Goal: Information Seeking & Learning: Learn about a topic

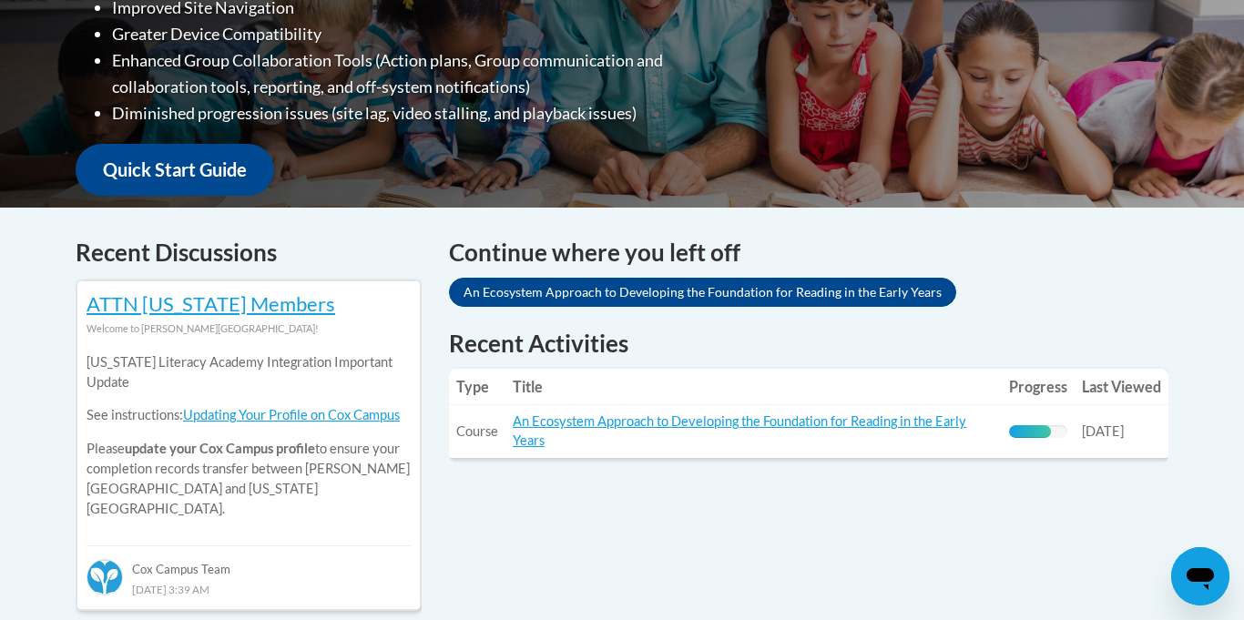
scroll to position [578, 0]
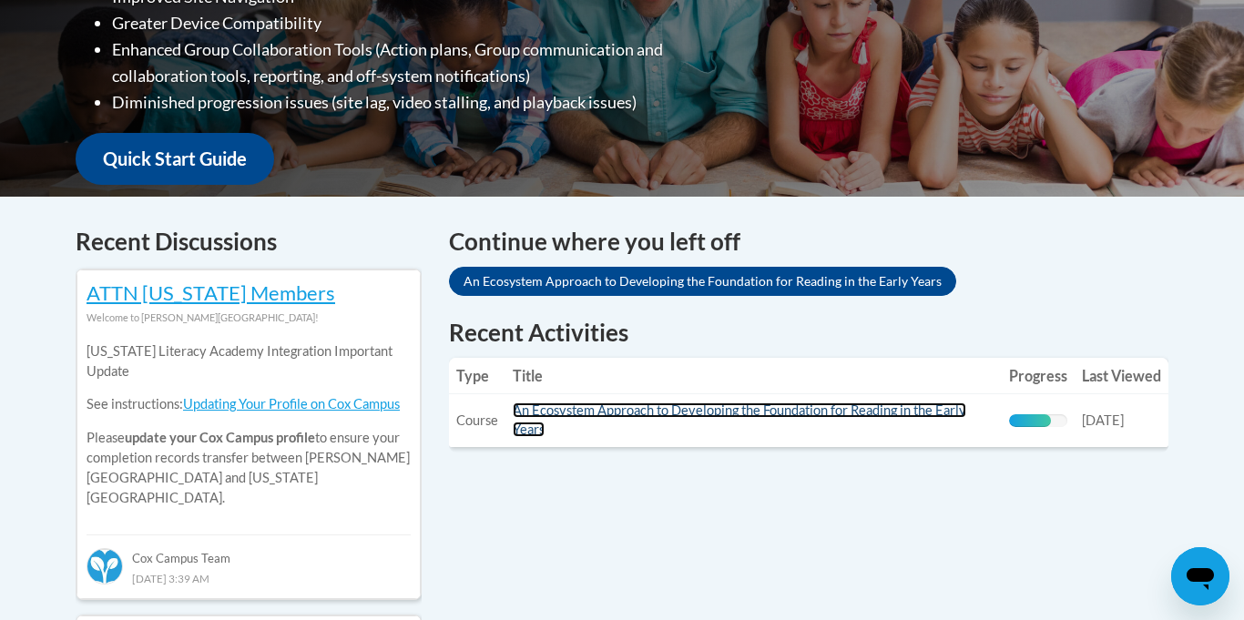
click at [666, 412] on link "An Ecosystem Approach to Developing the Foundation for Reading in the Early Yea…" at bounding box center [739, 419] width 453 height 35
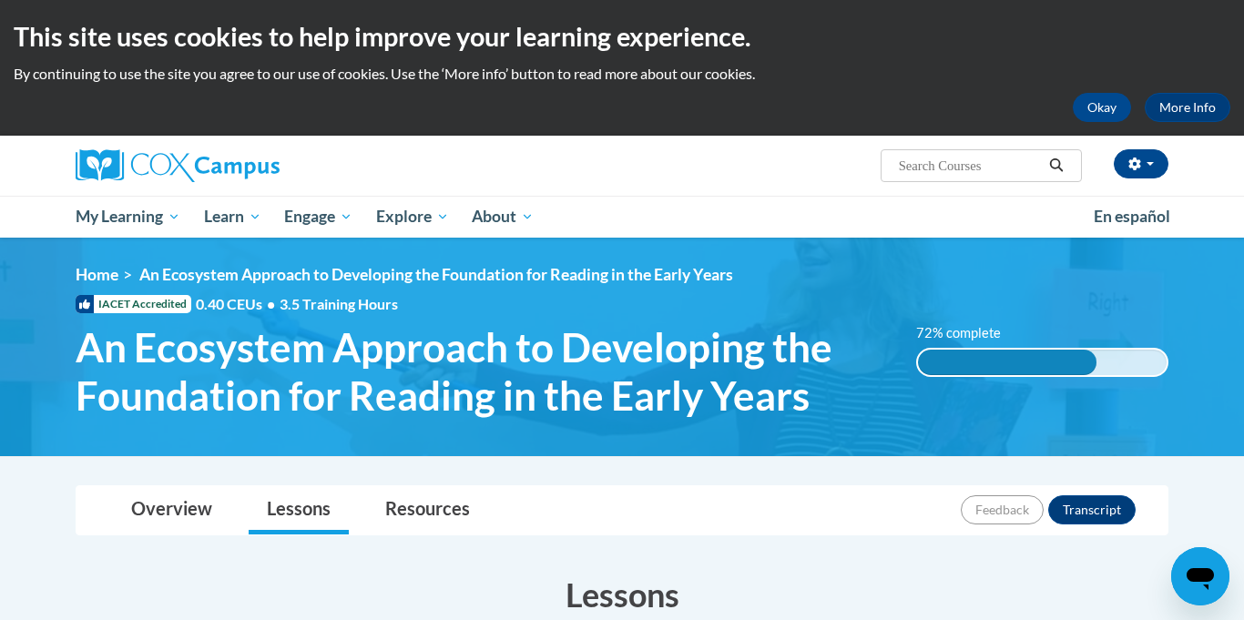
drag, startPoint x: 1243, startPoint y: 123, endPoint x: 1243, endPoint y: 135, distance: 11.8
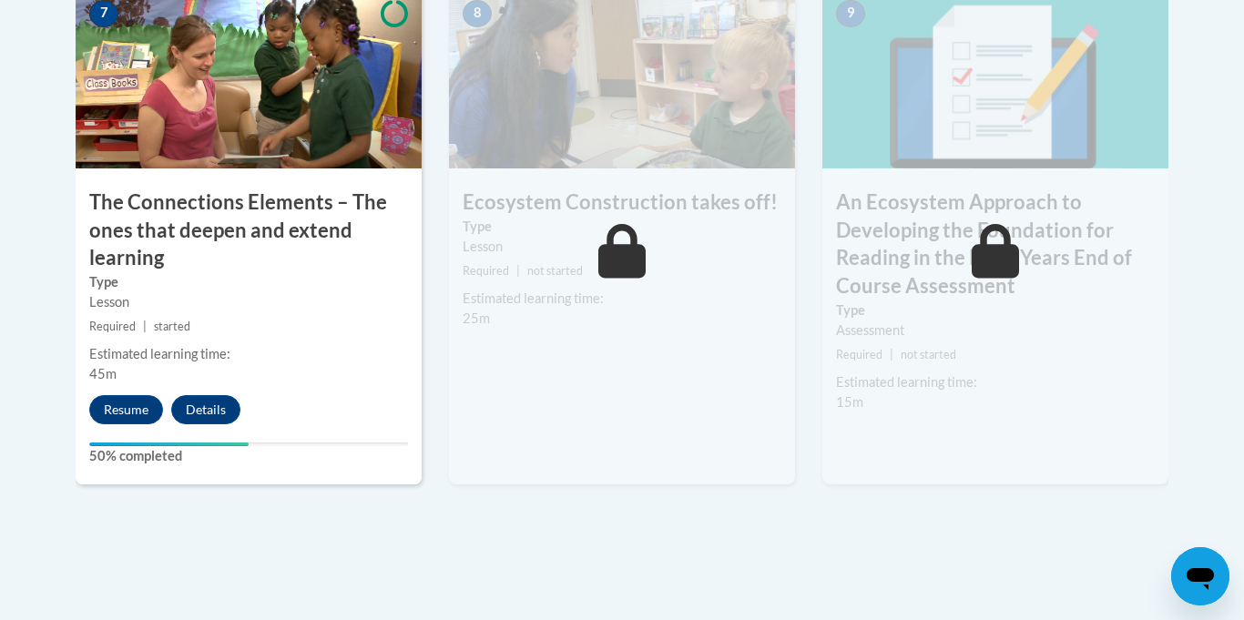
scroll to position [1680, 0]
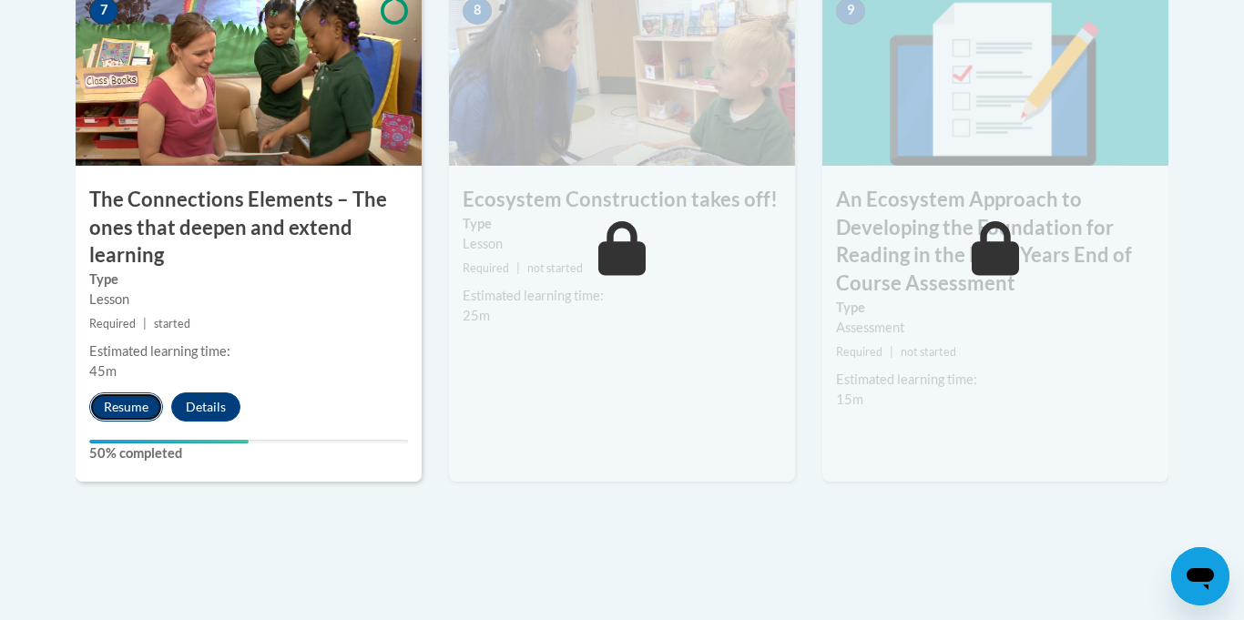
click at [138, 406] on button "Resume" at bounding box center [126, 406] width 74 height 29
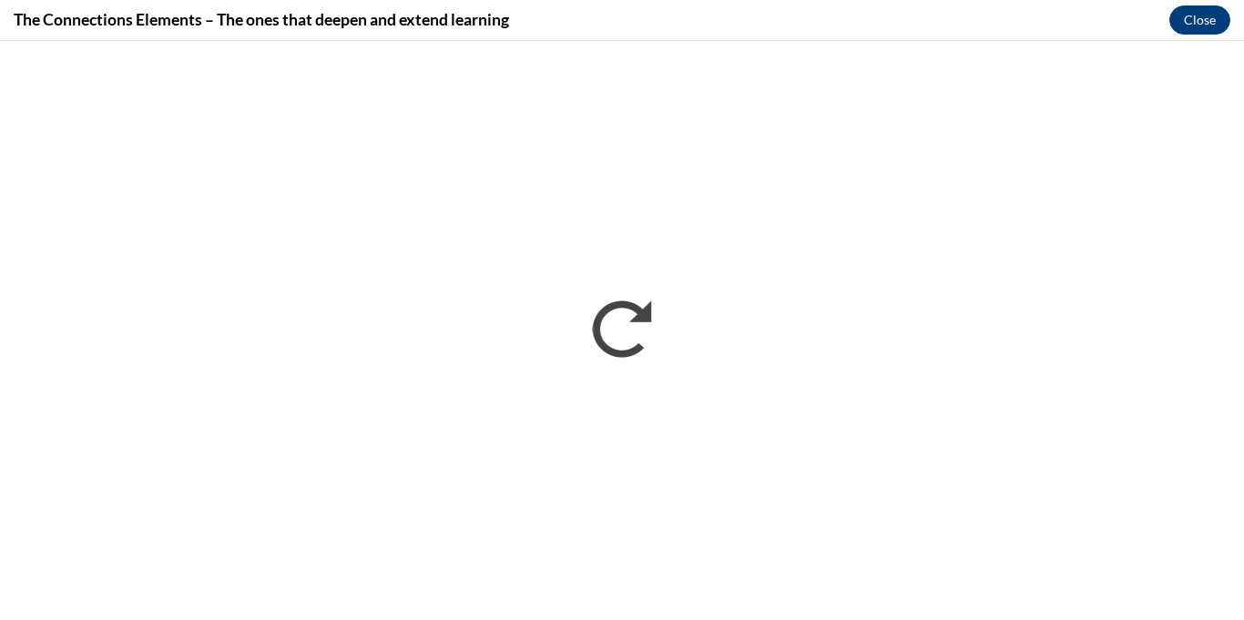
scroll to position [0, 0]
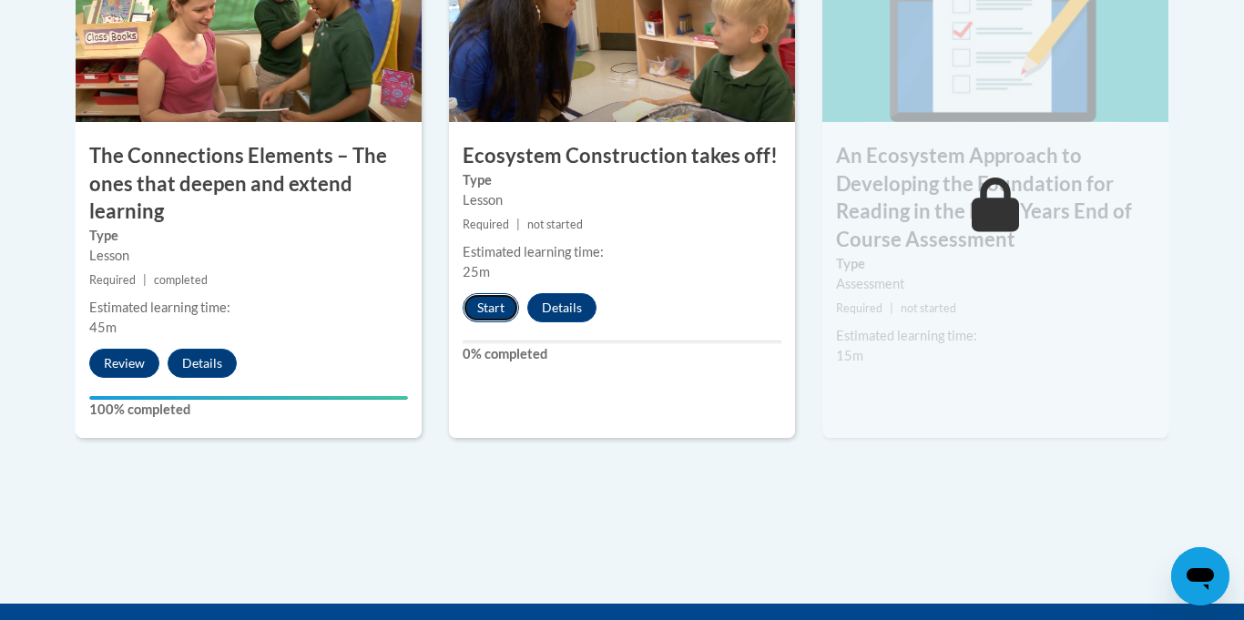
click at [501, 305] on button "Start" at bounding box center [490, 307] width 56 height 29
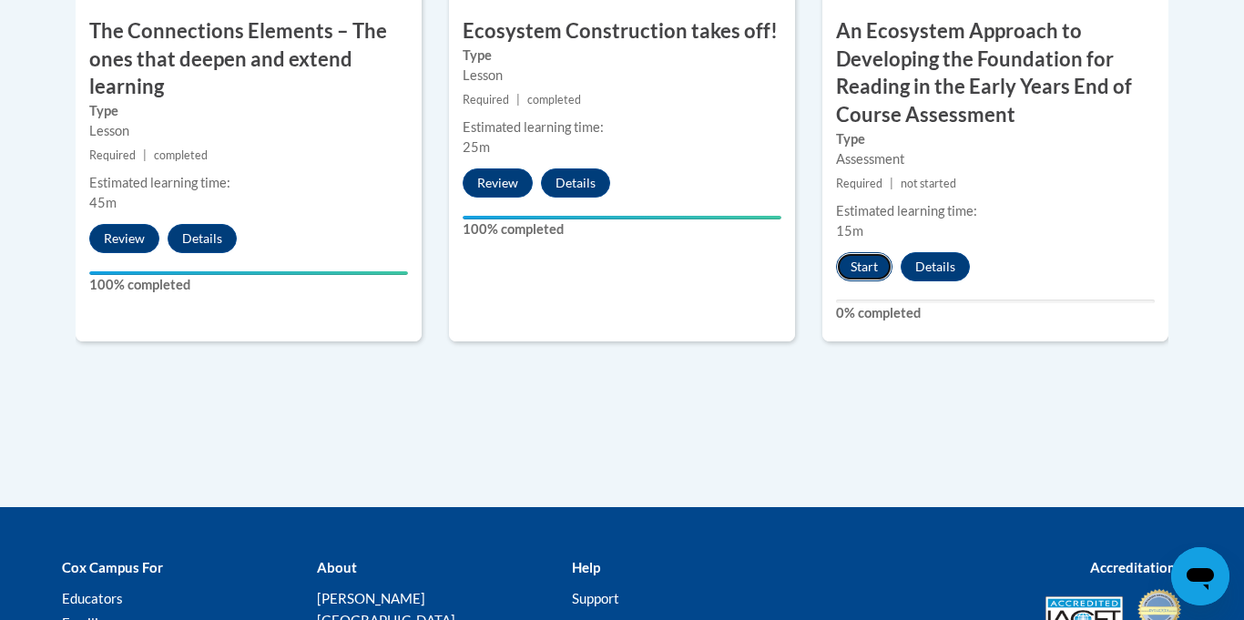
click at [856, 262] on button "Start" at bounding box center [864, 266] width 56 height 29
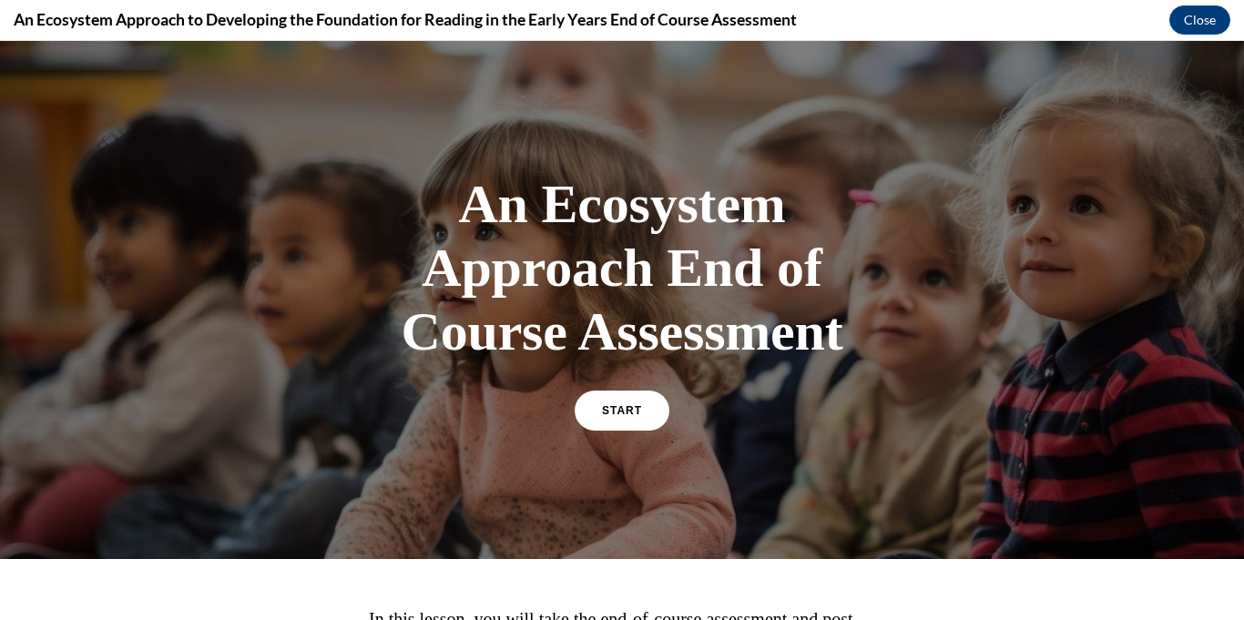
click at [511, 562] on div "An Ecosystem Approach End of Course Assessment START In this lesson, you will t…" at bounding box center [622, 330] width 1244 height 579
click at [642, 408] on link "START" at bounding box center [621, 411] width 99 height 42
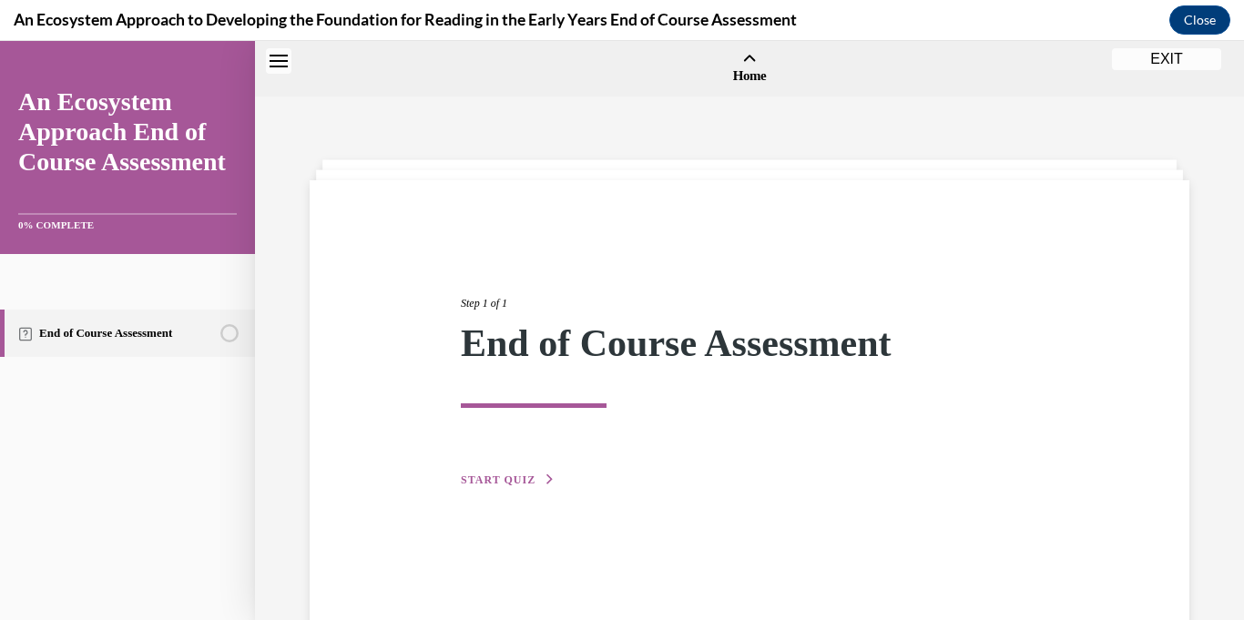
scroll to position [56, 0]
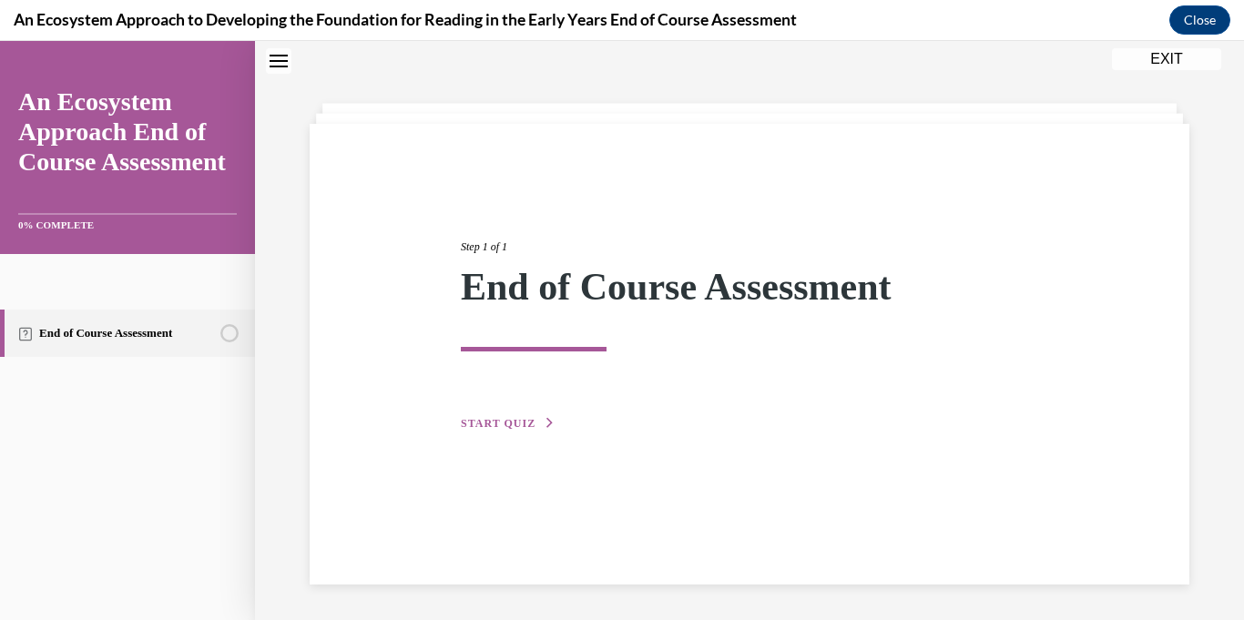
click at [488, 426] on span "START QUIZ" at bounding box center [498, 423] width 75 height 13
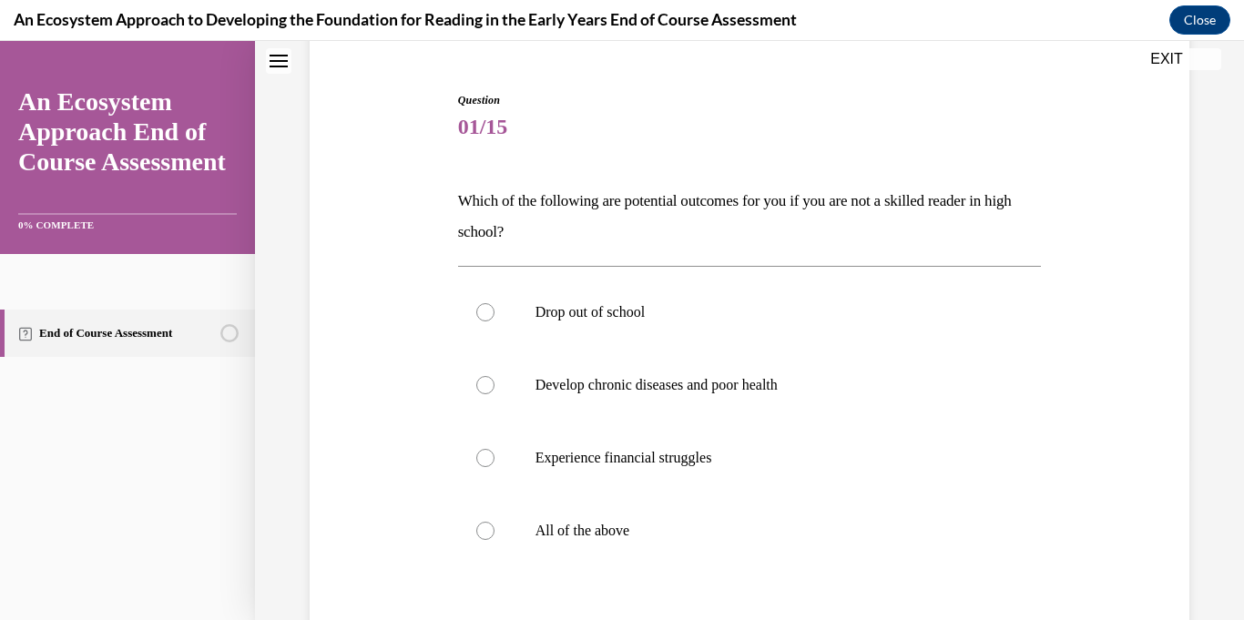
scroll to position [178, 0]
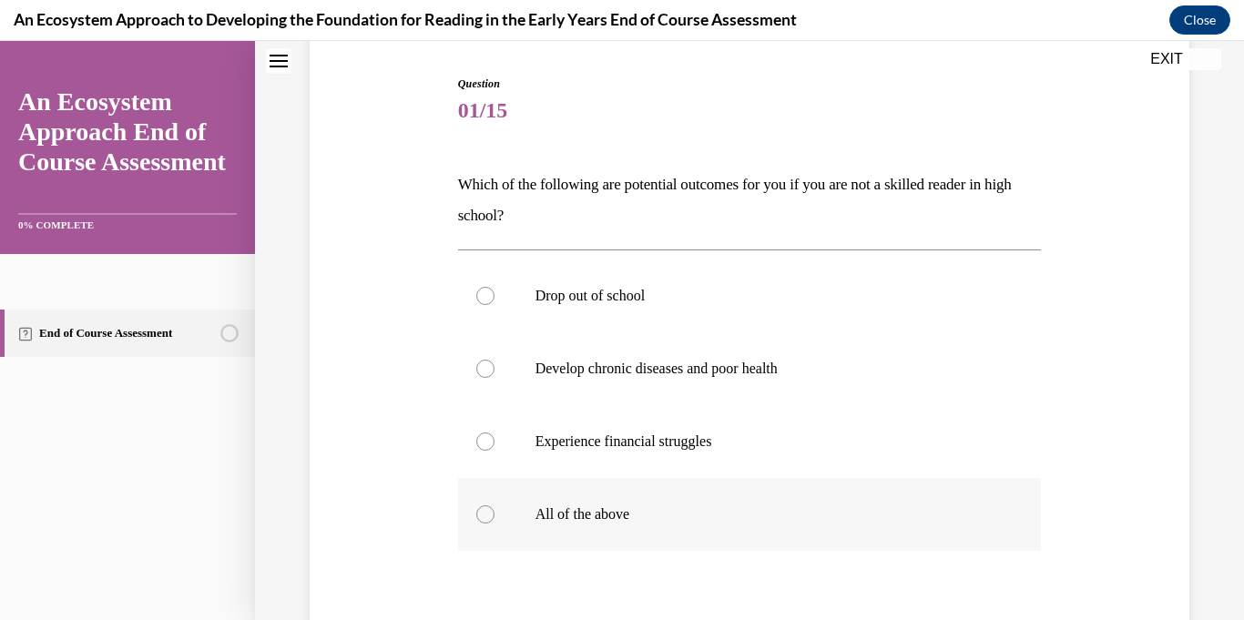
click at [483, 518] on div at bounding box center [485, 514] width 18 height 18
click at [483, 518] on input "All of the above" at bounding box center [485, 514] width 18 height 18
radio input "true"
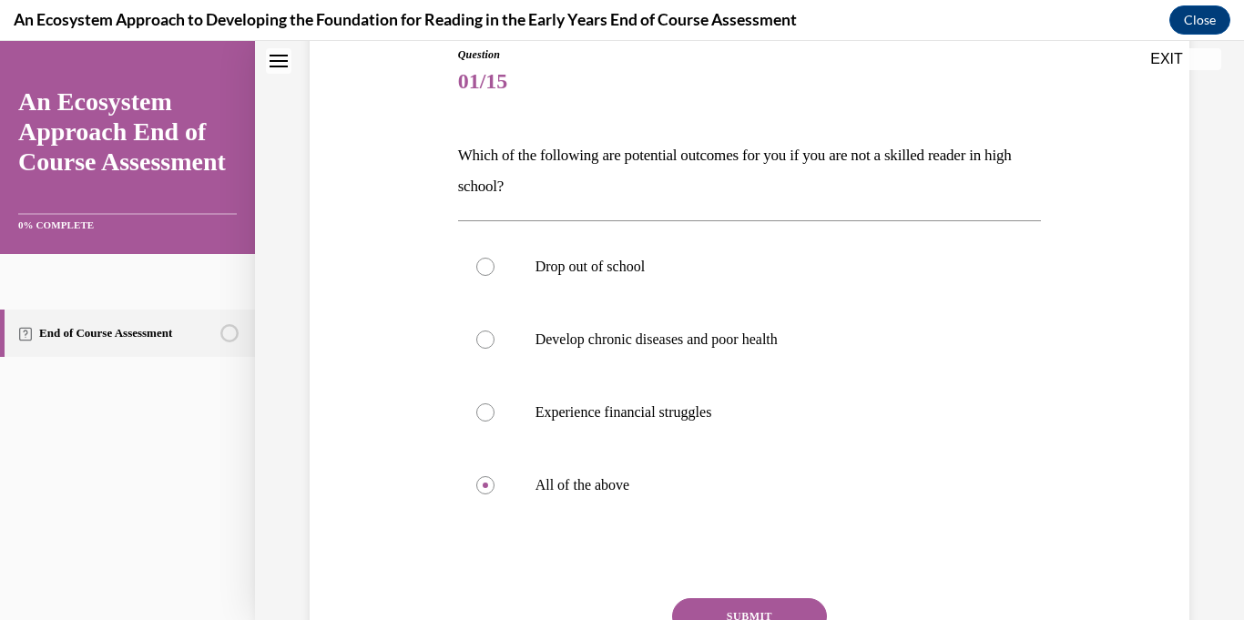
scroll to position [293, 0]
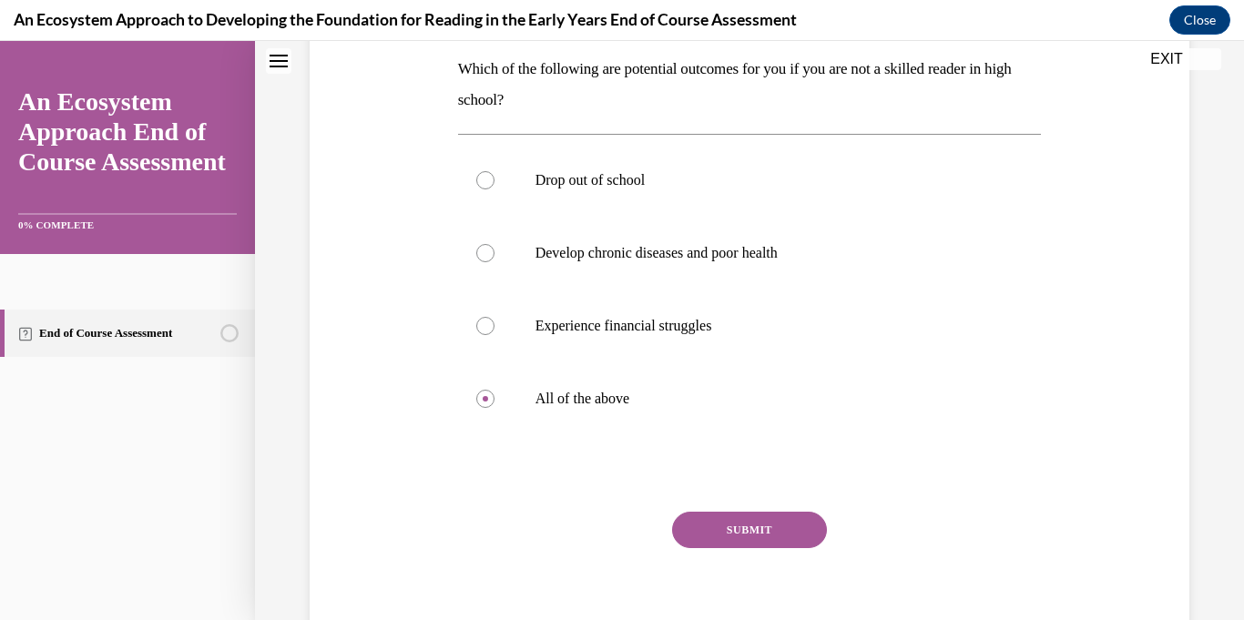
click at [737, 539] on button "SUBMIT" at bounding box center [749, 530] width 155 height 36
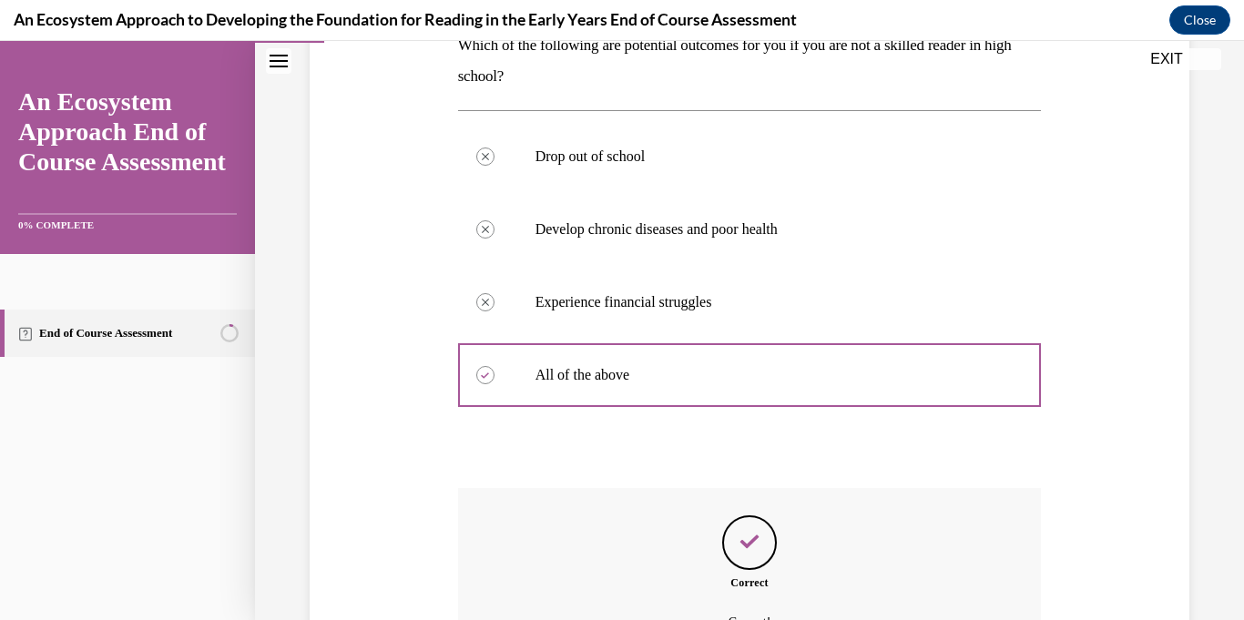
scroll to position [518, 0]
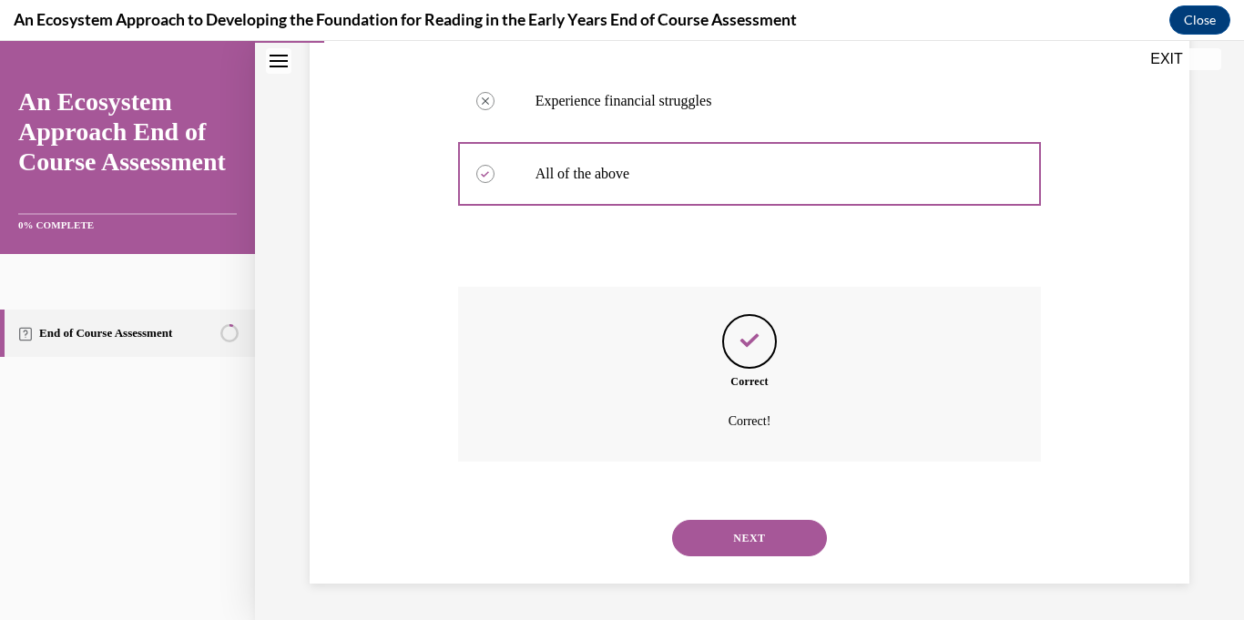
click at [727, 548] on button "NEXT" at bounding box center [749, 538] width 155 height 36
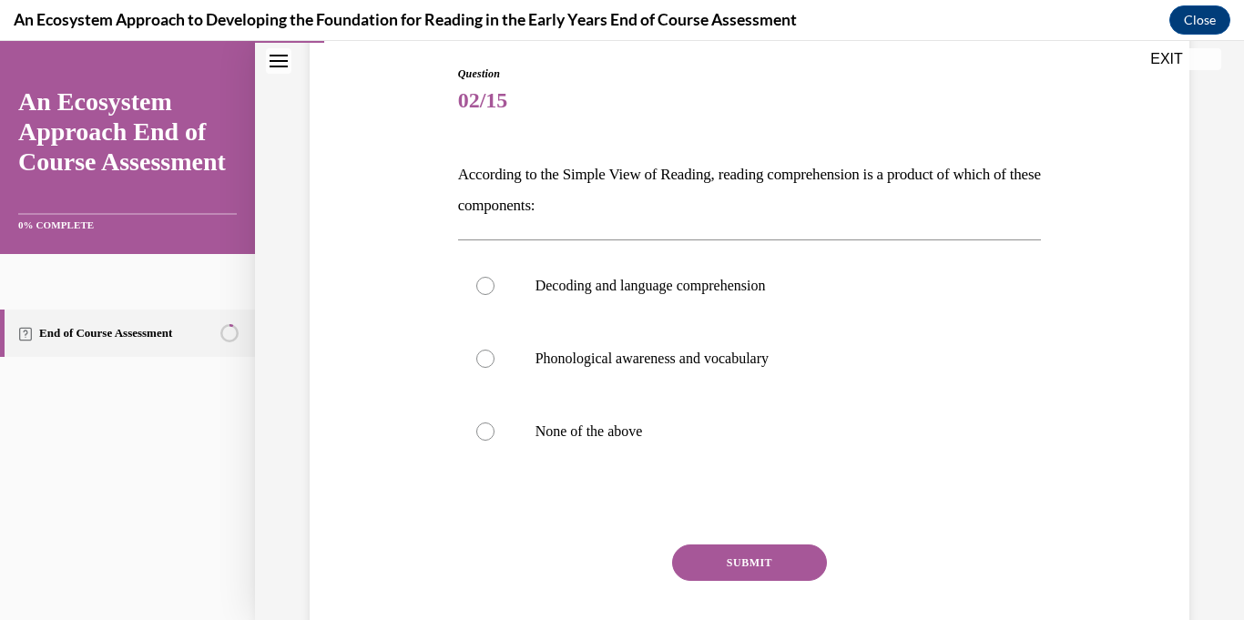
scroll to position [200, 0]
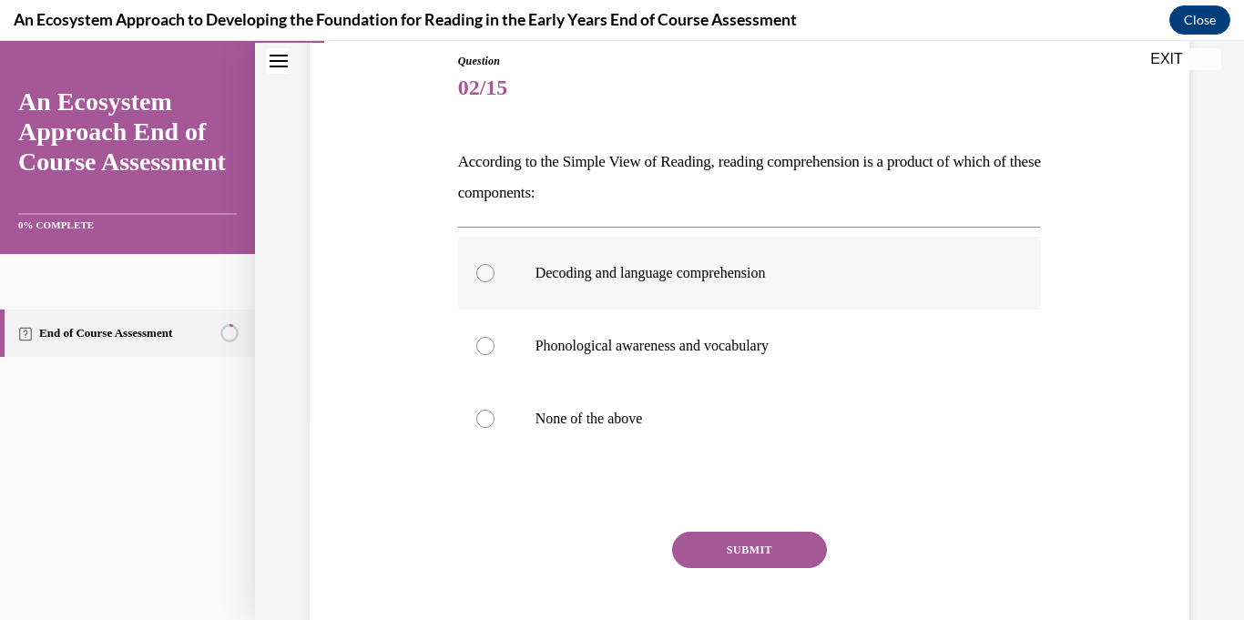
click at [484, 274] on div at bounding box center [485, 273] width 18 height 18
click at [484, 274] on input "Decoding and language comprehension" at bounding box center [485, 273] width 18 height 18
radio input "true"
click at [771, 566] on button "SUBMIT" at bounding box center [749, 550] width 155 height 36
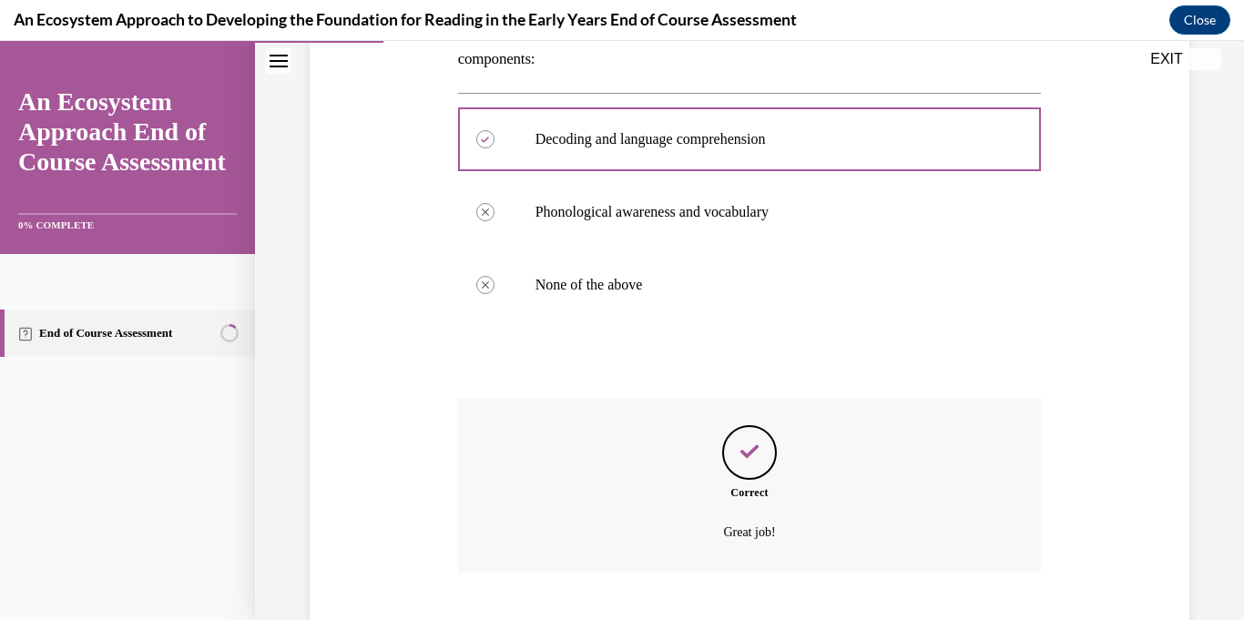
scroll to position [445, 0]
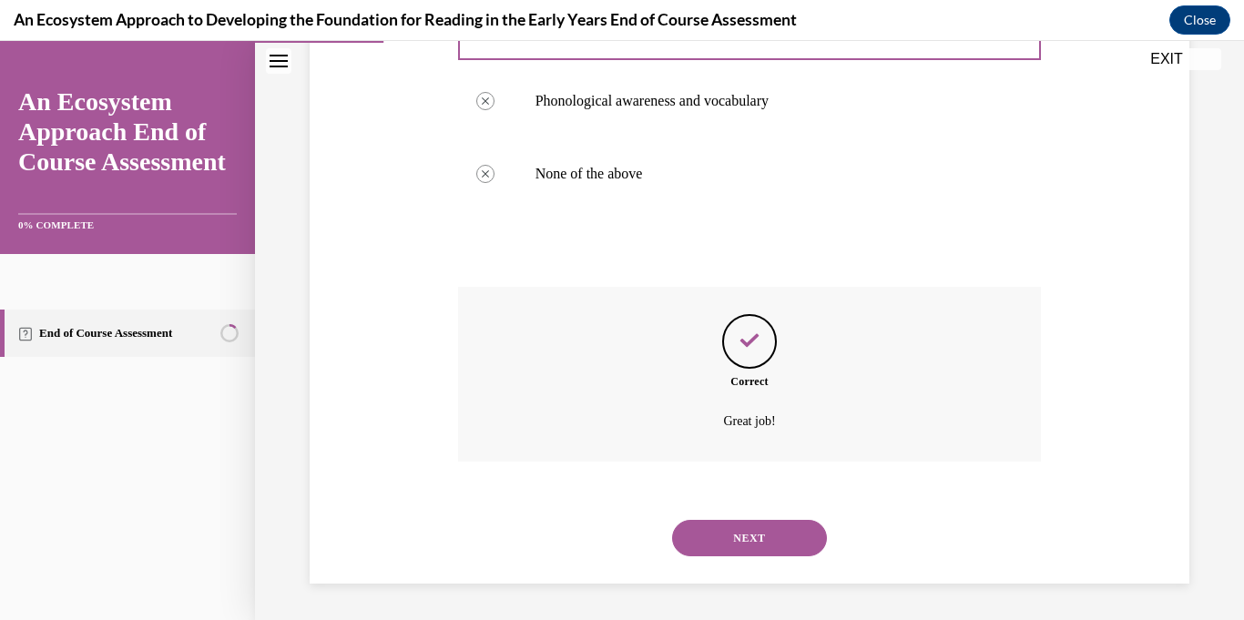
click at [754, 544] on button "NEXT" at bounding box center [749, 538] width 155 height 36
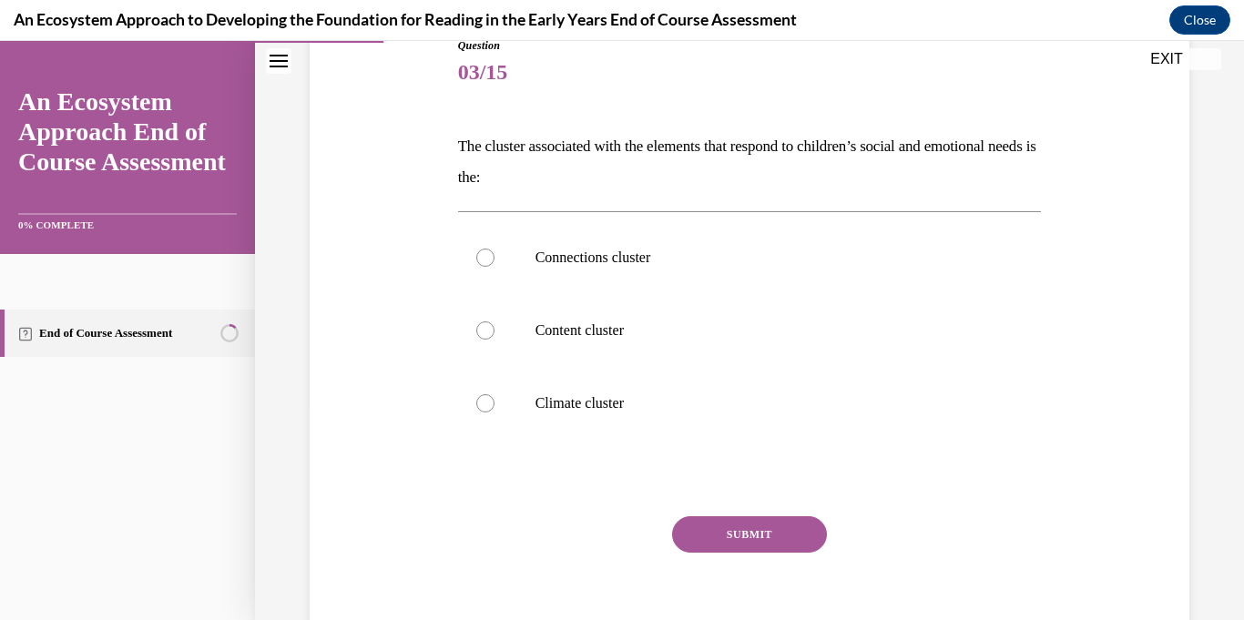
scroll to position [219, 0]
click at [483, 255] on div at bounding box center [485, 255] width 18 height 18
click at [483, 255] on input "Connections cluster" at bounding box center [485, 255] width 18 height 18
radio input "true"
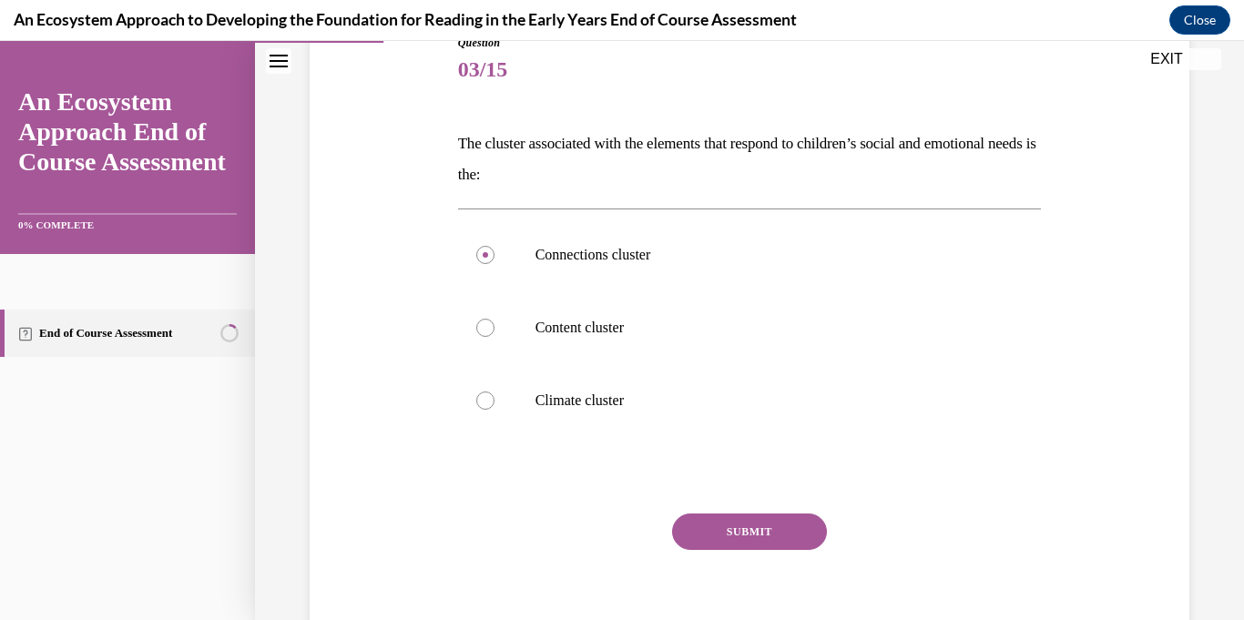
click at [742, 523] on button "SUBMIT" at bounding box center [749, 531] width 155 height 36
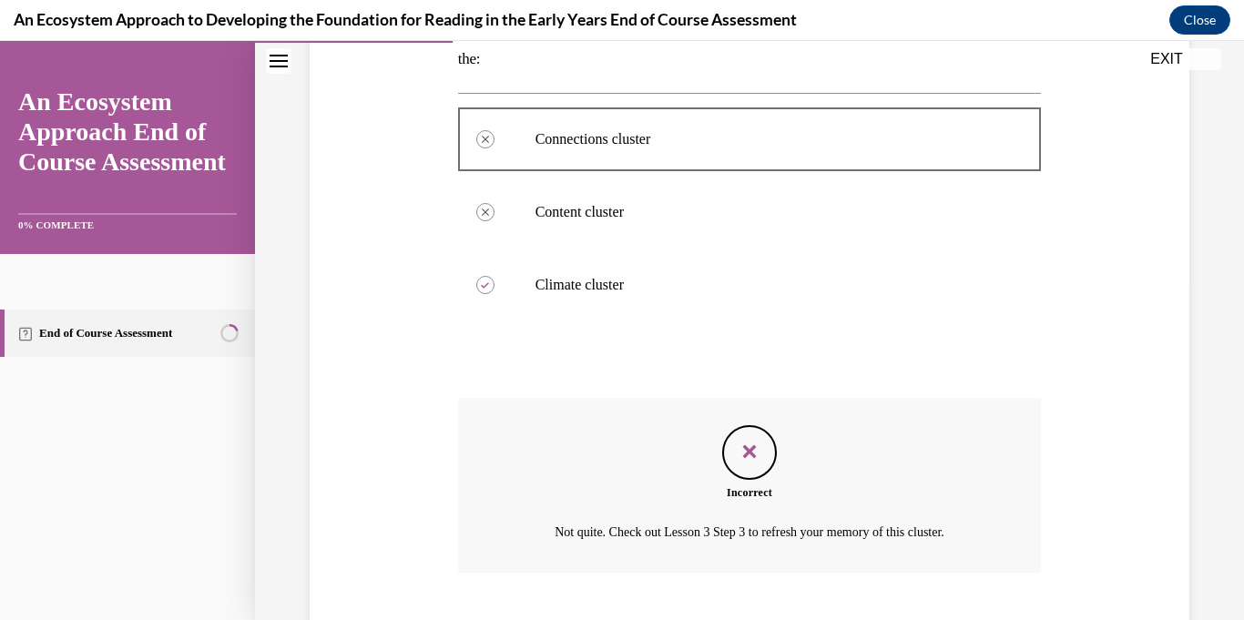
scroll to position [445, 0]
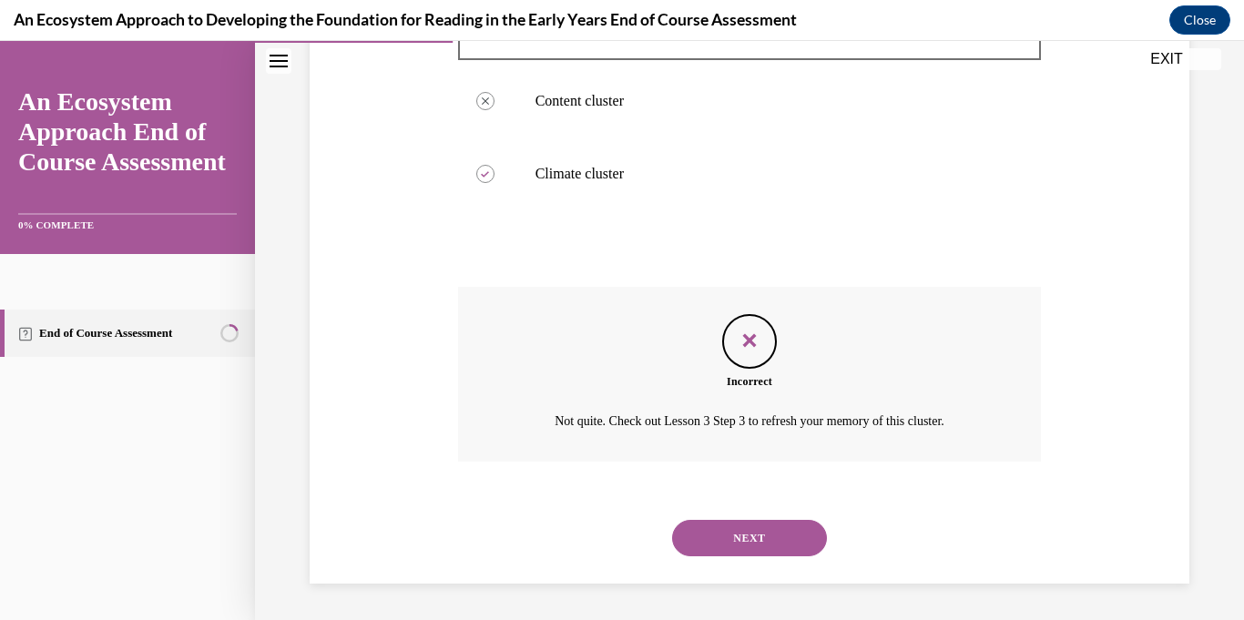
click at [733, 542] on button "NEXT" at bounding box center [749, 538] width 155 height 36
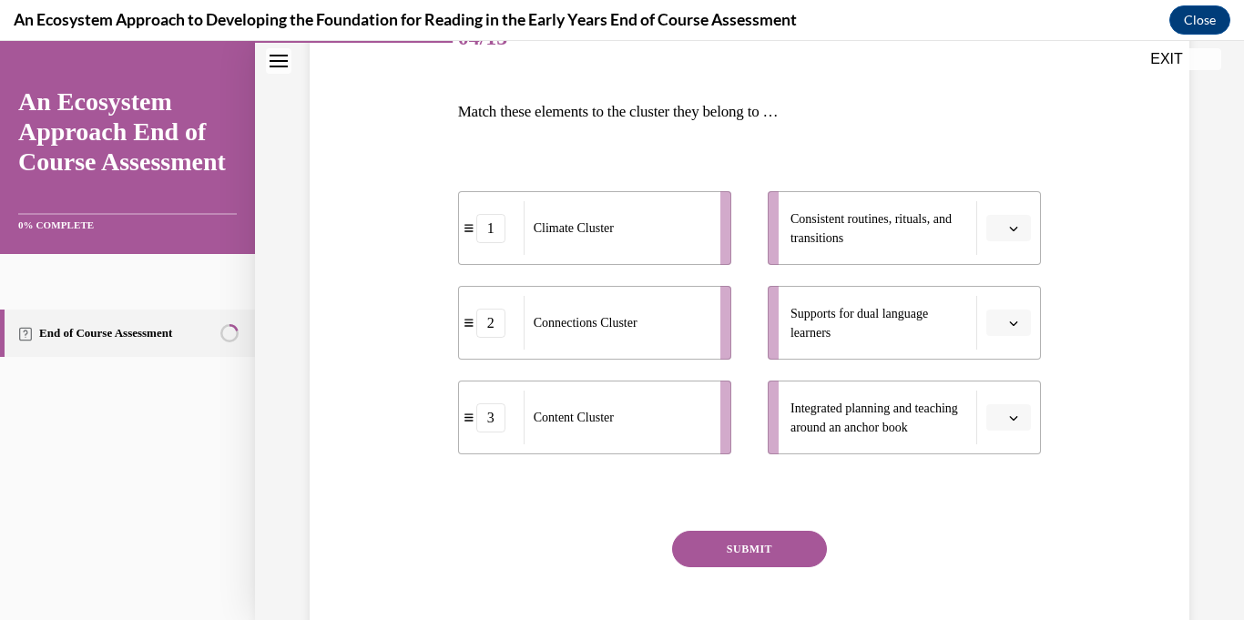
scroll to position [252, 0]
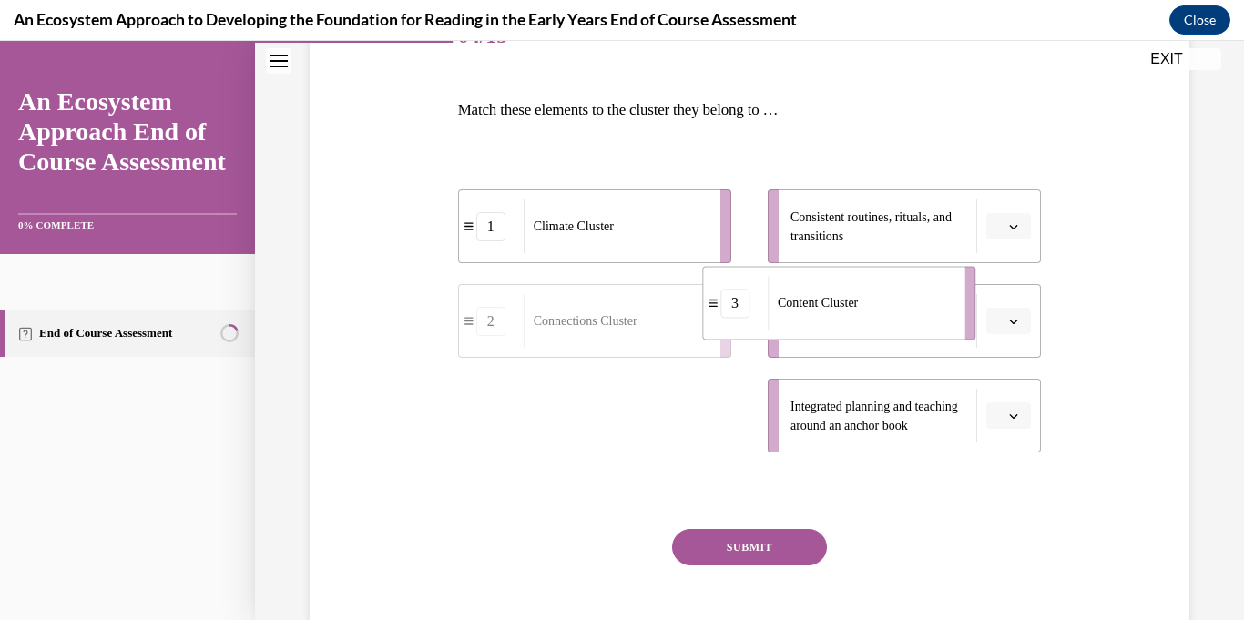
drag, startPoint x: 613, startPoint y: 426, endPoint x: 857, endPoint y: 314, distance: 268.5
click at [857, 314] on div "Content Cluster" at bounding box center [859, 303] width 185 height 54
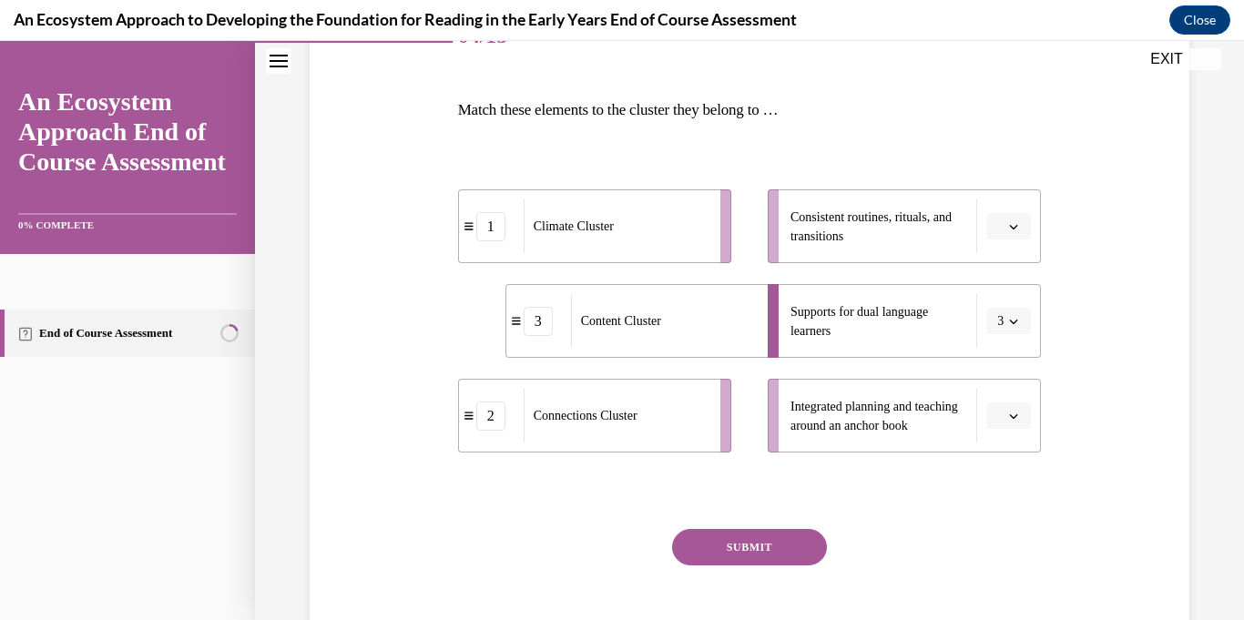
click at [1007, 329] on button "3" at bounding box center [1008, 321] width 45 height 27
click at [549, 304] on div "Content Cluster" at bounding box center [606, 322] width 185 height 54
drag, startPoint x: 568, startPoint y: 338, endPoint x: 568, endPoint y: 443, distance: 105.6
click at [568, 442] on div "Content Cluster" at bounding box center [614, 416] width 185 height 54
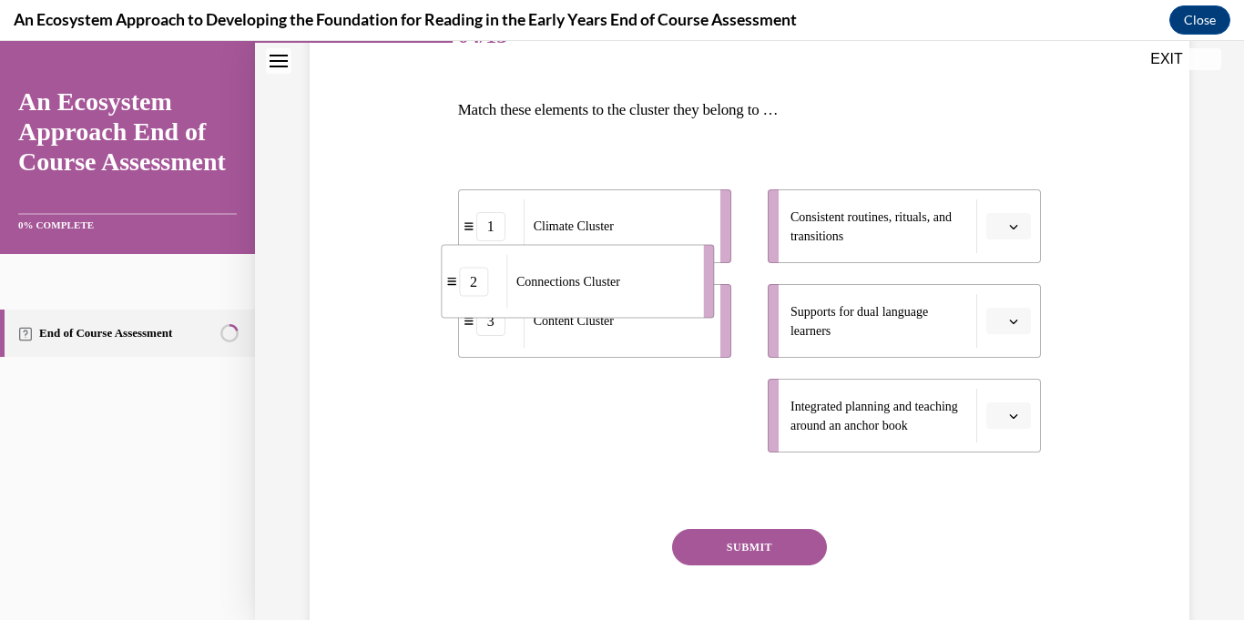
drag, startPoint x: 568, startPoint y: 443, endPoint x: 551, endPoint y: 309, distance: 135.8
click at [551, 309] on li "2 Connections Cluster" at bounding box center [577, 282] width 273 height 74
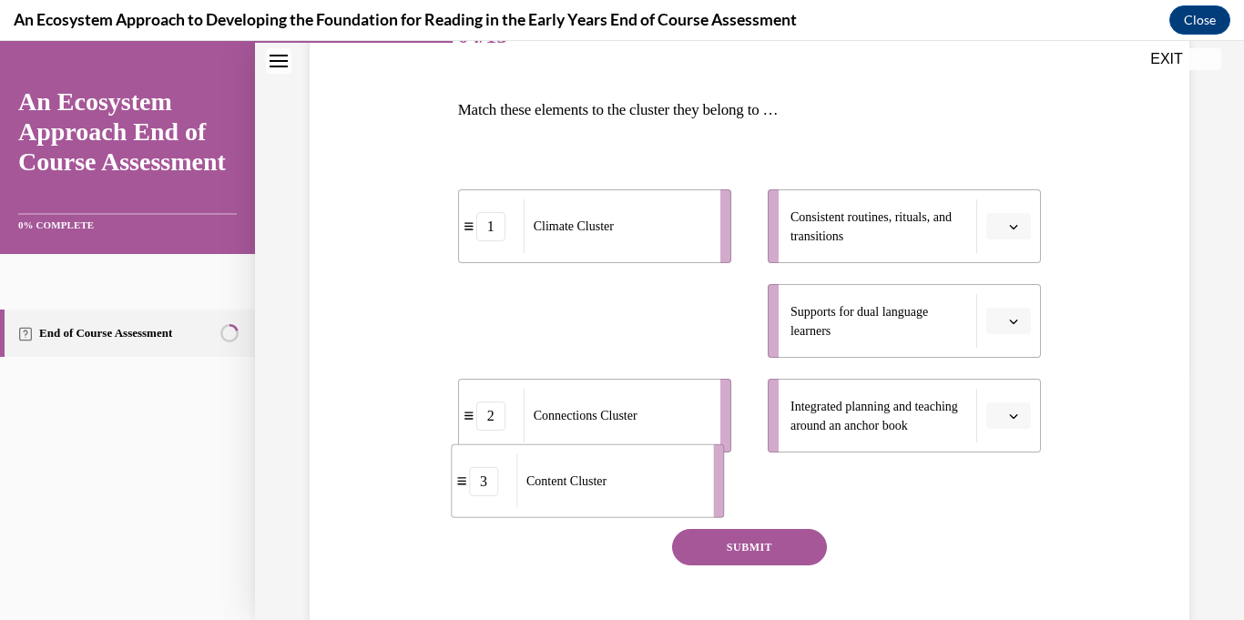
drag, startPoint x: 462, startPoint y: 320, endPoint x: 452, endPoint y: 478, distance: 158.7
click at [452, 478] on div "3" at bounding box center [484, 480] width 65 height 29
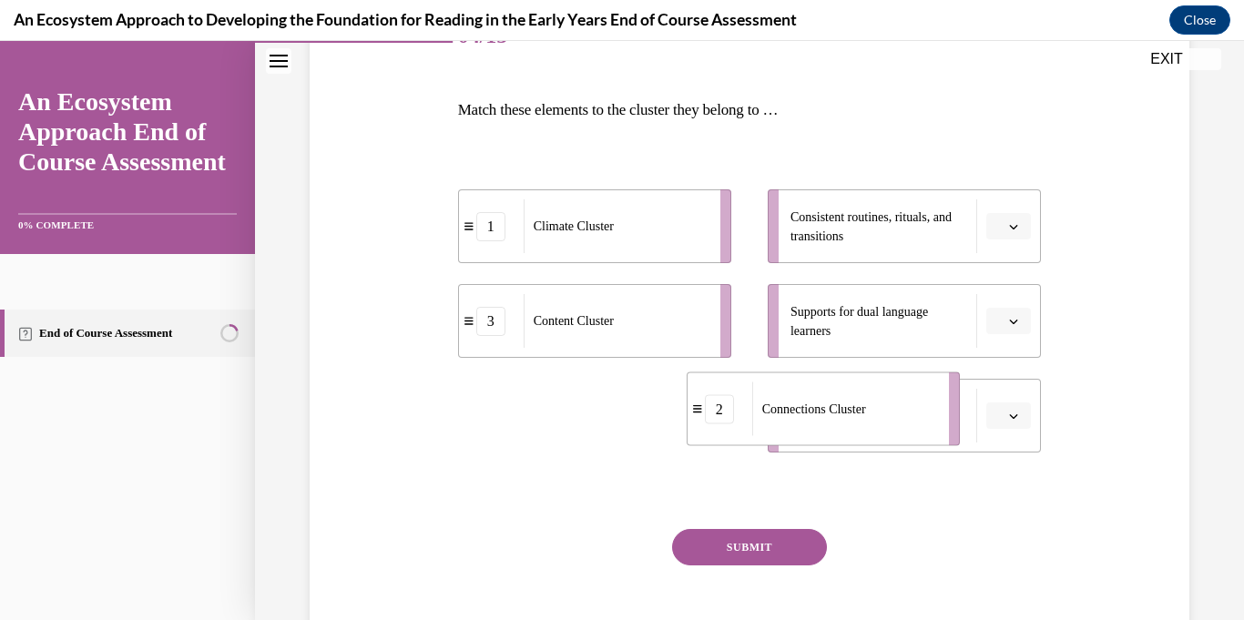
drag, startPoint x: 472, startPoint y: 405, endPoint x: 700, endPoint y: 399, distance: 228.6
click at [700, 399] on div "2" at bounding box center [719, 408] width 65 height 29
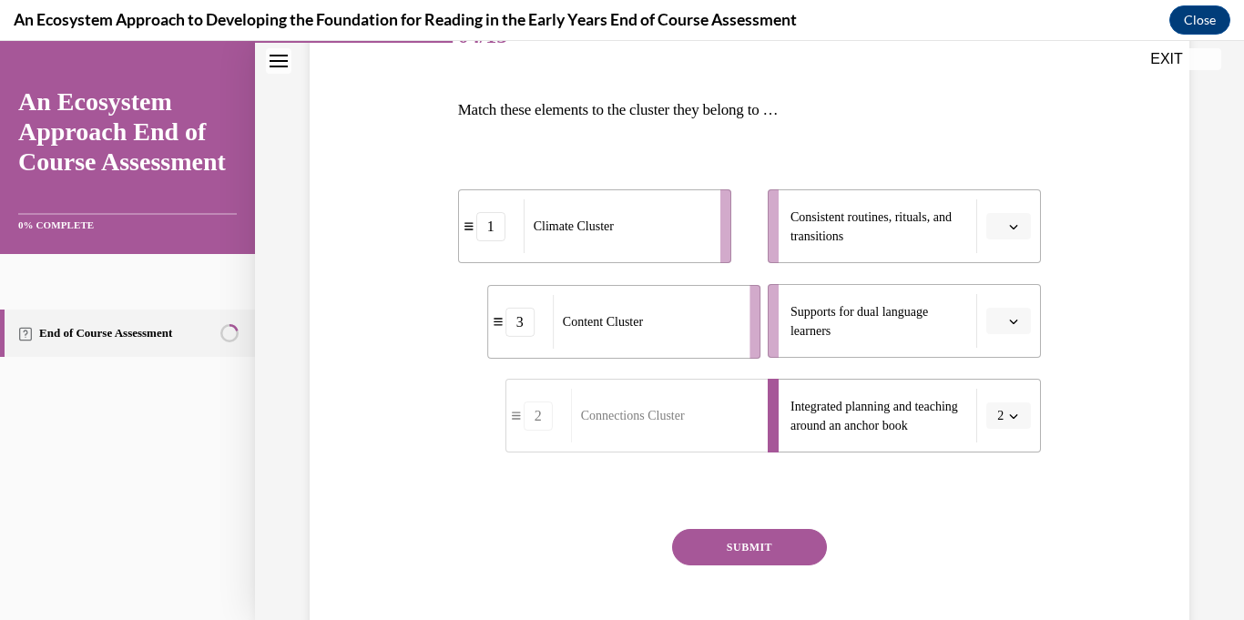
drag, startPoint x: 674, startPoint y: 351, endPoint x: 819, endPoint y: 381, distance: 148.6
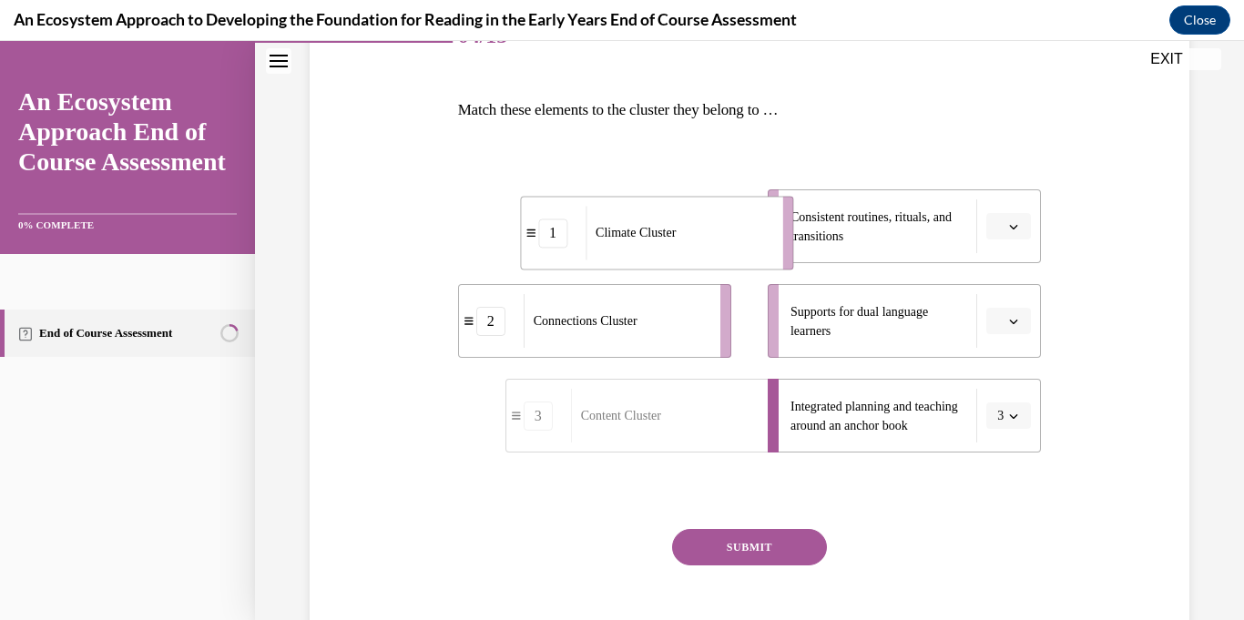
drag, startPoint x: 635, startPoint y: 235, endPoint x: 816, endPoint y: 223, distance: 181.6
click at [770, 223] on div "Climate Cluster" at bounding box center [677, 233] width 185 height 54
click at [589, 328] on span "Connections Cluster" at bounding box center [586, 320] width 104 height 19
click at [1023, 331] on button "button" at bounding box center [1008, 321] width 45 height 27
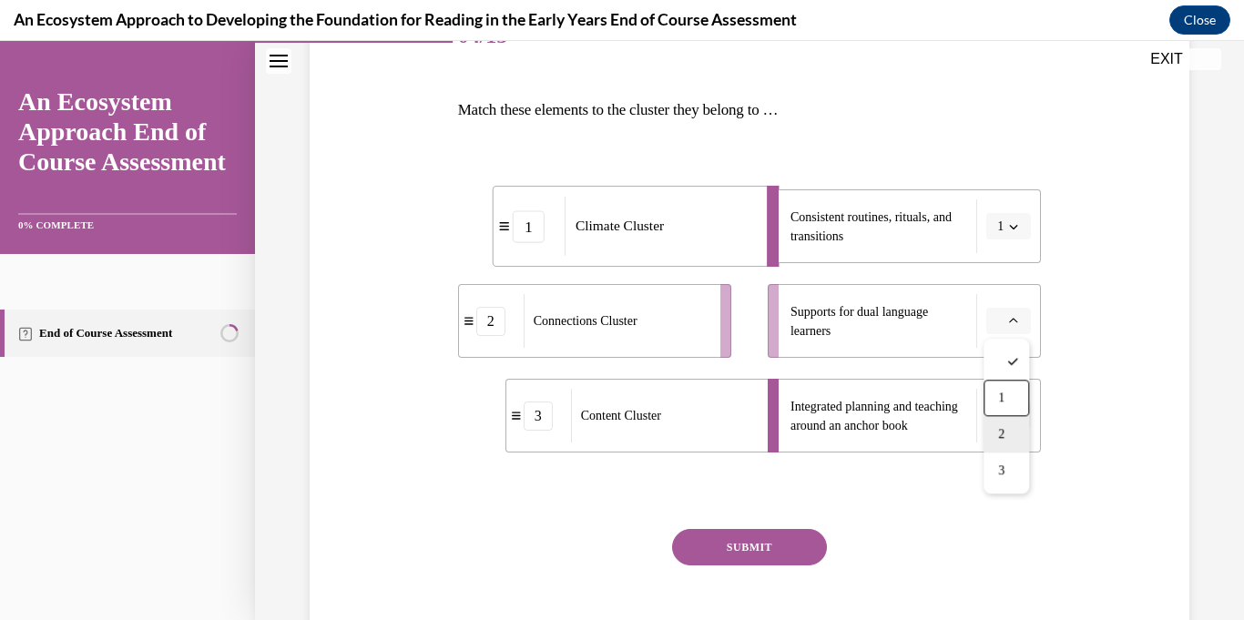
click at [1001, 427] on span "2" at bounding box center [1001, 434] width 6 height 15
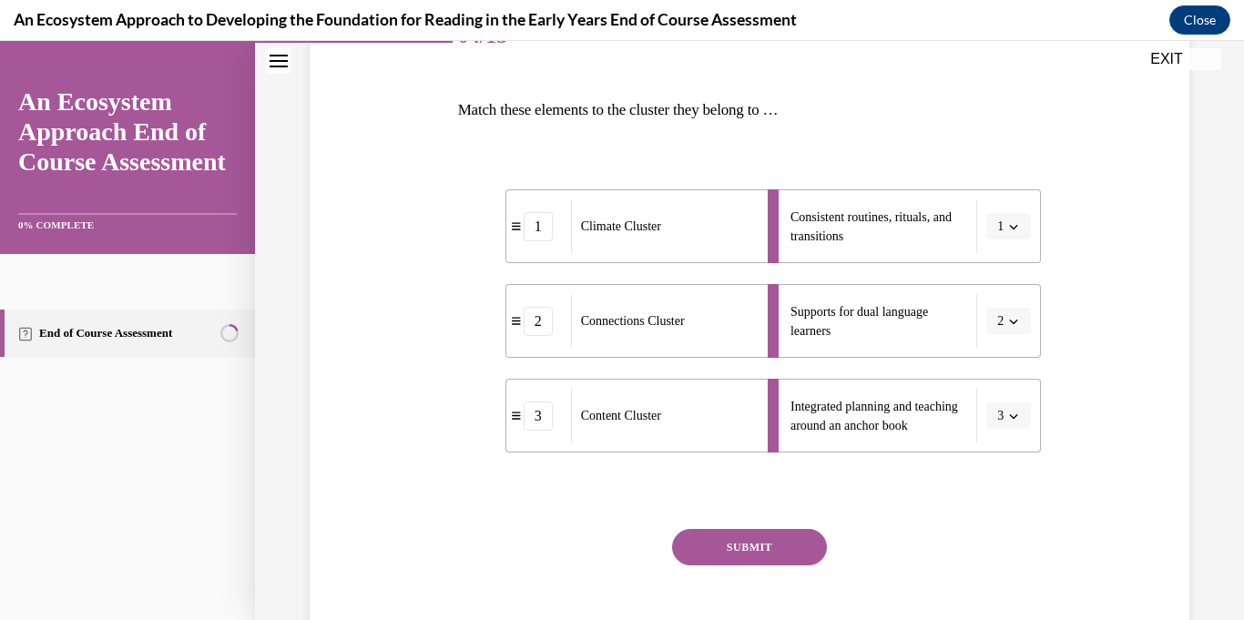
click at [1009, 323] on icon "button" at bounding box center [1013, 321] width 9 height 9
click at [991, 469] on div "3" at bounding box center [1003, 470] width 46 height 36
click at [1016, 418] on icon "button" at bounding box center [1013, 416] width 9 height 9
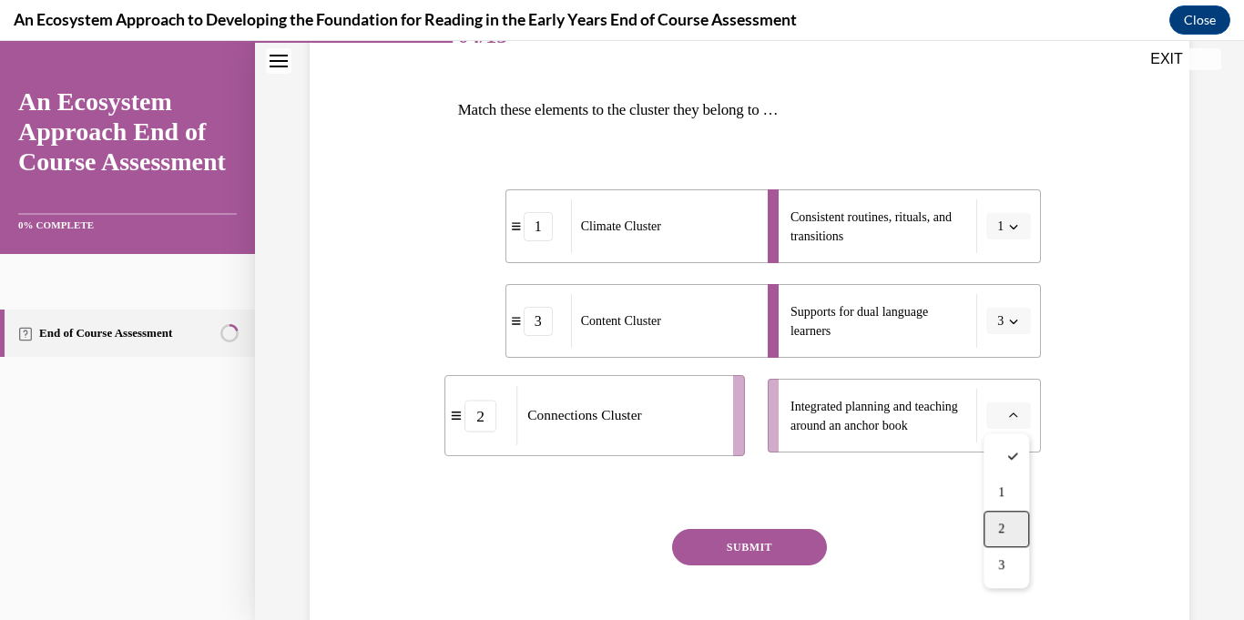
click at [1006, 523] on div "2" at bounding box center [1006, 529] width 46 height 36
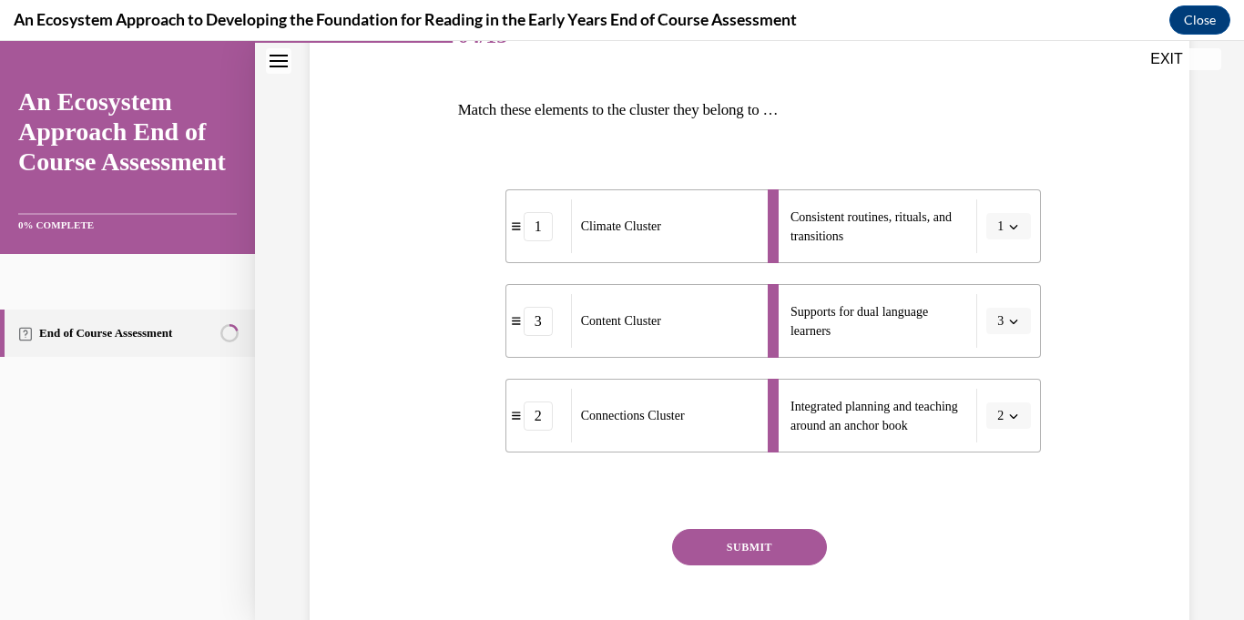
click at [752, 542] on button "SUBMIT" at bounding box center [749, 547] width 155 height 36
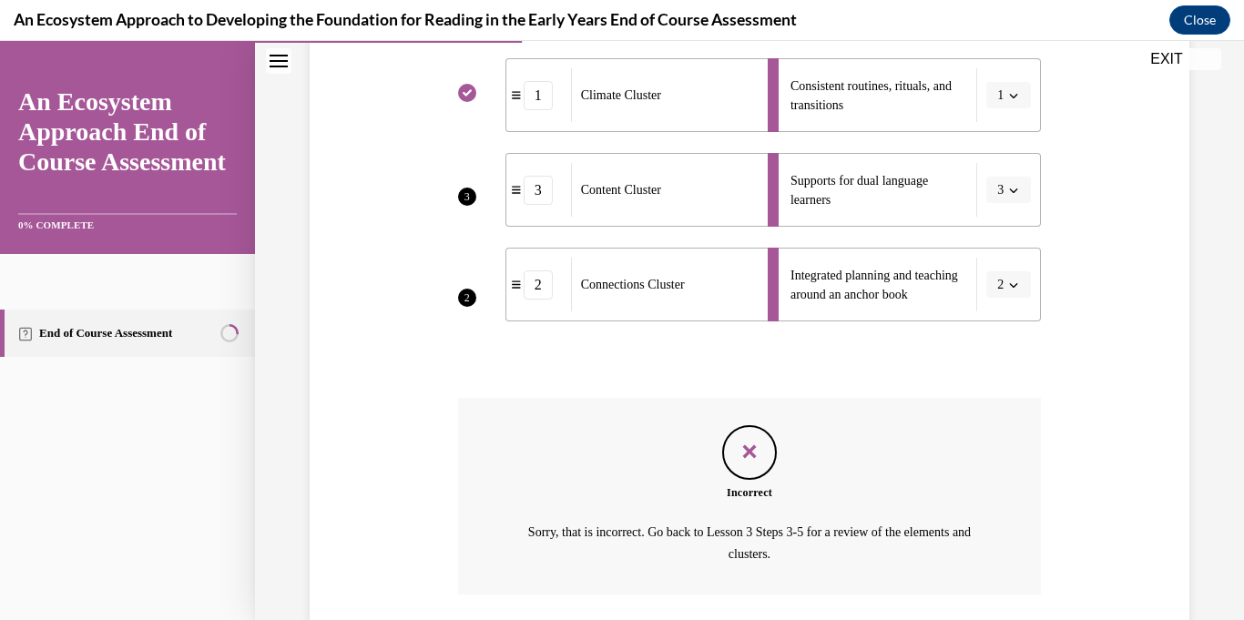
scroll to position [516, 0]
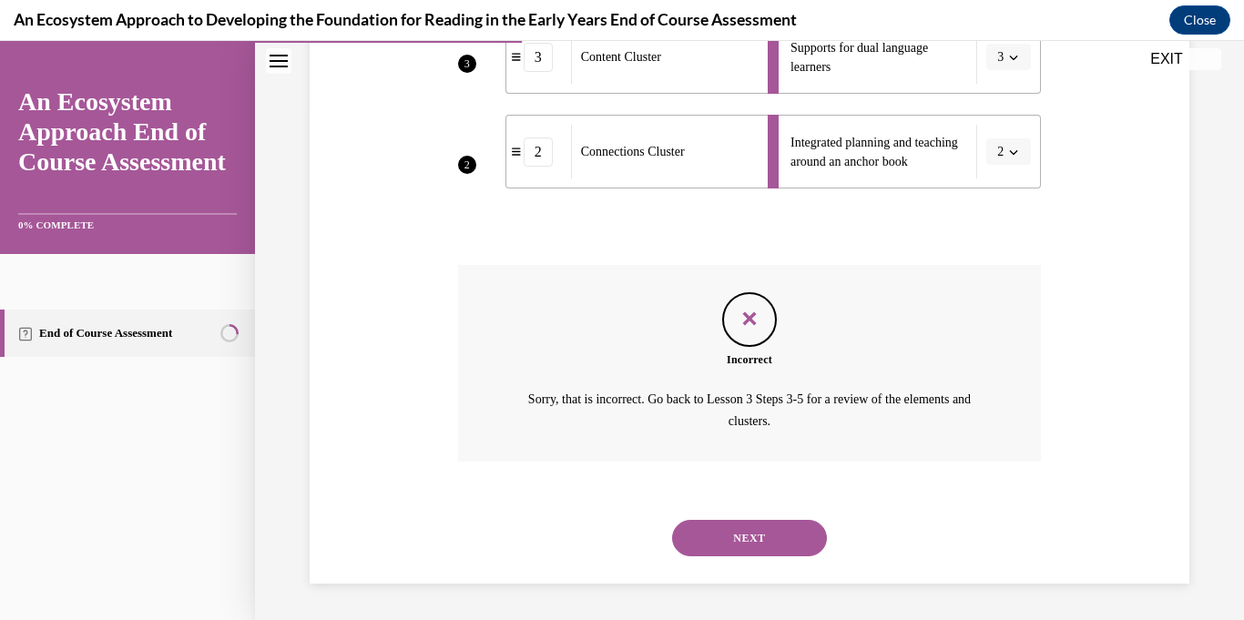
click at [752, 542] on button "NEXT" at bounding box center [749, 538] width 155 height 36
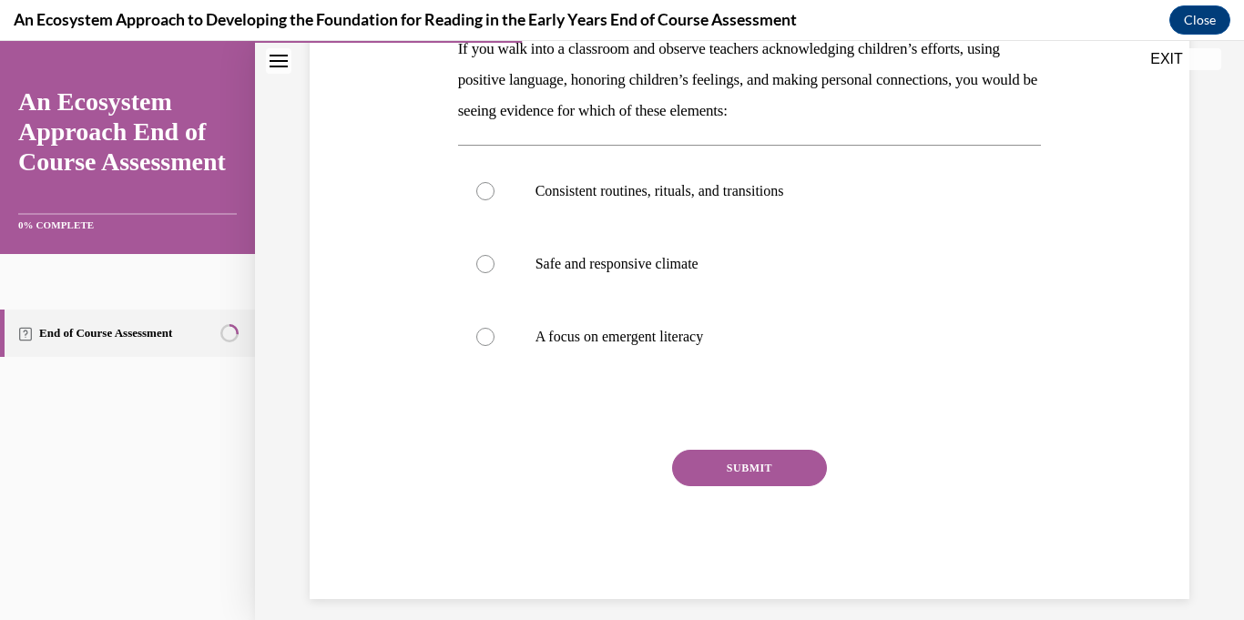
scroll to position [268, 0]
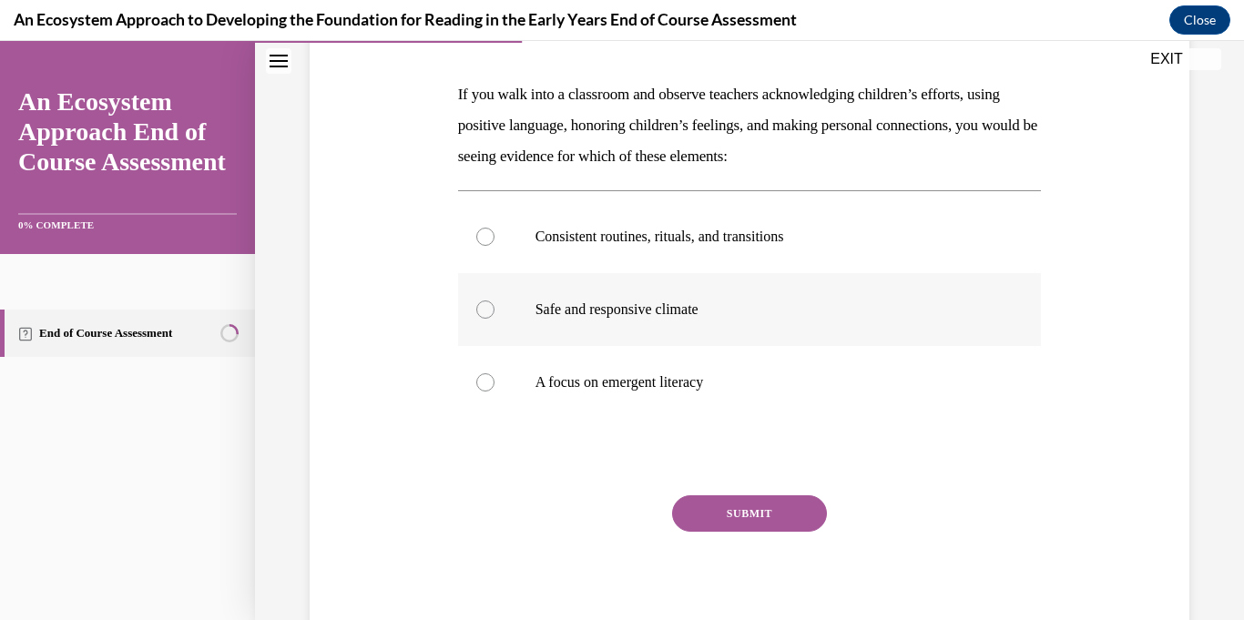
click at [484, 309] on div at bounding box center [485, 309] width 18 height 18
click at [484, 309] on input "Safe and responsive climate" at bounding box center [485, 309] width 18 height 18
radio input "true"
click at [774, 515] on button "SUBMIT" at bounding box center [749, 513] width 155 height 36
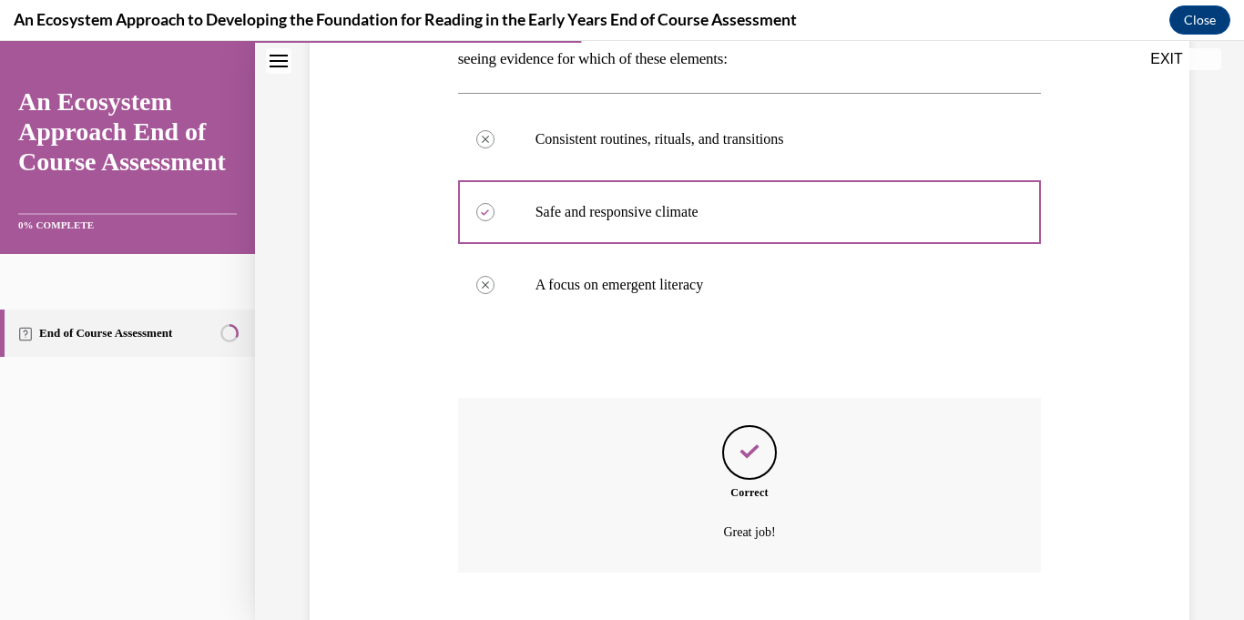
scroll to position [476, 0]
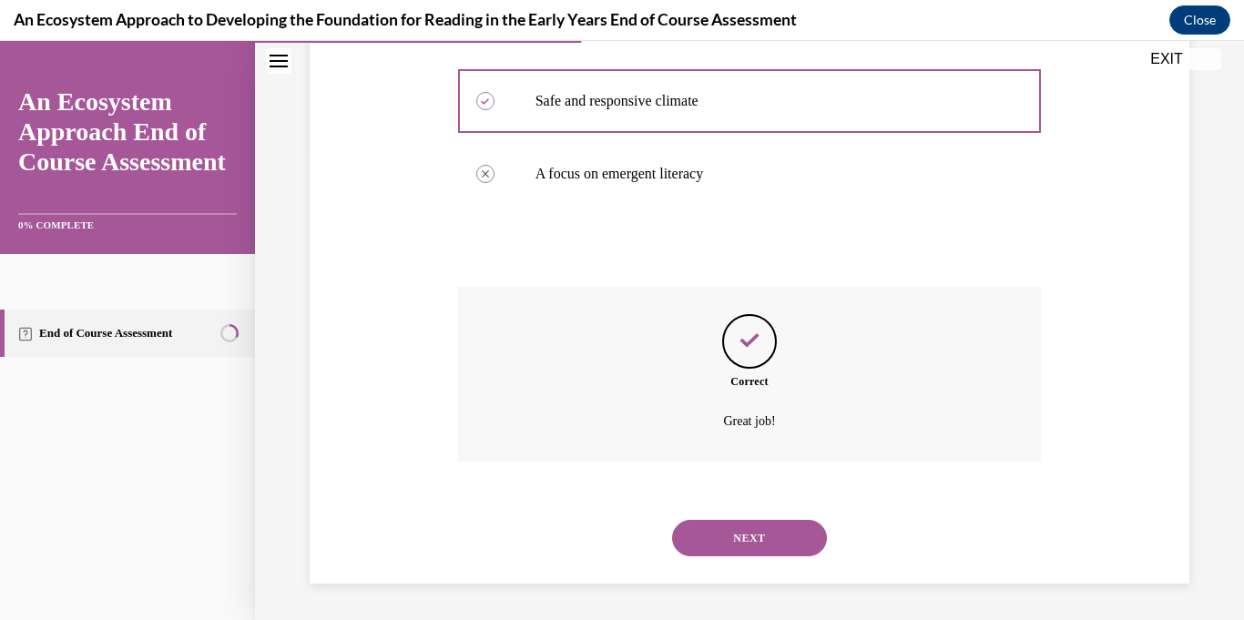
click at [765, 528] on button "NEXT" at bounding box center [749, 538] width 155 height 36
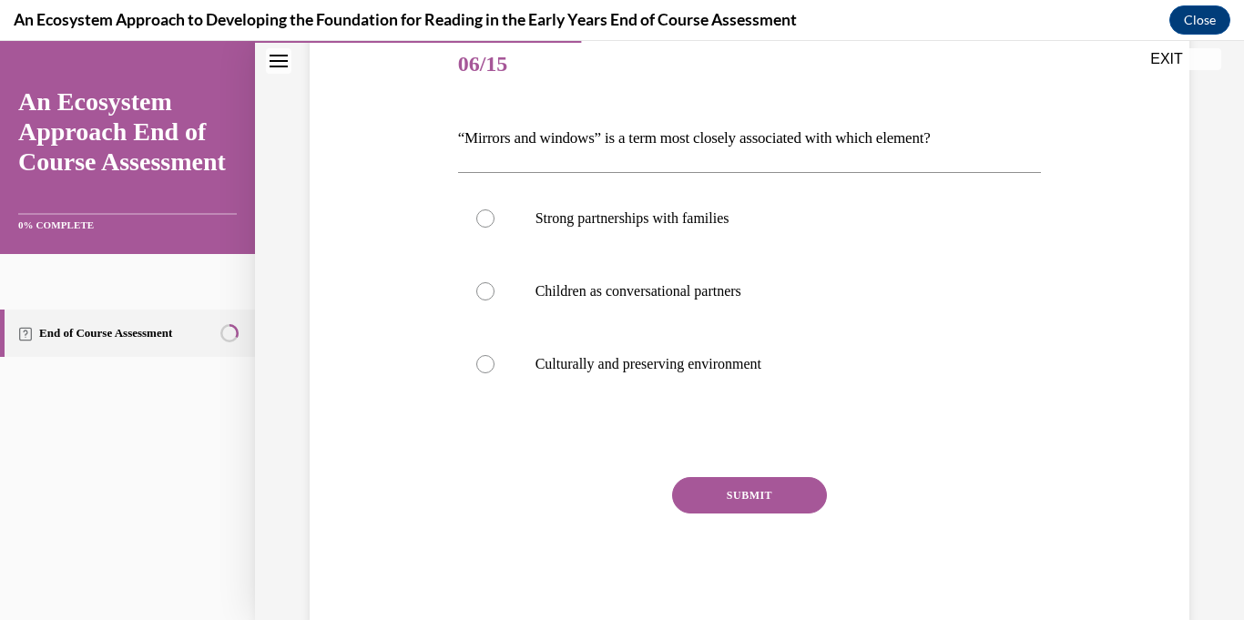
scroll to position [252, 0]
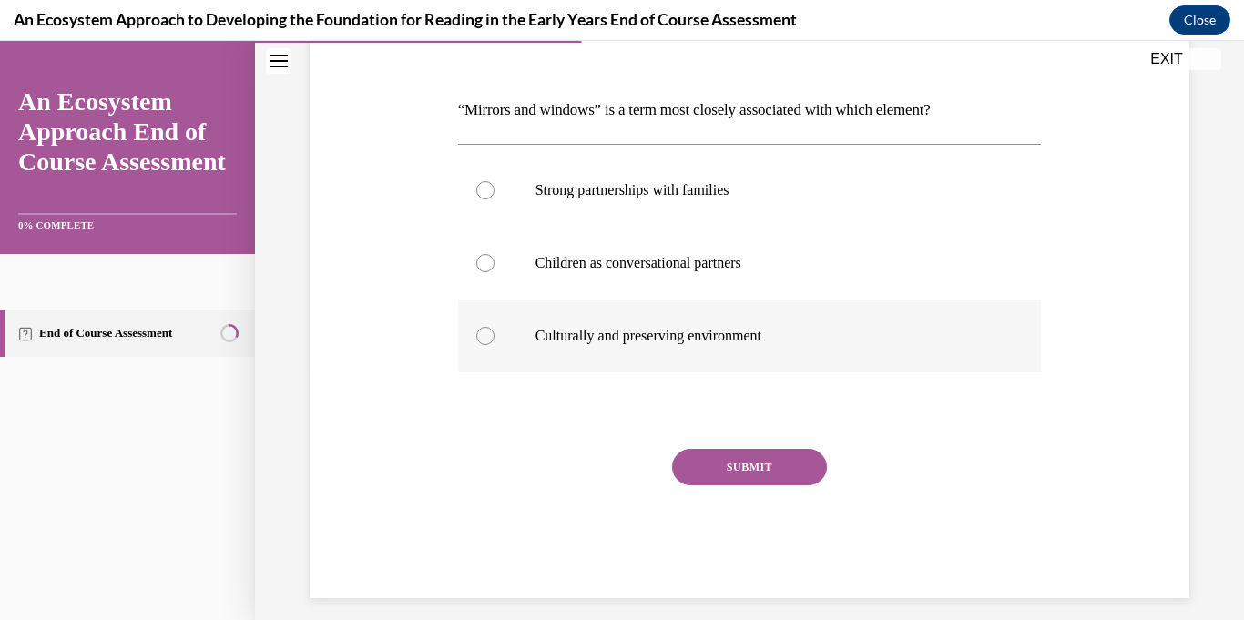
click at [486, 337] on div at bounding box center [485, 336] width 18 height 18
click at [486, 337] on input "Culturally and preserving environment" at bounding box center [485, 336] width 18 height 18
radio input "true"
click at [718, 459] on button "SUBMIT" at bounding box center [749, 467] width 155 height 36
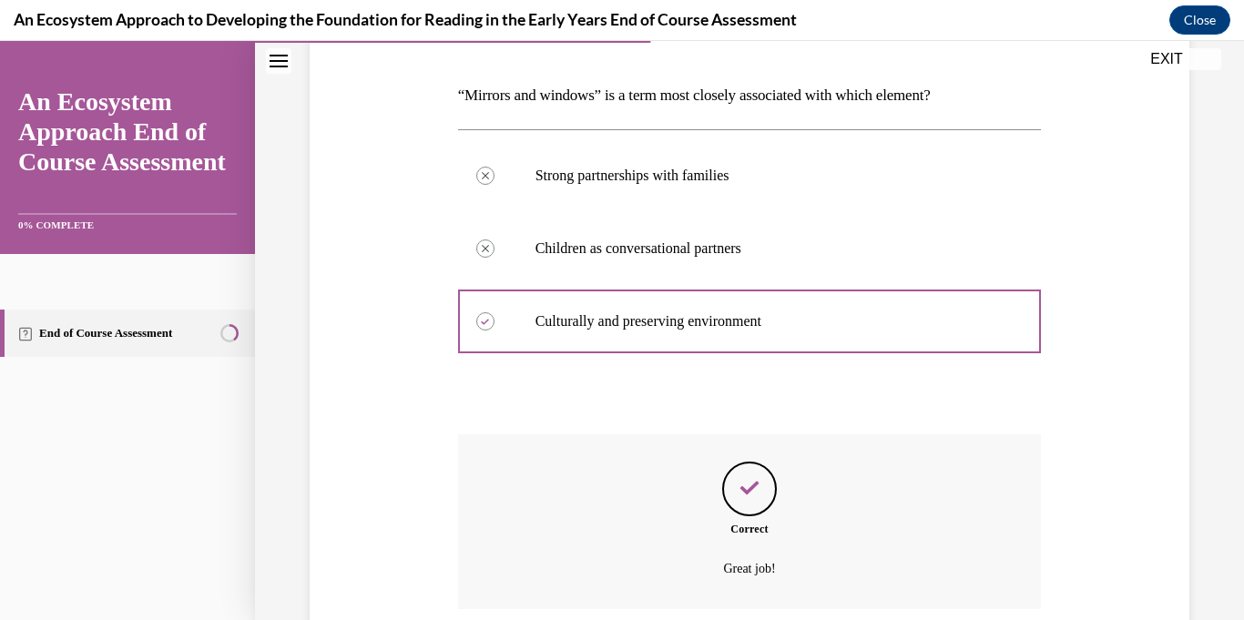
scroll to position [414, 0]
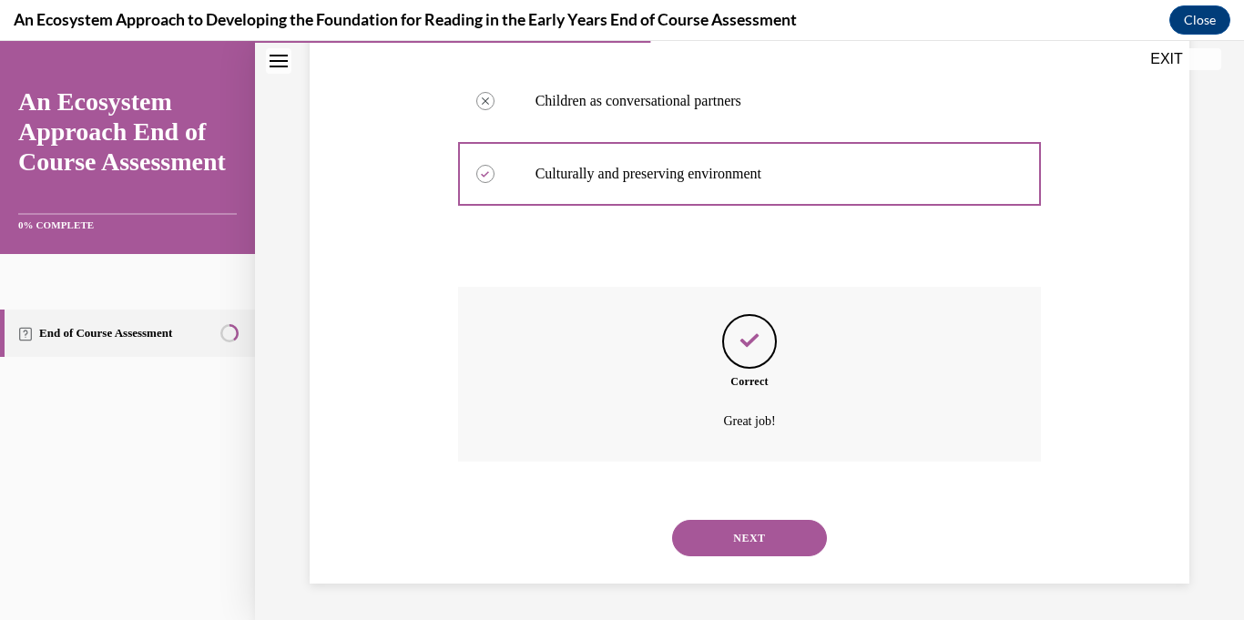
click at [731, 544] on button "NEXT" at bounding box center [749, 538] width 155 height 36
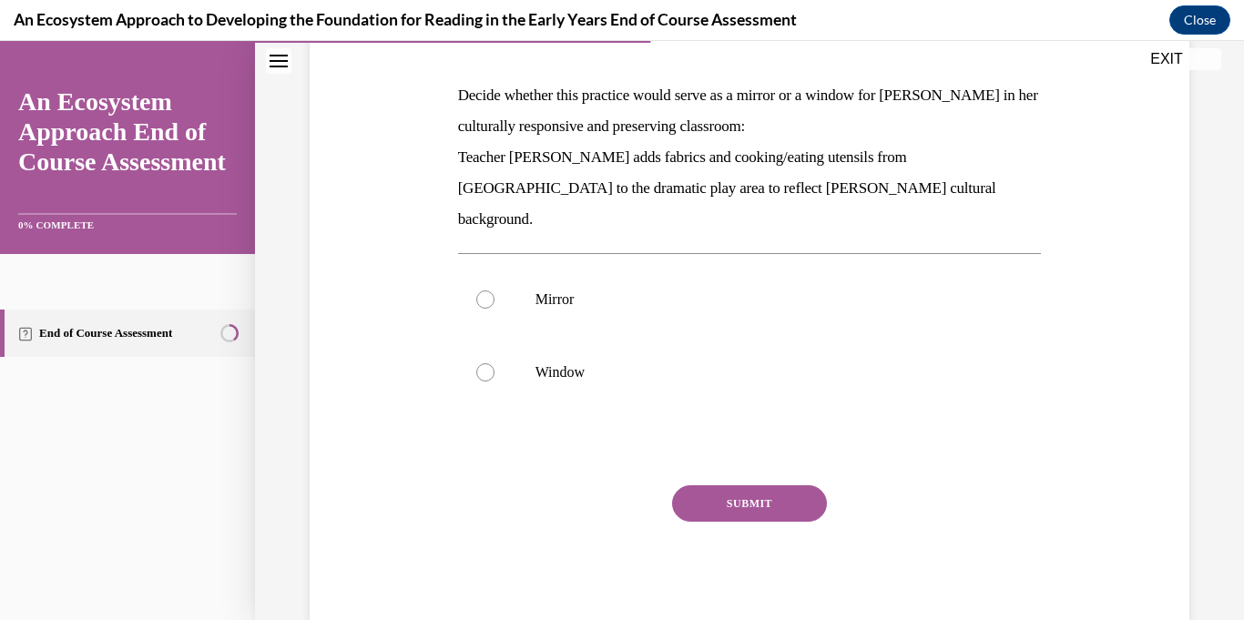
scroll to position [269, 0]
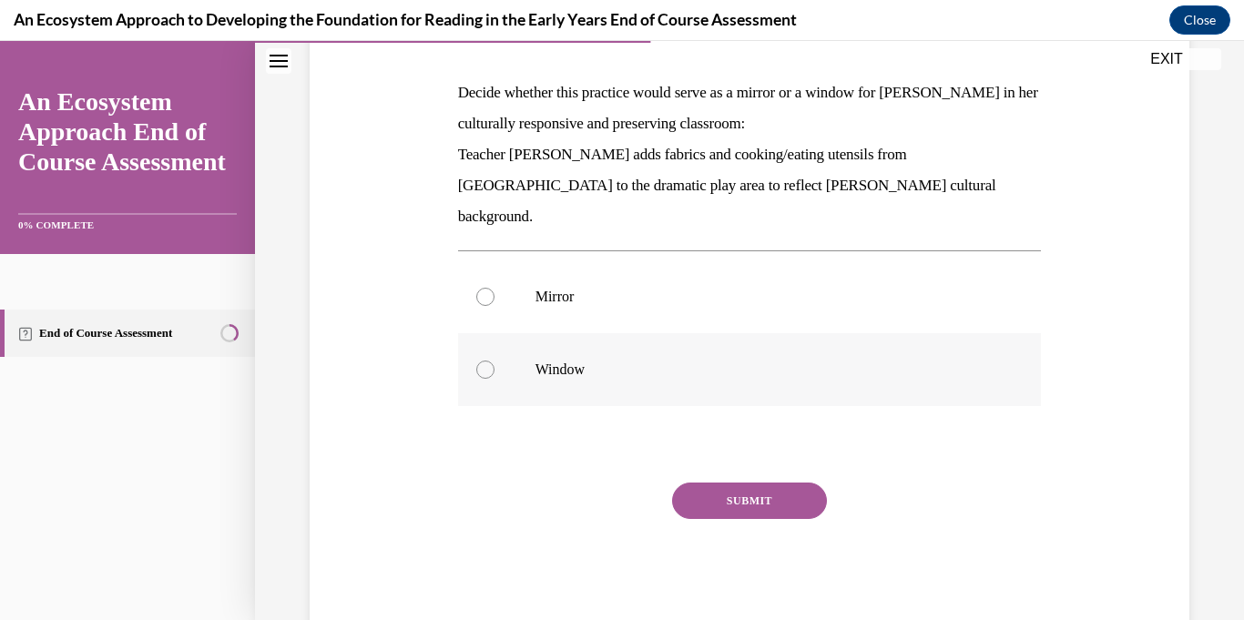
click at [484, 361] on div at bounding box center [485, 370] width 18 height 18
click at [484, 361] on input "Window" at bounding box center [485, 370] width 18 height 18
radio input "true"
click at [502, 269] on label "Mirror" at bounding box center [750, 296] width 584 height 73
click at [494, 288] on input "Mirror" at bounding box center [485, 297] width 18 height 18
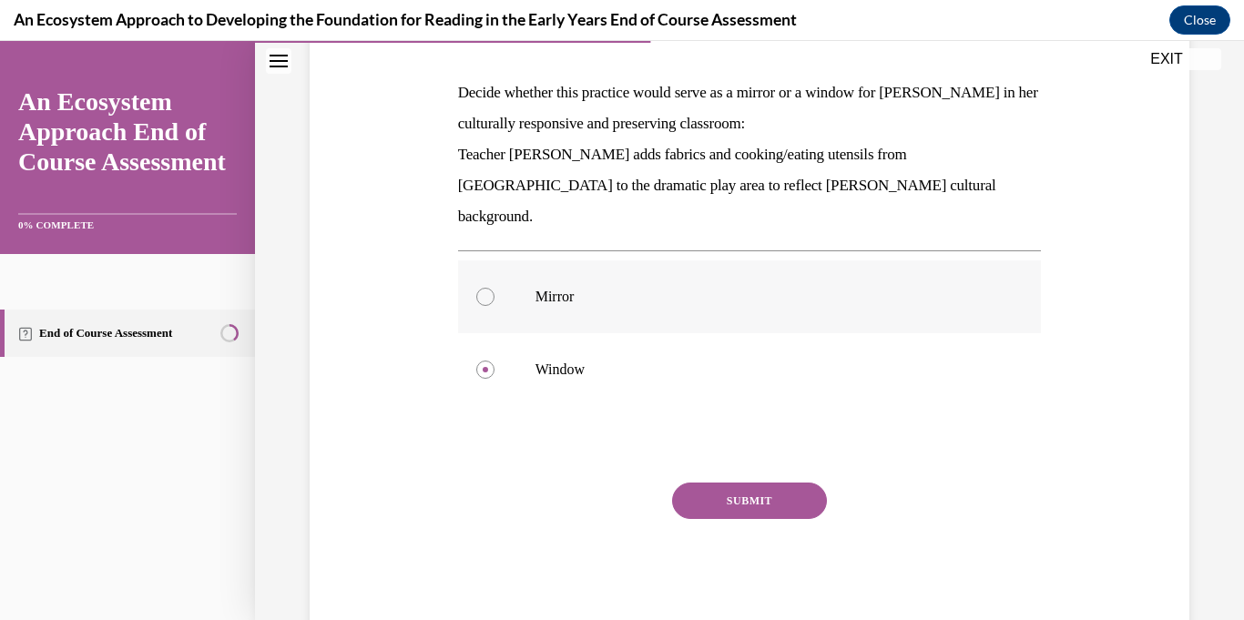
radio input "true"
click at [483, 294] on icon at bounding box center [485, 296] width 5 height 5
click at [482, 288] on input "Mirror" at bounding box center [485, 297] width 18 height 18
click at [696, 483] on button "SUBMIT" at bounding box center [749, 501] width 155 height 36
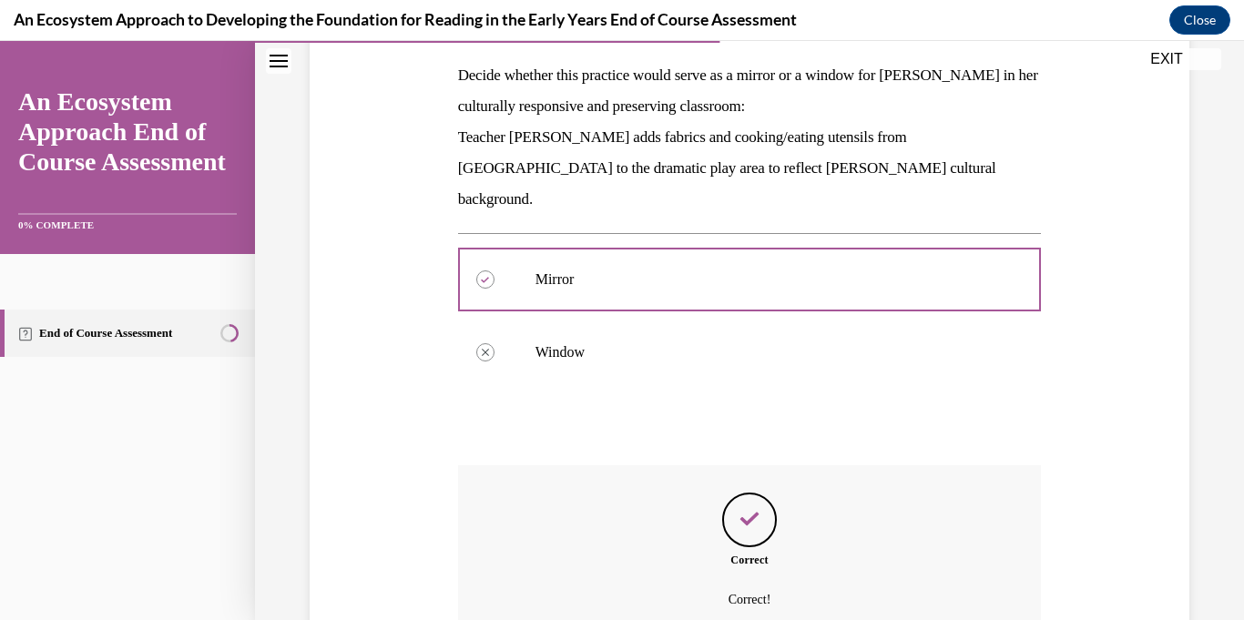
scroll to position [434, 0]
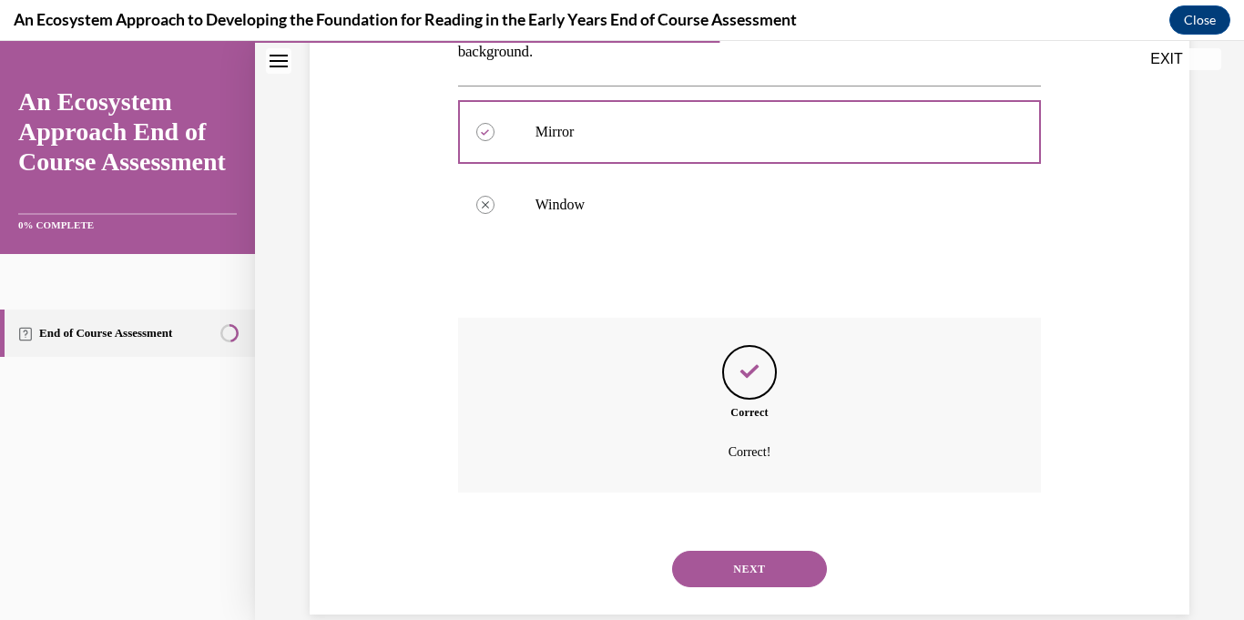
click at [787, 551] on button "NEXT" at bounding box center [749, 569] width 155 height 36
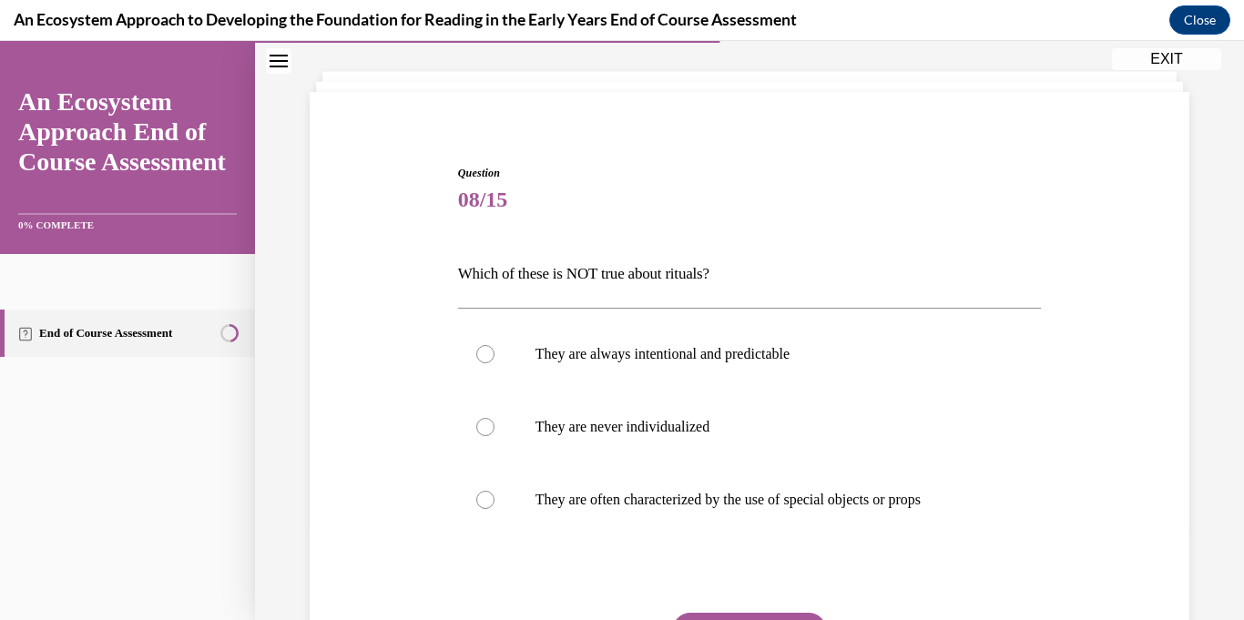
scroll to position [217, 0]
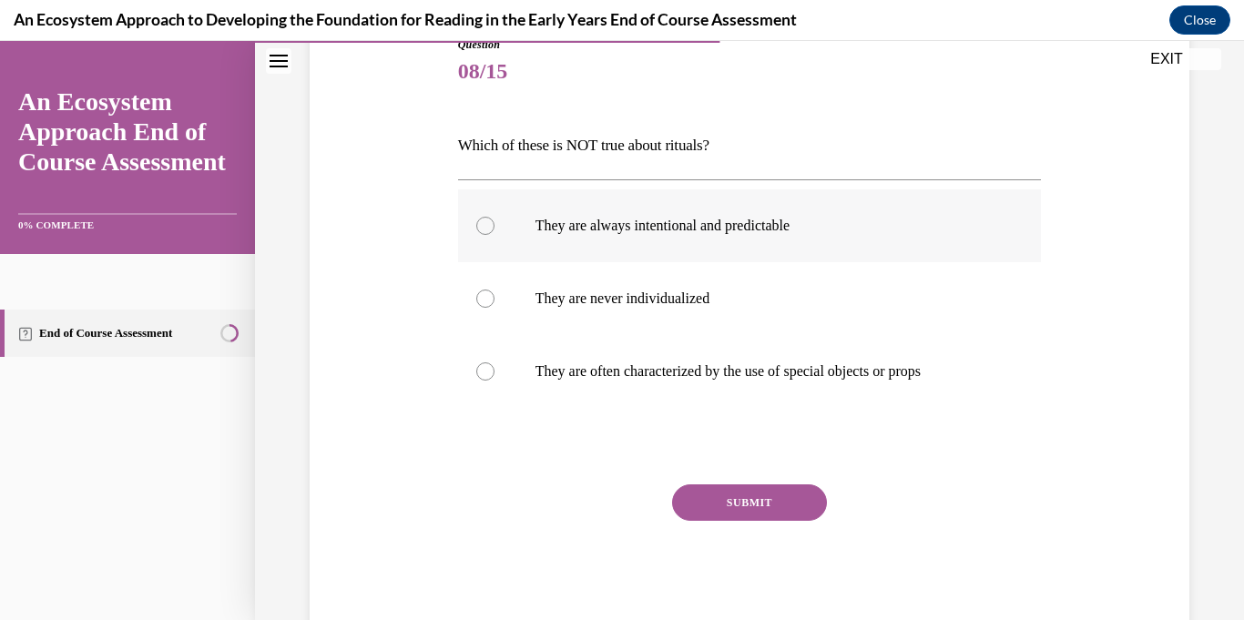
click at [486, 230] on div at bounding box center [485, 226] width 18 height 18
click at [486, 230] on input "They are always intentional and predictable" at bounding box center [485, 226] width 18 height 18
radio input "true"
click at [480, 372] on div at bounding box center [485, 371] width 18 height 18
click at [480, 372] on input "They are often characterized by the use of special objects or props" at bounding box center [485, 371] width 18 height 18
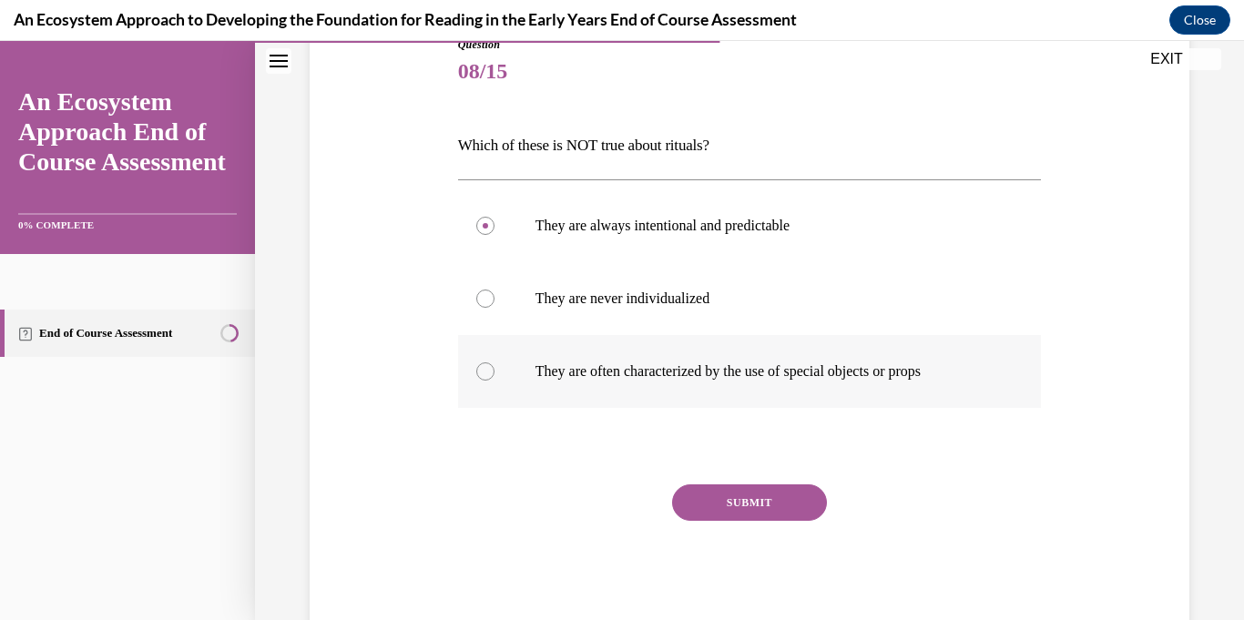
radio input "true"
click at [739, 502] on button "SUBMIT" at bounding box center [749, 502] width 155 height 36
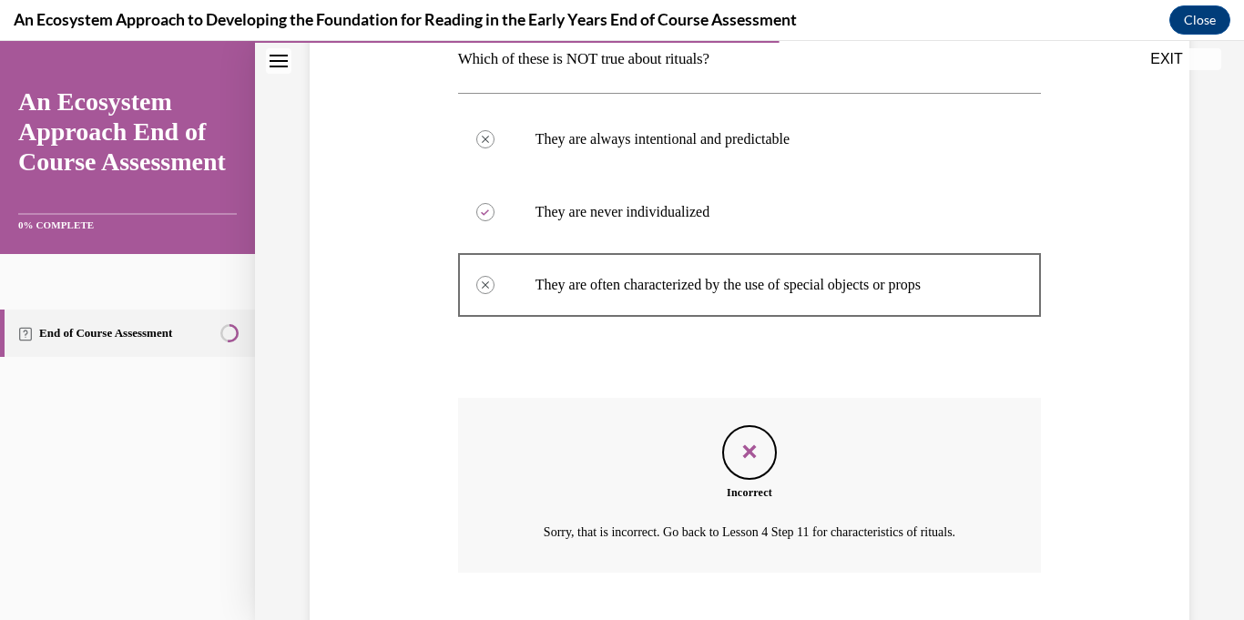
scroll to position [414, 0]
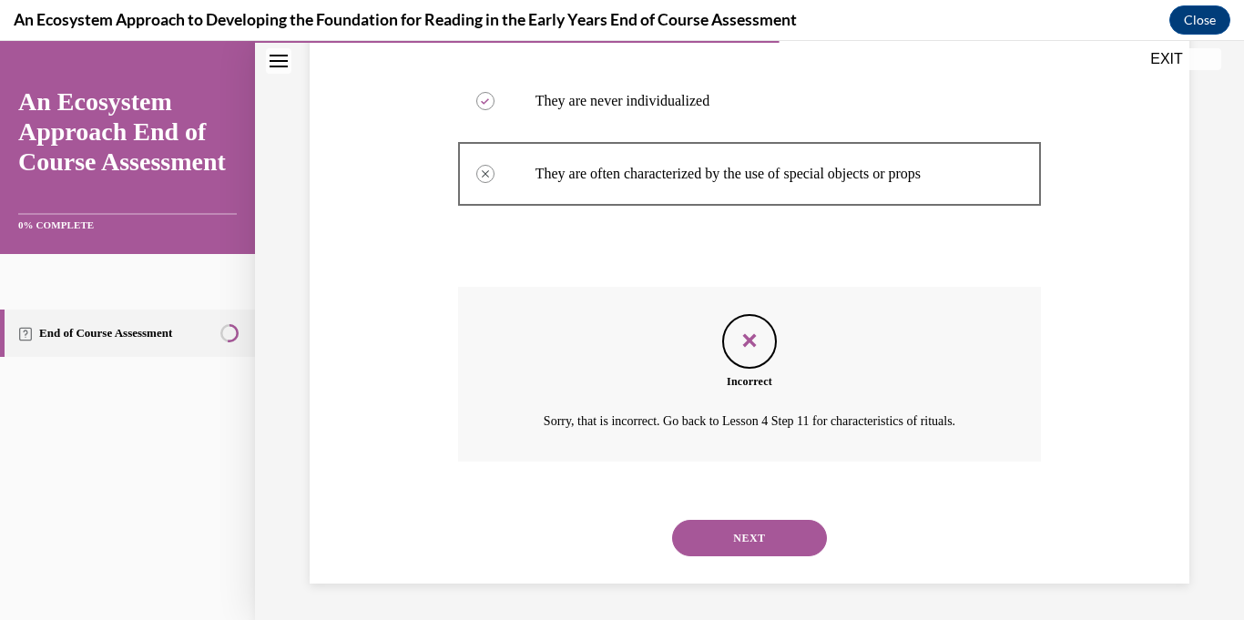
click at [742, 542] on button "NEXT" at bounding box center [749, 538] width 155 height 36
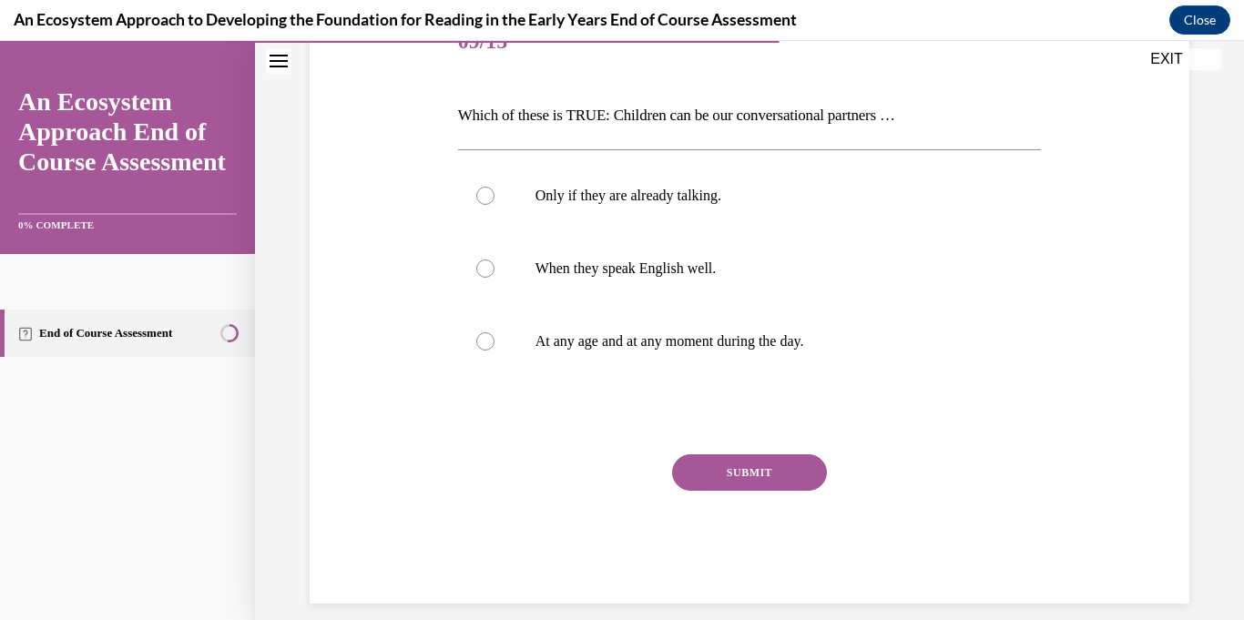
scroll to position [248, 0]
click at [483, 337] on div at bounding box center [485, 340] width 18 height 18
click at [483, 337] on input "At any age and at any moment during the day." at bounding box center [485, 340] width 18 height 18
radio input "true"
click at [759, 466] on button "SUBMIT" at bounding box center [749, 471] width 155 height 36
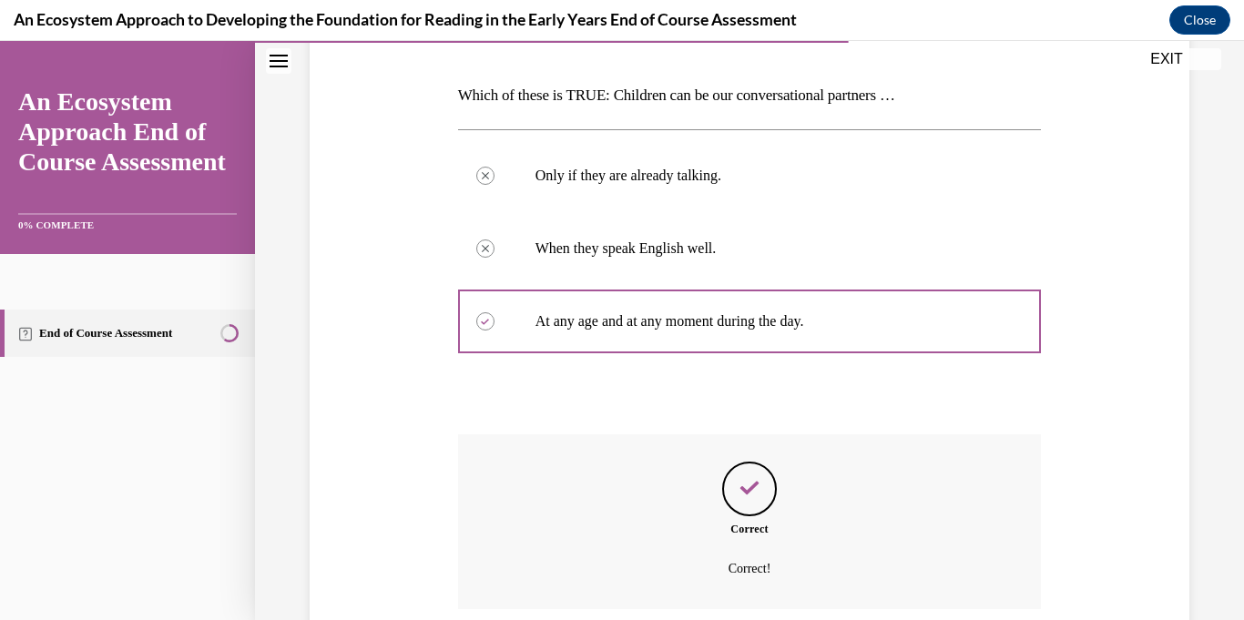
scroll to position [414, 0]
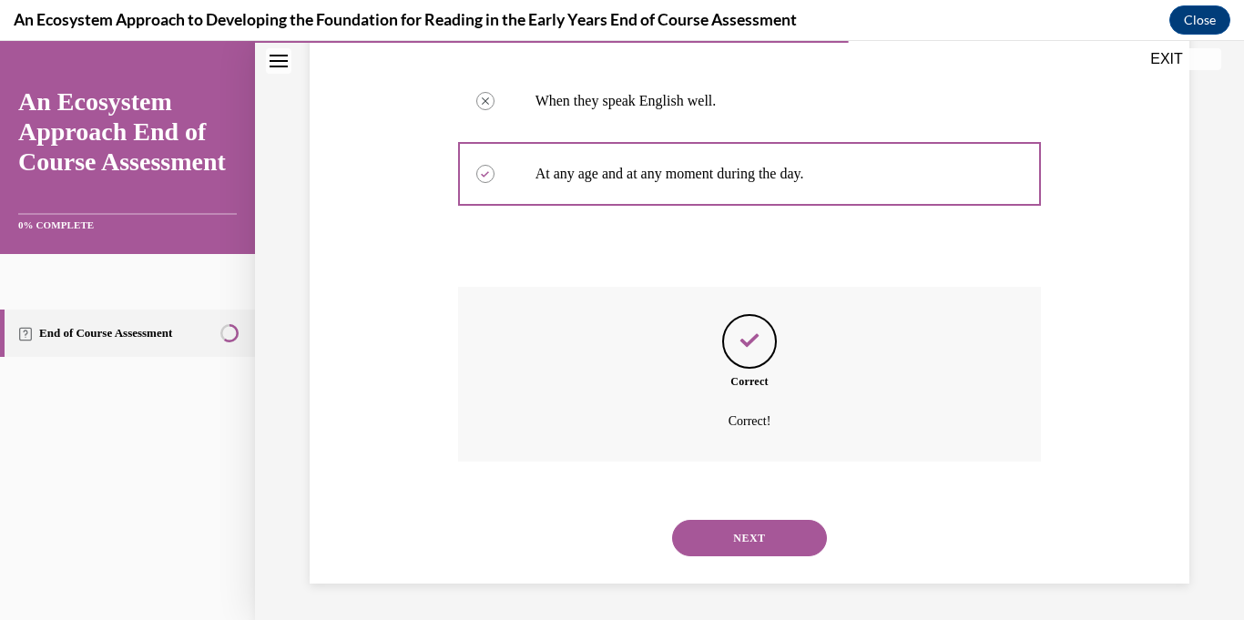
click at [750, 545] on button "NEXT" at bounding box center [749, 538] width 155 height 36
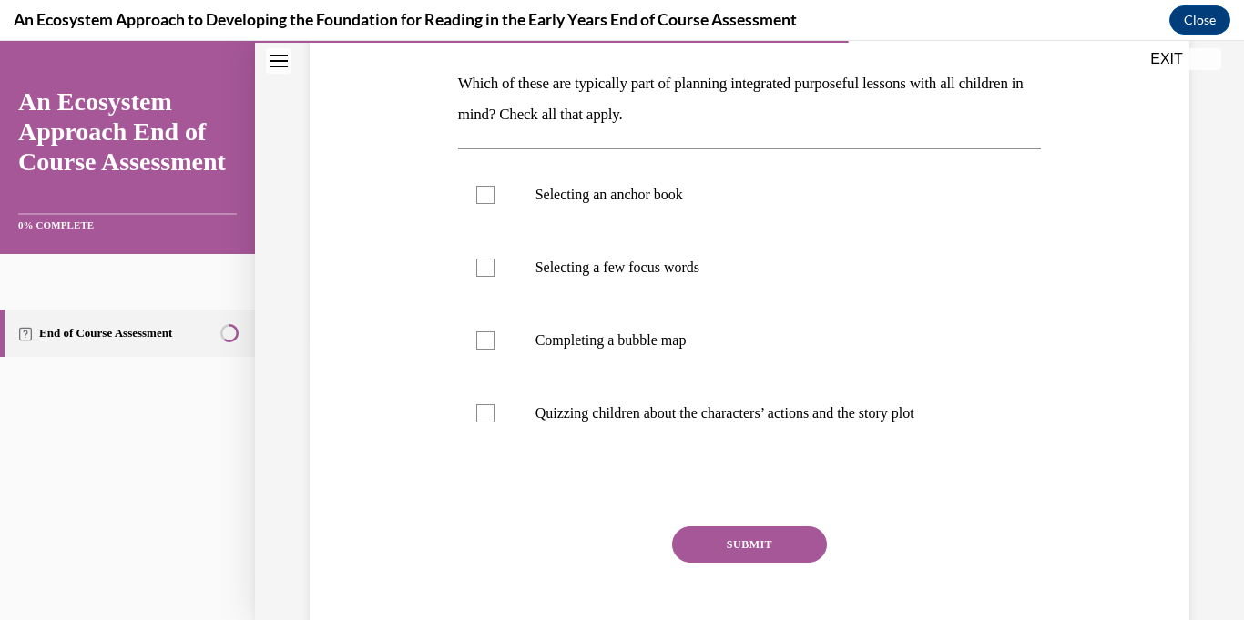
scroll to position [274, 0]
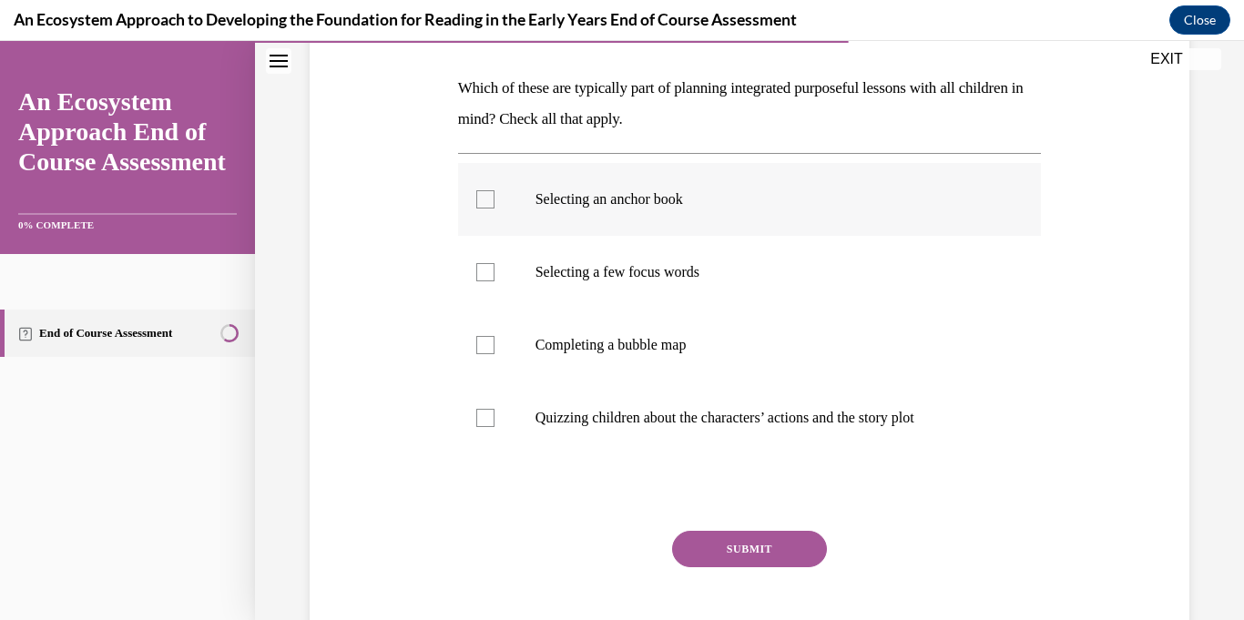
click at [476, 203] on div at bounding box center [485, 199] width 18 height 18
click at [476, 203] on input "Selecting an anchor book" at bounding box center [485, 199] width 18 height 18
checkbox input "true"
click at [484, 275] on div at bounding box center [485, 272] width 18 height 18
click at [484, 275] on input "Selecting a few focus words" at bounding box center [485, 272] width 18 height 18
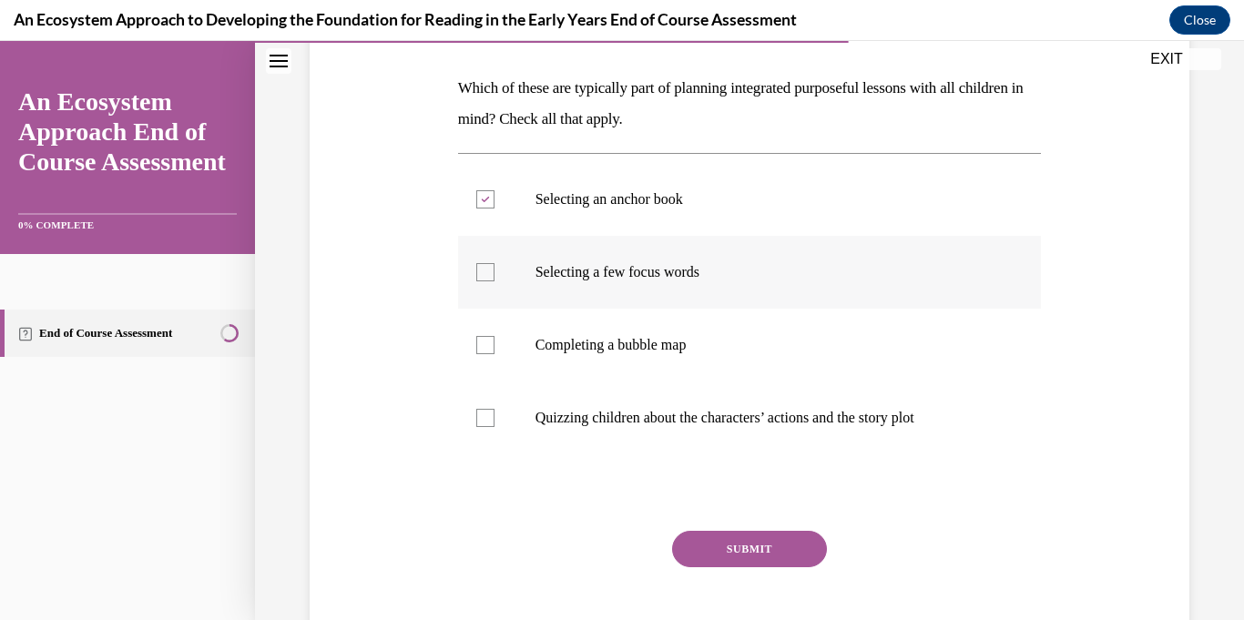
checkbox input "true"
click at [480, 421] on div at bounding box center [485, 418] width 18 height 18
click at [480, 421] on input "Quizzing children about the characters’ actions and the story plot" at bounding box center [485, 418] width 18 height 18
checkbox input "true"
click at [786, 572] on div "SUBMIT" at bounding box center [750, 576] width 584 height 91
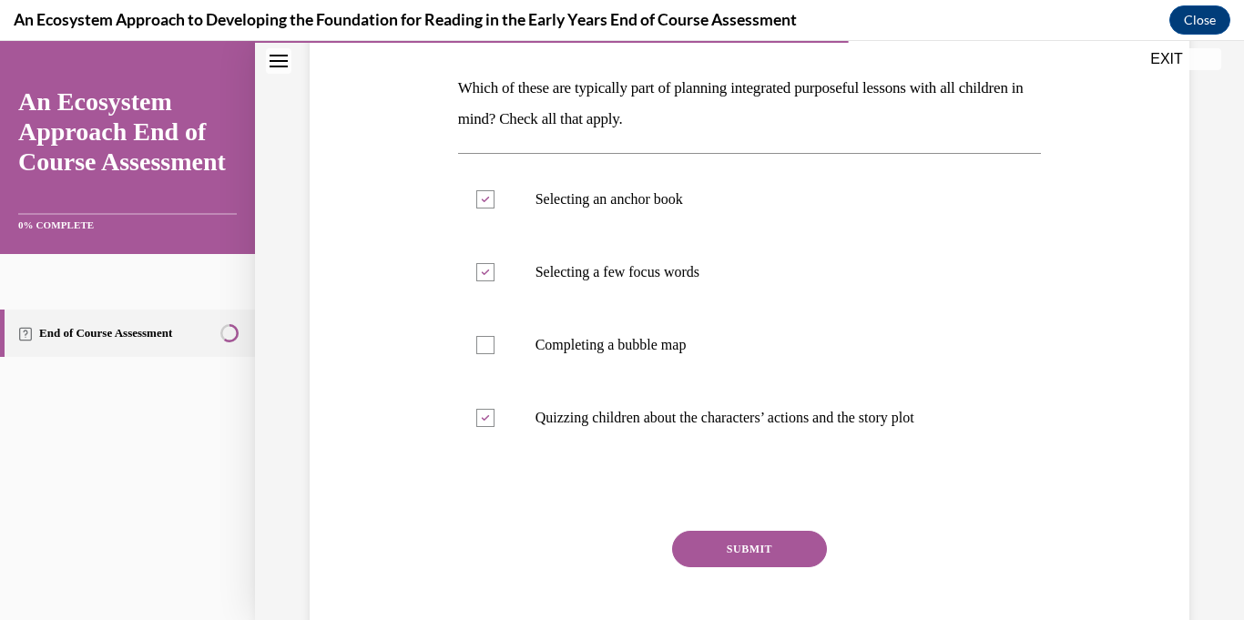
click at [772, 547] on button "SUBMIT" at bounding box center [749, 549] width 155 height 36
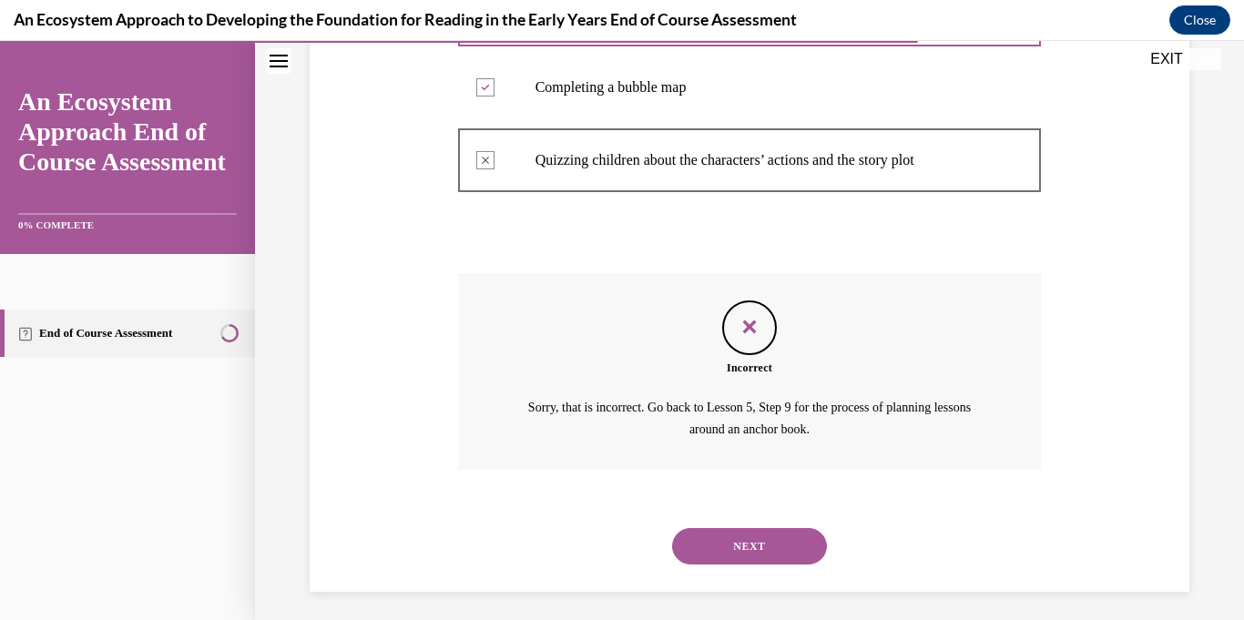
scroll to position [540, 0]
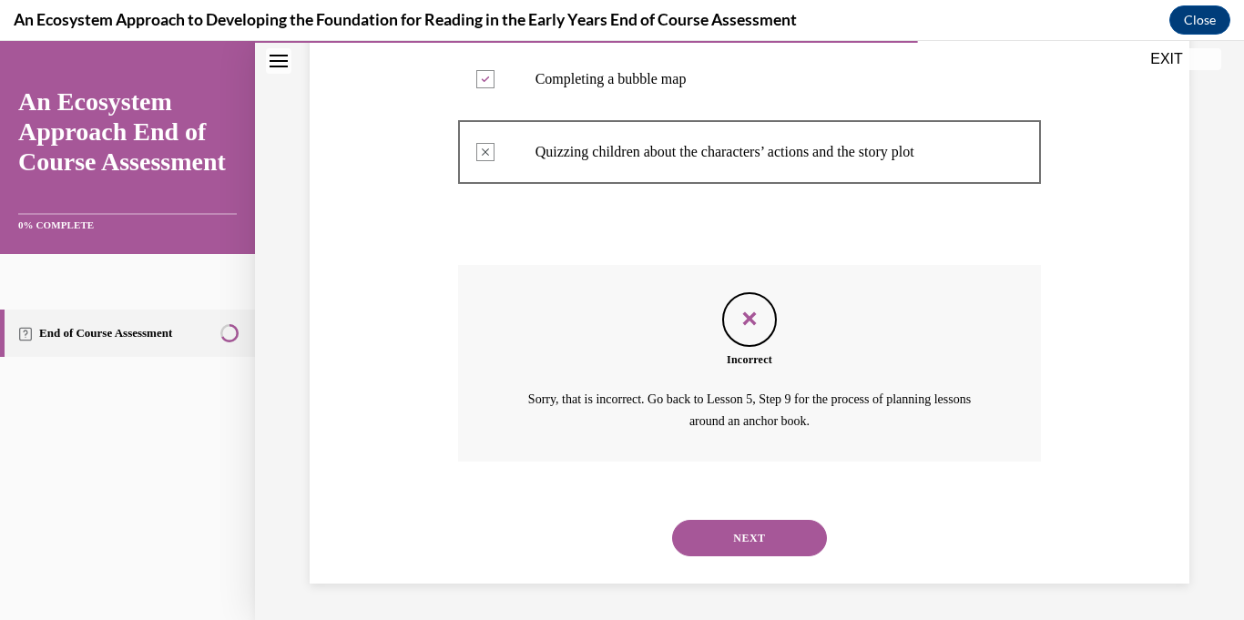
click at [767, 534] on button "NEXT" at bounding box center [749, 538] width 155 height 36
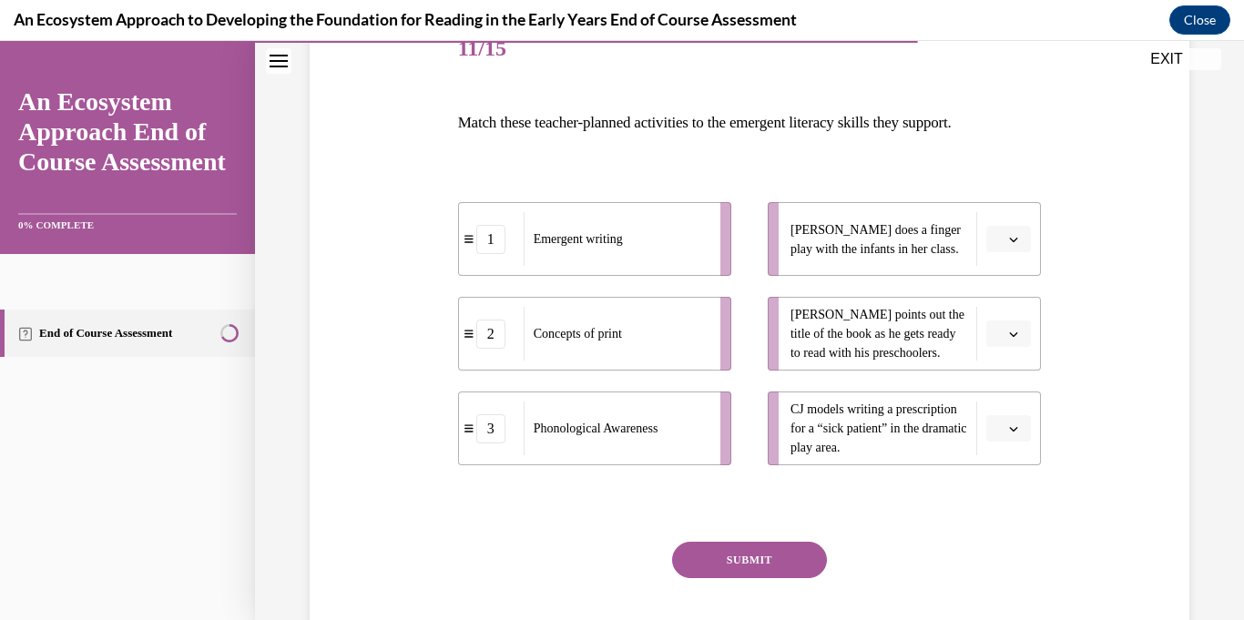
scroll to position [281, 0]
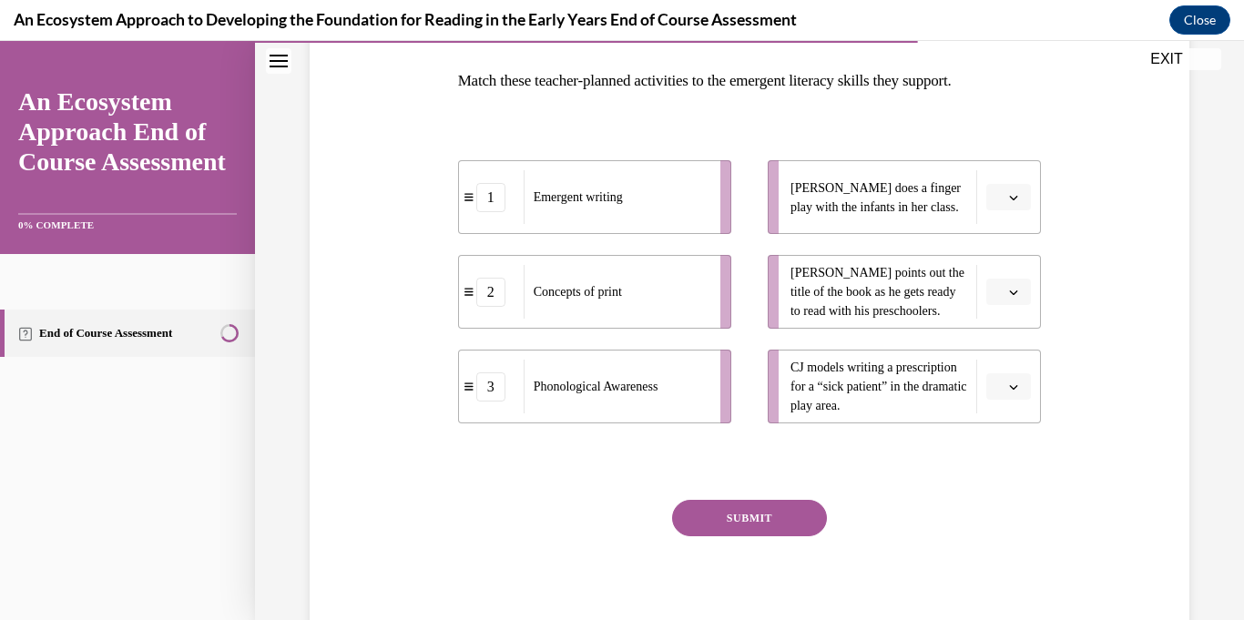
click at [1010, 388] on icon "button" at bounding box center [1013, 386] width 9 height 9
click at [1022, 464] on div "1" at bounding box center [1006, 463] width 46 height 36
click at [1002, 298] on span "Please select an option" at bounding box center [1000, 292] width 6 height 18
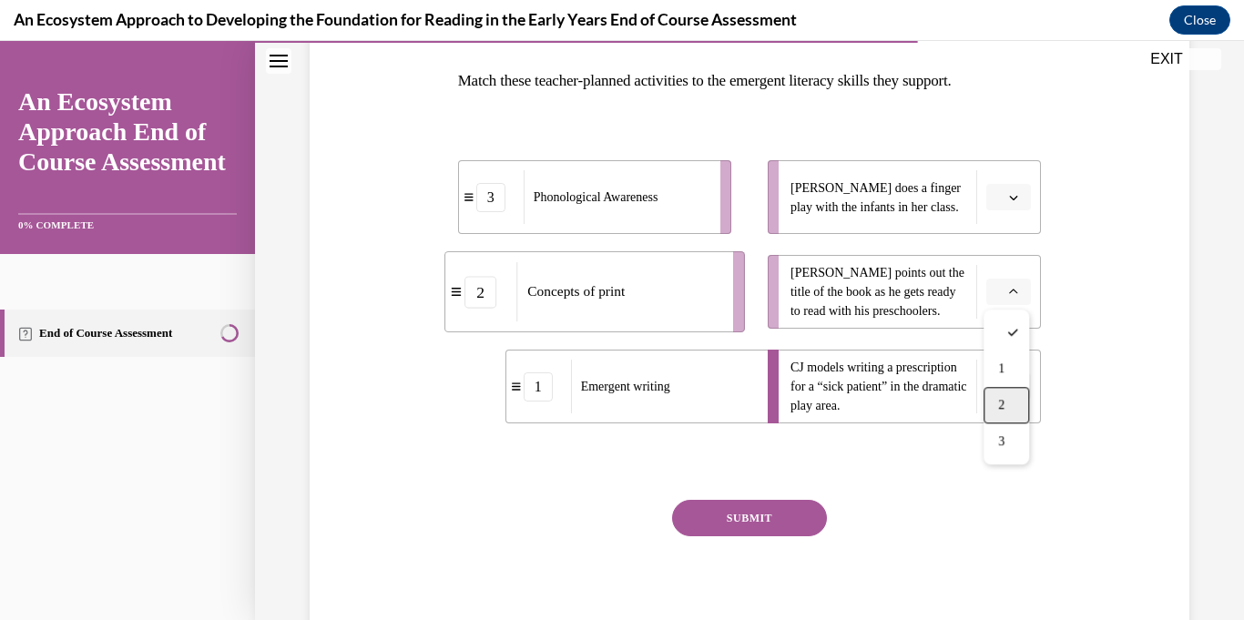
click at [999, 418] on div "2" at bounding box center [1006, 405] width 46 height 36
click at [1004, 208] on button "button" at bounding box center [1008, 197] width 45 height 27
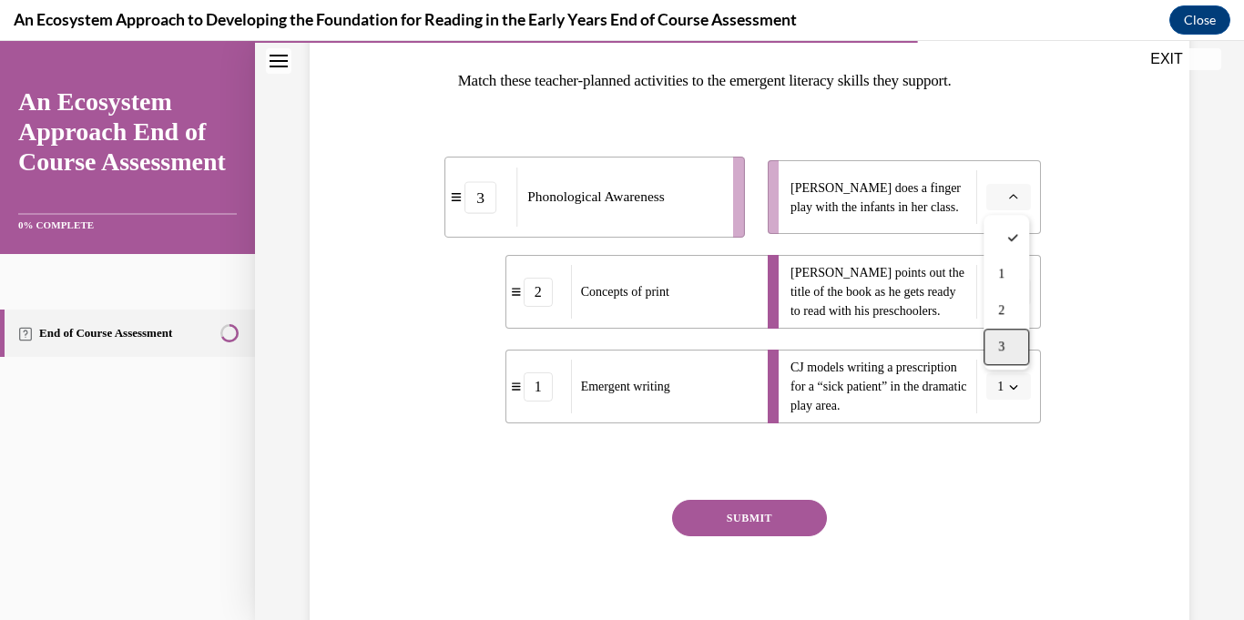
click at [1009, 344] on div "3" at bounding box center [1006, 347] width 46 height 36
click at [774, 523] on button "SUBMIT" at bounding box center [749, 518] width 155 height 36
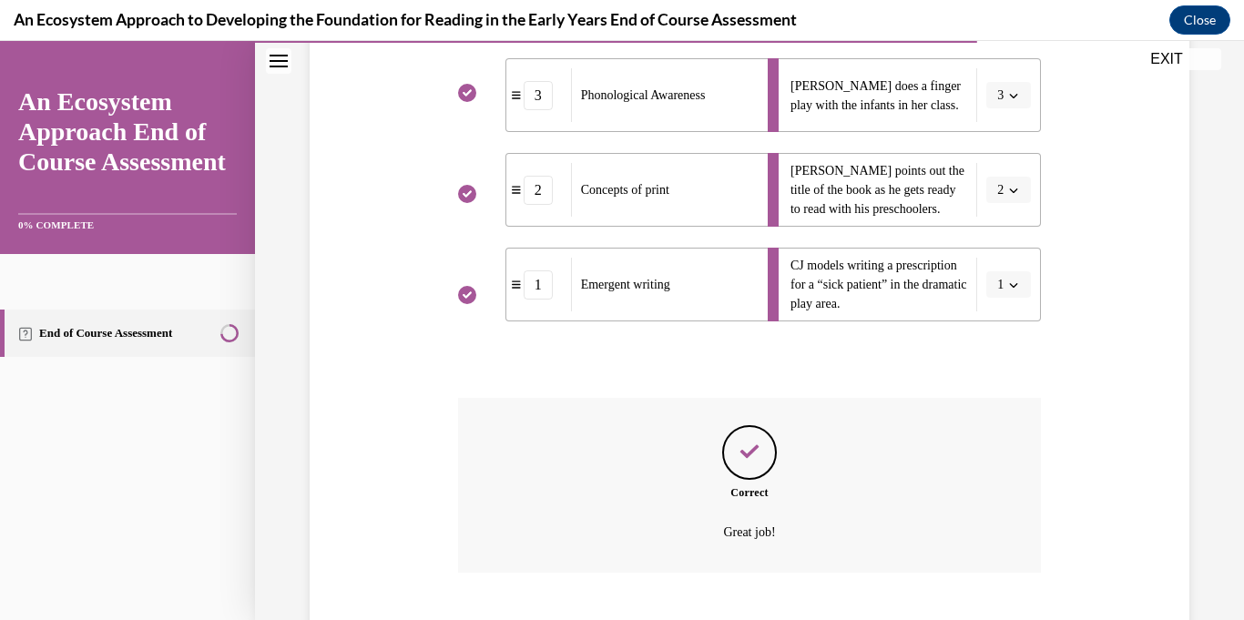
scroll to position [494, 0]
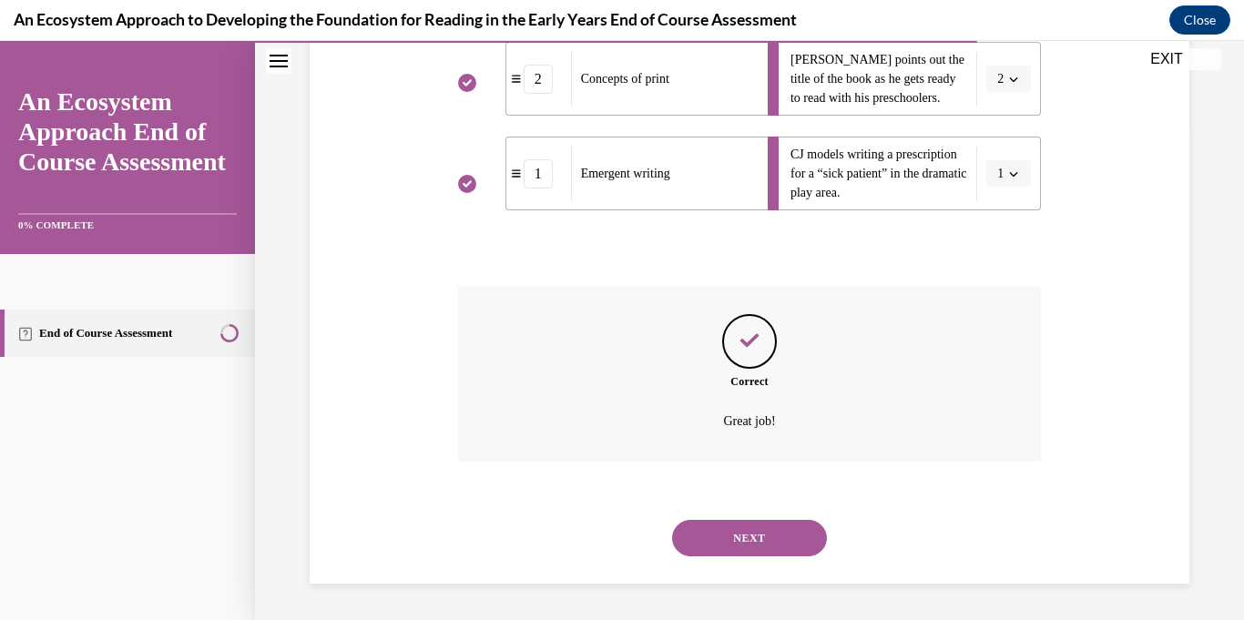
click at [759, 548] on button "NEXT" at bounding box center [749, 538] width 155 height 36
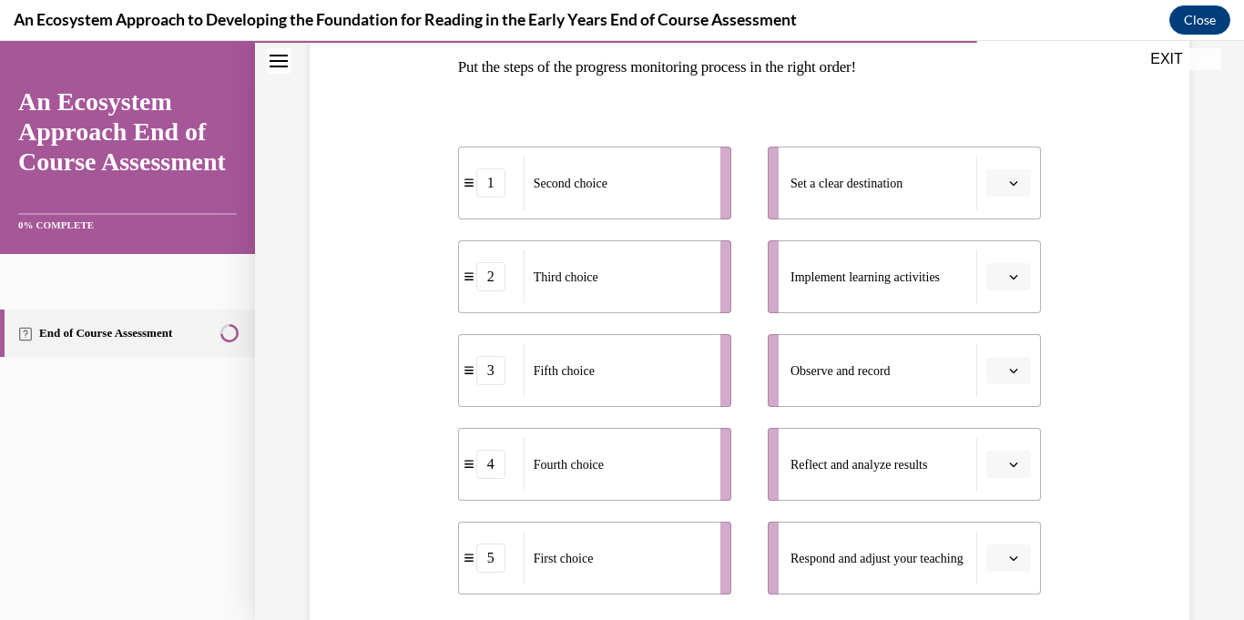
scroll to position [302, 0]
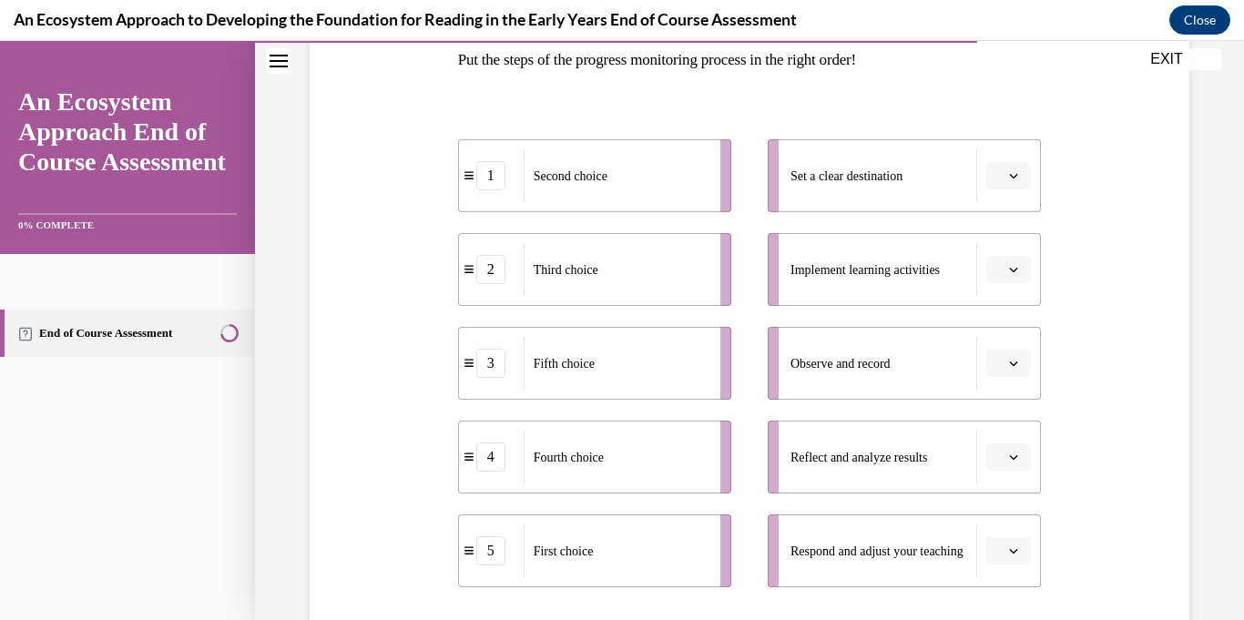
click at [1016, 361] on icon "button" at bounding box center [1013, 363] width 9 height 9
click at [1006, 579] on div "5" at bounding box center [1006, 586] width 46 height 36
click at [1006, 579] on li "Respond and adjust your teaching" at bounding box center [903, 550] width 273 height 73
click at [1010, 178] on icon "button" at bounding box center [1013, 175] width 9 height 9
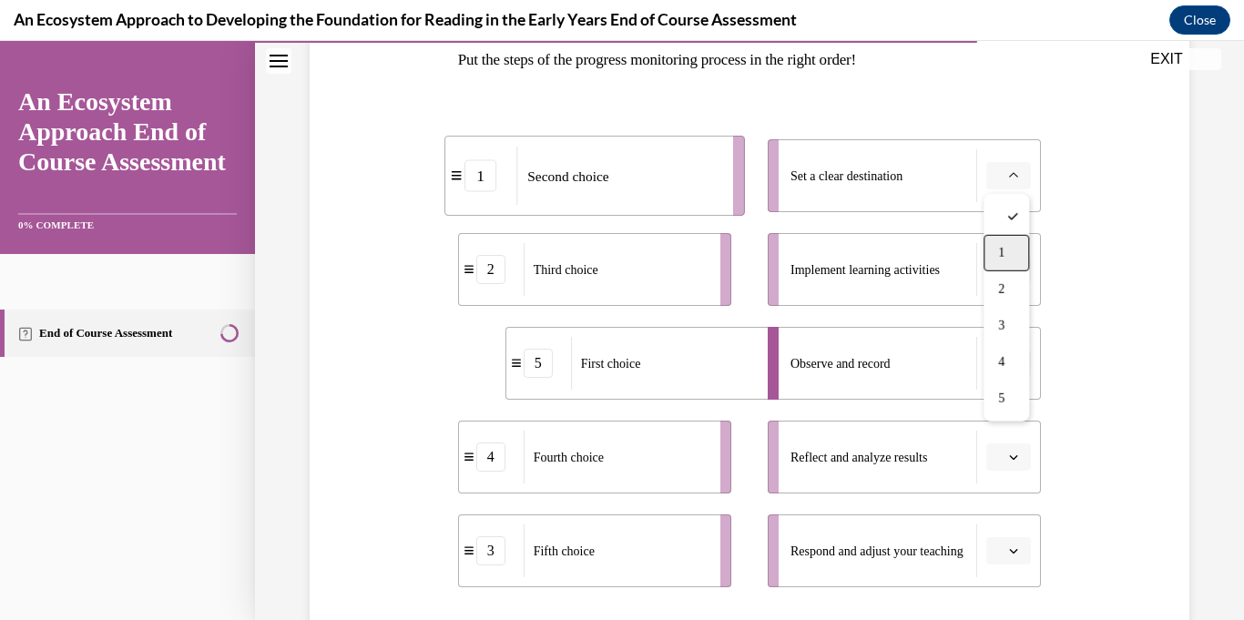
click at [994, 257] on div "1" at bounding box center [1006, 253] width 46 height 36
click at [1012, 268] on icon "button" at bounding box center [1013, 269] width 9 height 9
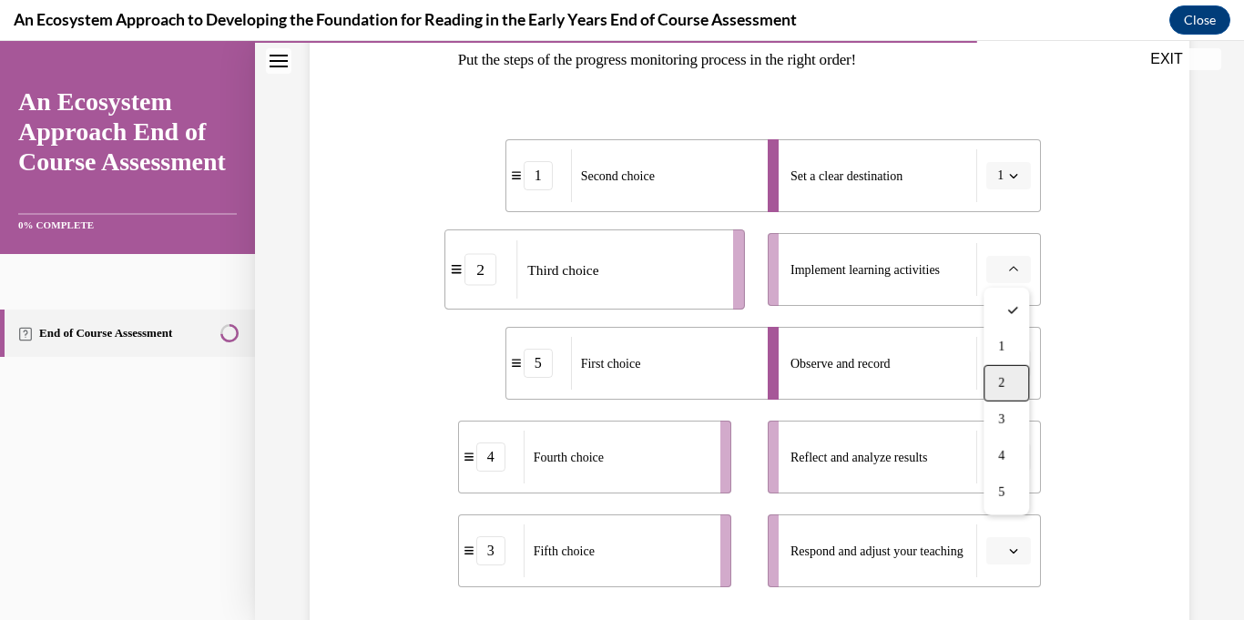
click at [1008, 391] on div "2" at bounding box center [1006, 383] width 46 height 36
click at [1011, 458] on icon "button" at bounding box center [1013, 456] width 9 height 9
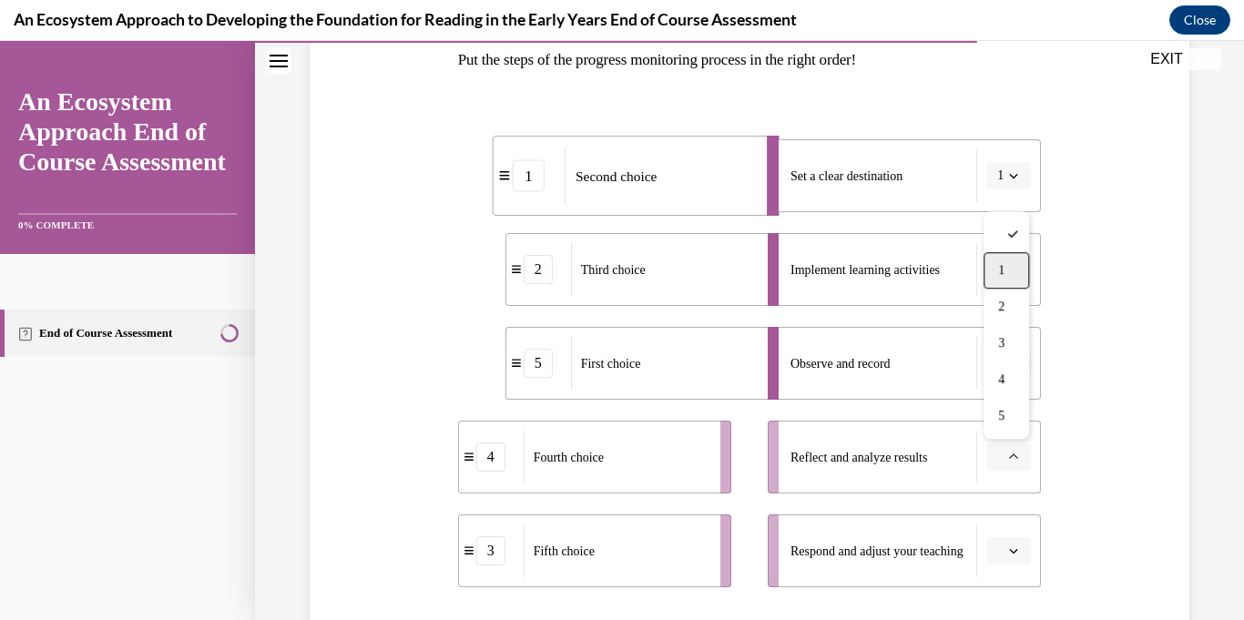
click at [996, 277] on div "1" at bounding box center [1006, 270] width 46 height 36
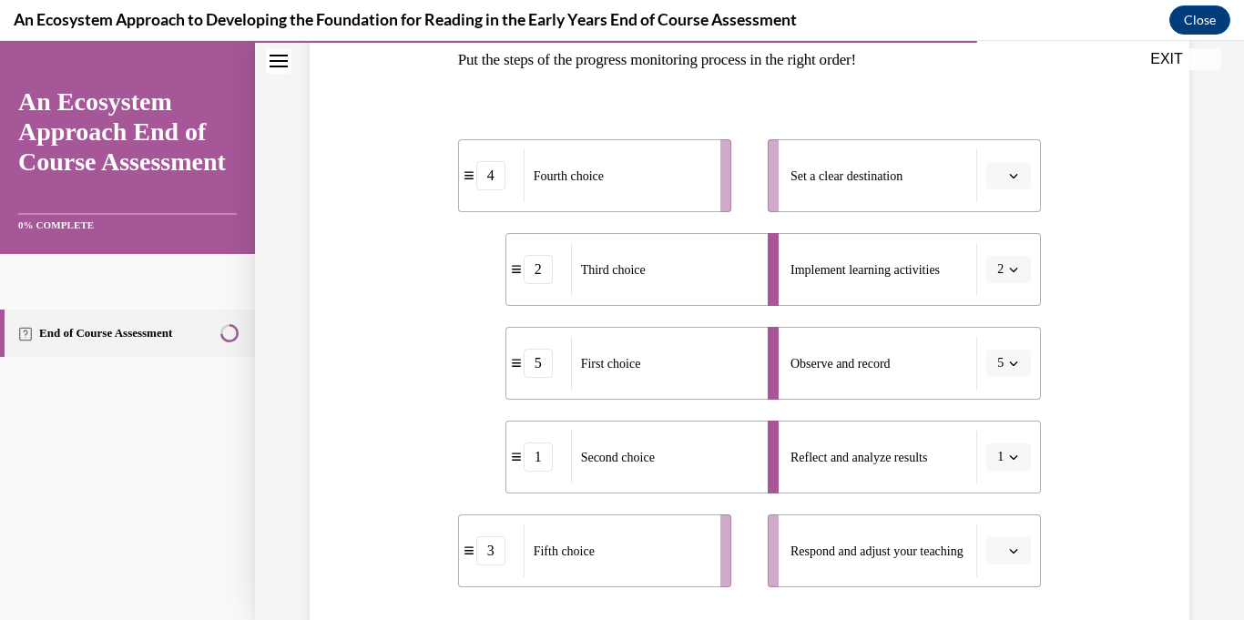
click at [1006, 178] on button "button" at bounding box center [1008, 175] width 45 height 27
click at [1008, 277] on div "2" at bounding box center [1006, 289] width 46 height 36
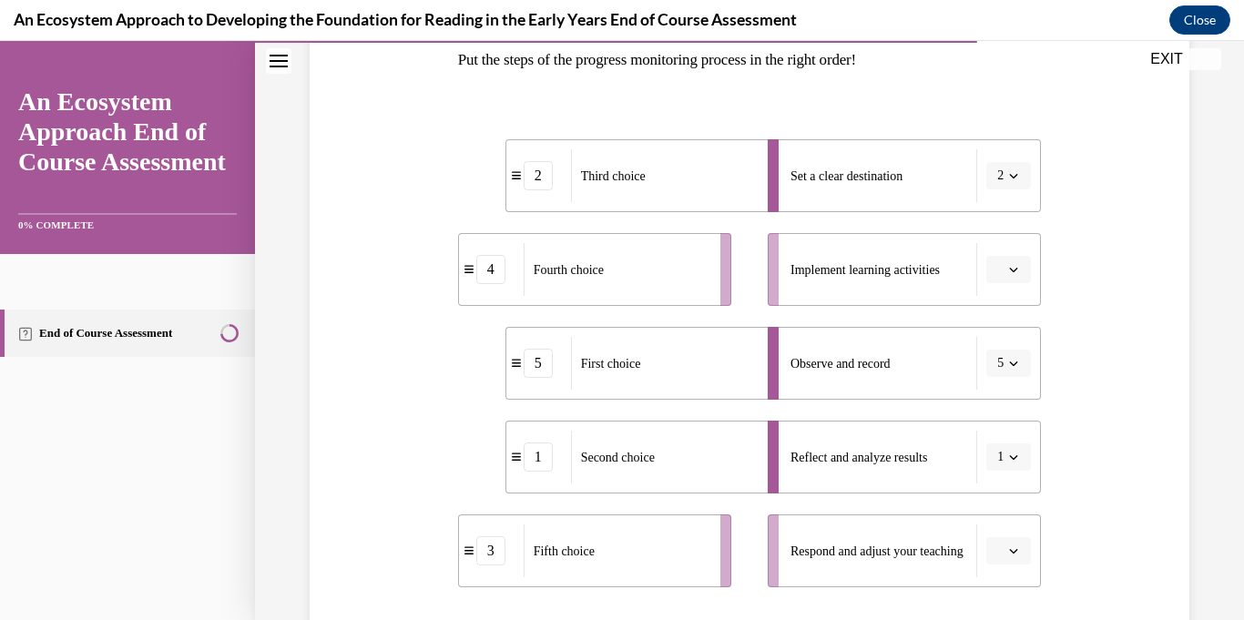
click at [1011, 267] on icon "button" at bounding box center [1013, 269] width 9 height 9
click at [1007, 457] on div "4" at bounding box center [1006, 456] width 46 height 36
click at [1010, 550] on icon "button" at bounding box center [1013, 550] width 9 height 9
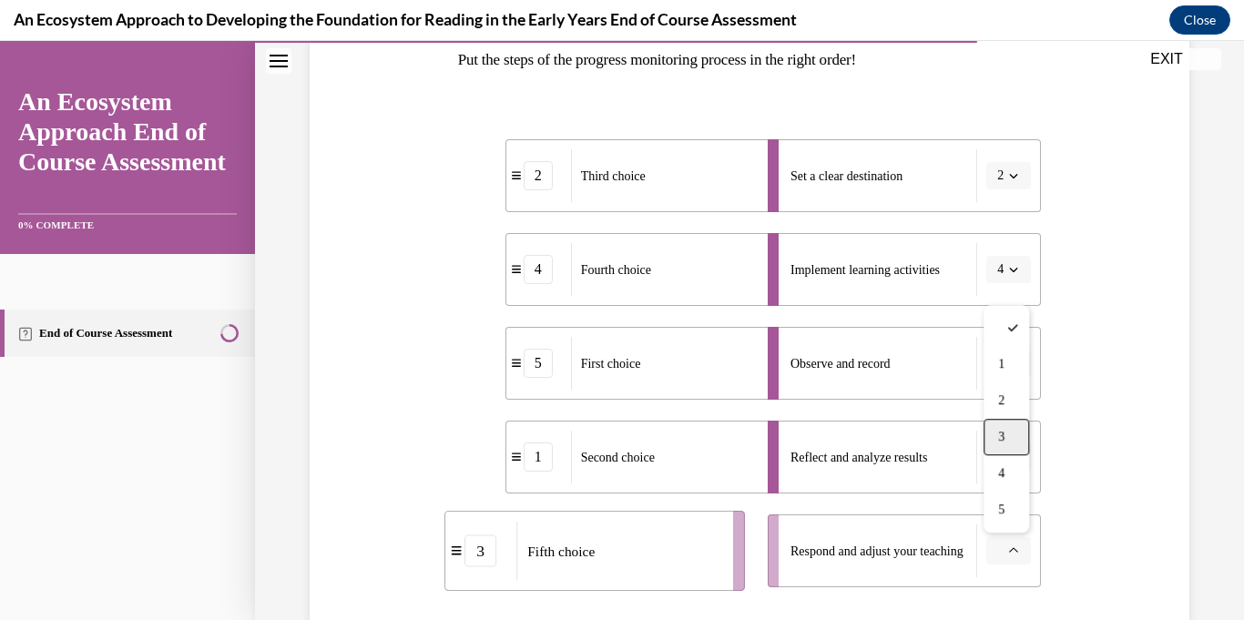
click at [1002, 446] on div "3" at bounding box center [1006, 437] width 46 height 36
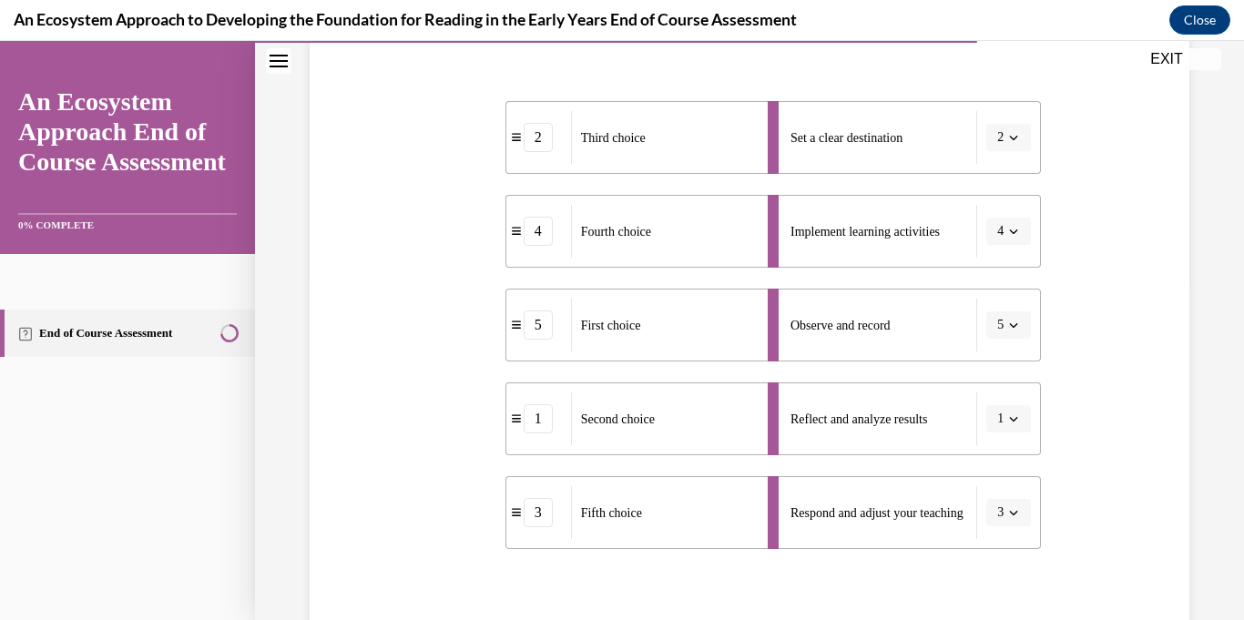
scroll to position [231, 0]
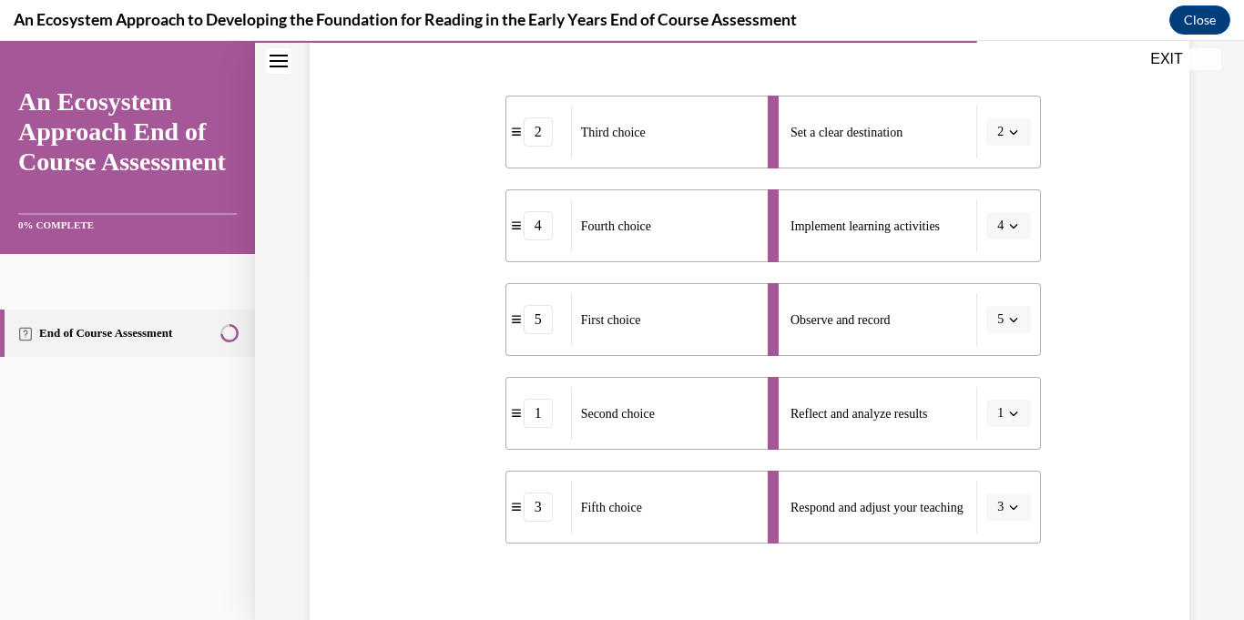
scroll to position [341, 0]
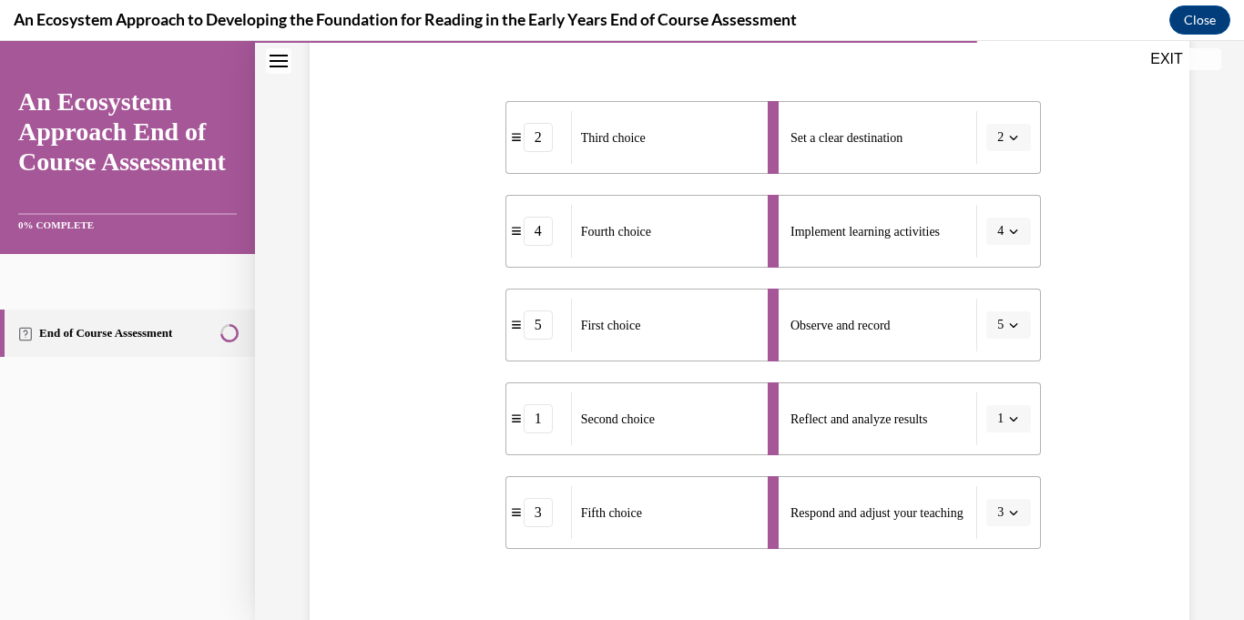
click at [1010, 139] on icon "button" at bounding box center [1013, 137] width 9 height 9
click at [1002, 373] on div "5" at bounding box center [1003, 360] width 46 height 36
click at [1019, 326] on span "button" at bounding box center [1013, 325] width 13 height 13
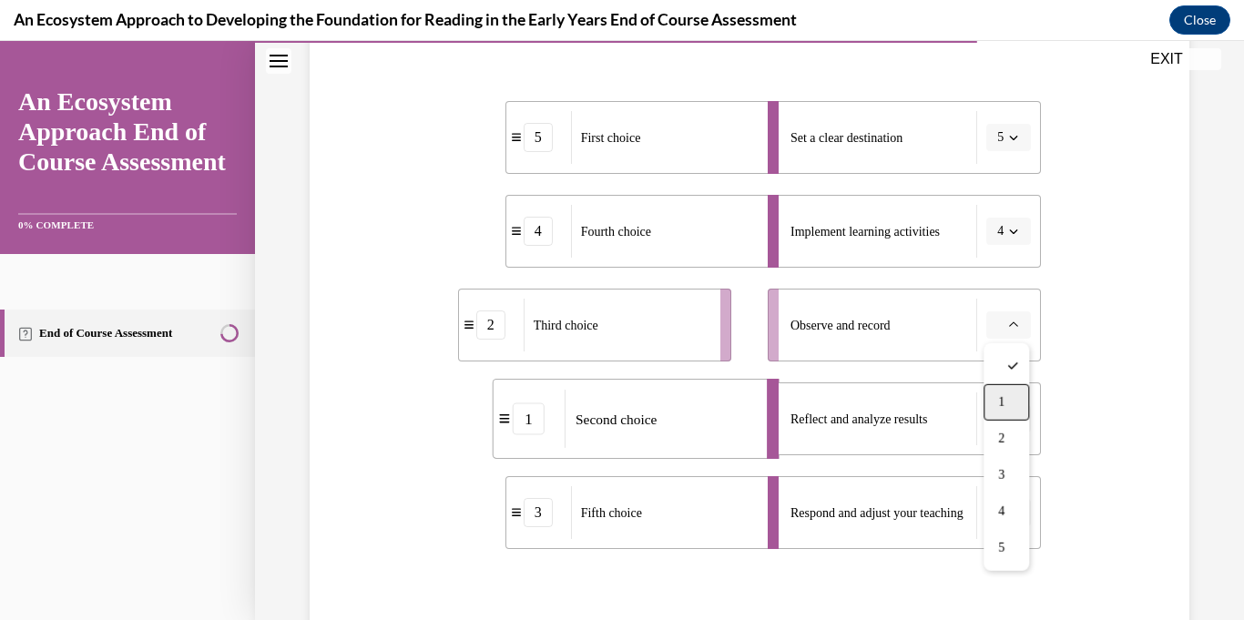
click at [1011, 403] on div "1" at bounding box center [1006, 402] width 46 height 36
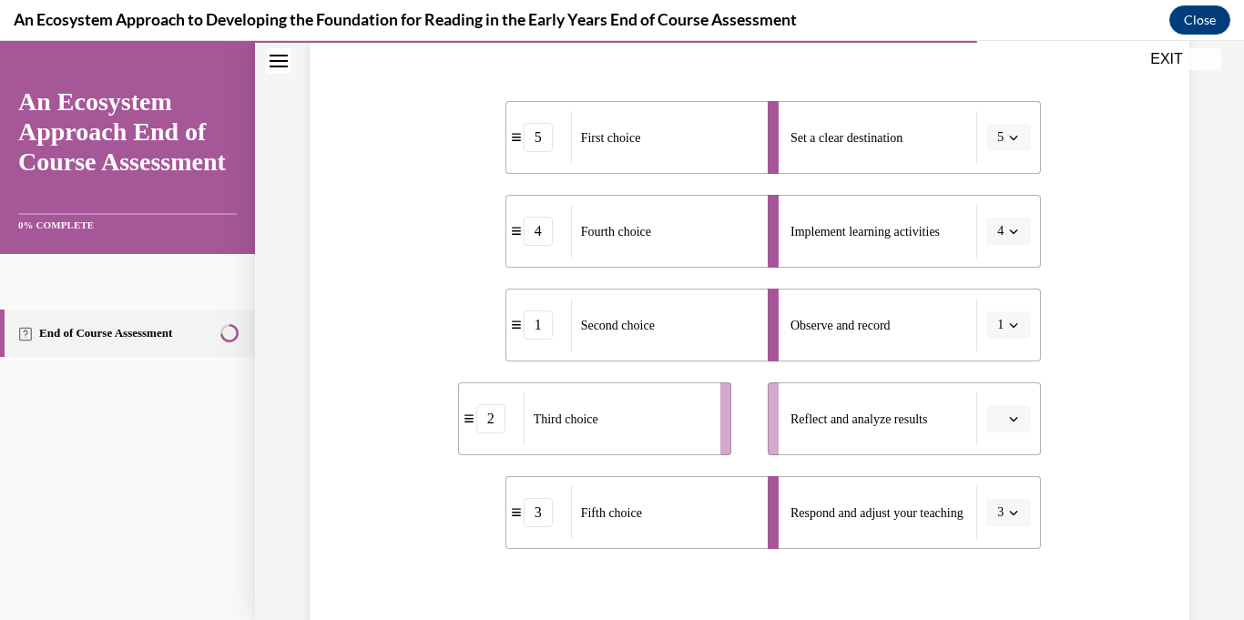
click at [1005, 235] on button "4" at bounding box center [1008, 231] width 45 height 27
click at [994, 342] on span "2" at bounding box center [997, 345] width 6 height 15
click at [1015, 424] on span "button" at bounding box center [1013, 418] width 13 height 13
click at [992, 339] on div "4" at bounding box center [1006, 341] width 46 height 36
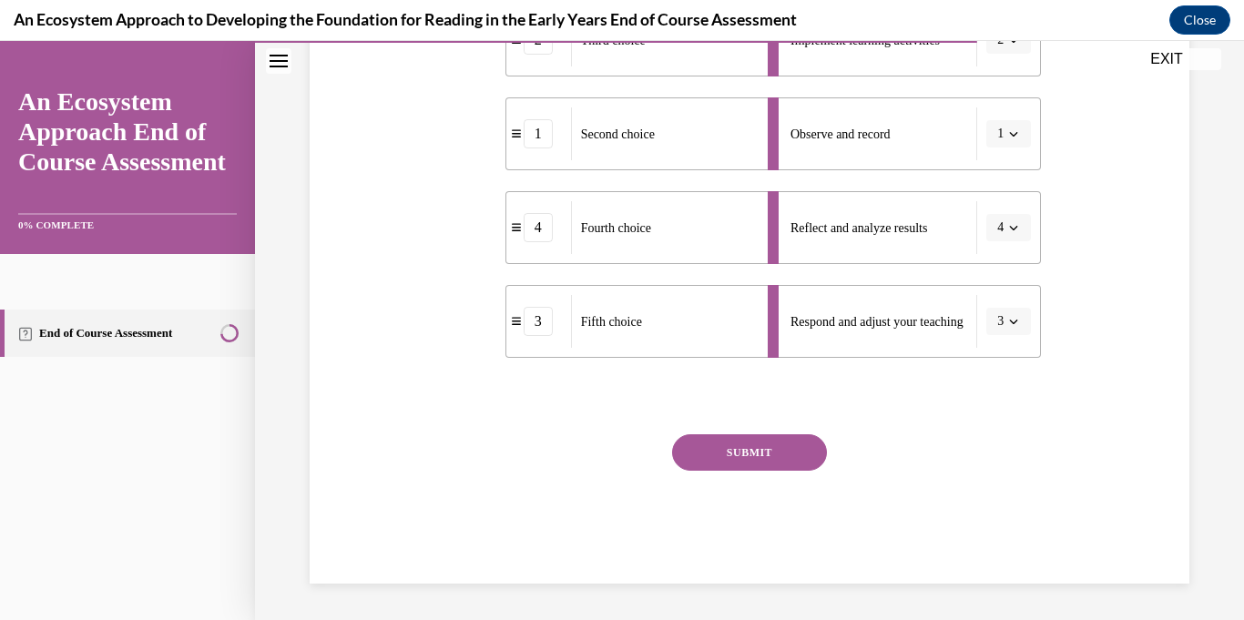
click at [753, 458] on button "SUBMIT" at bounding box center [749, 452] width 155 height 36
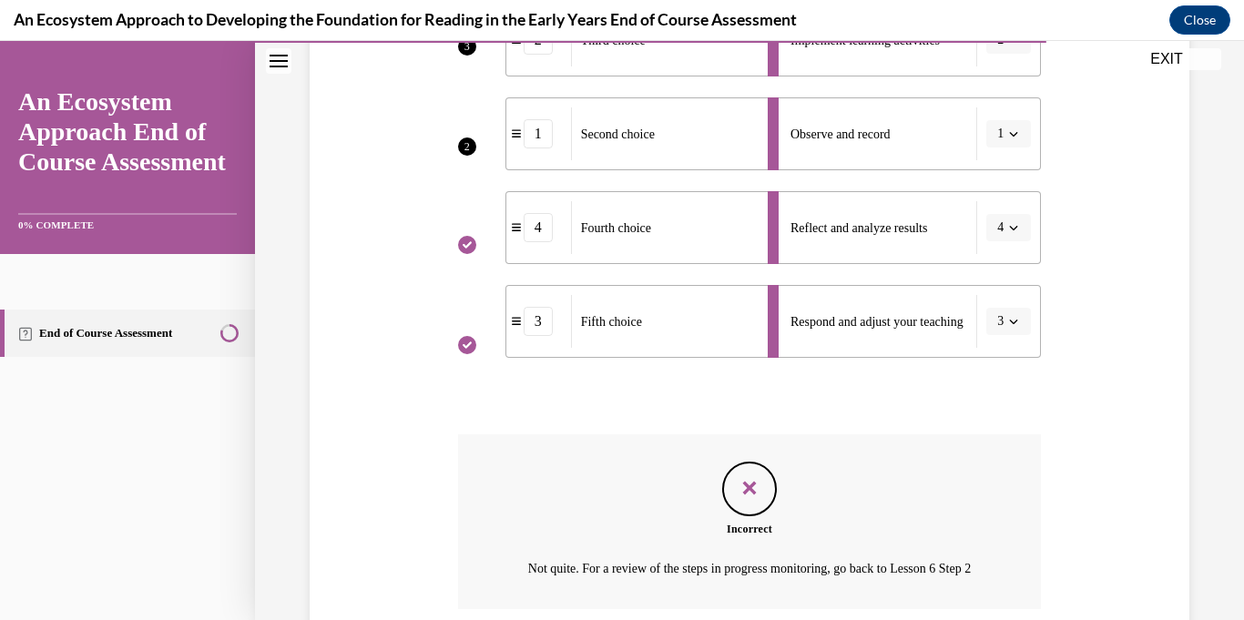
scroll to position [701, 0]
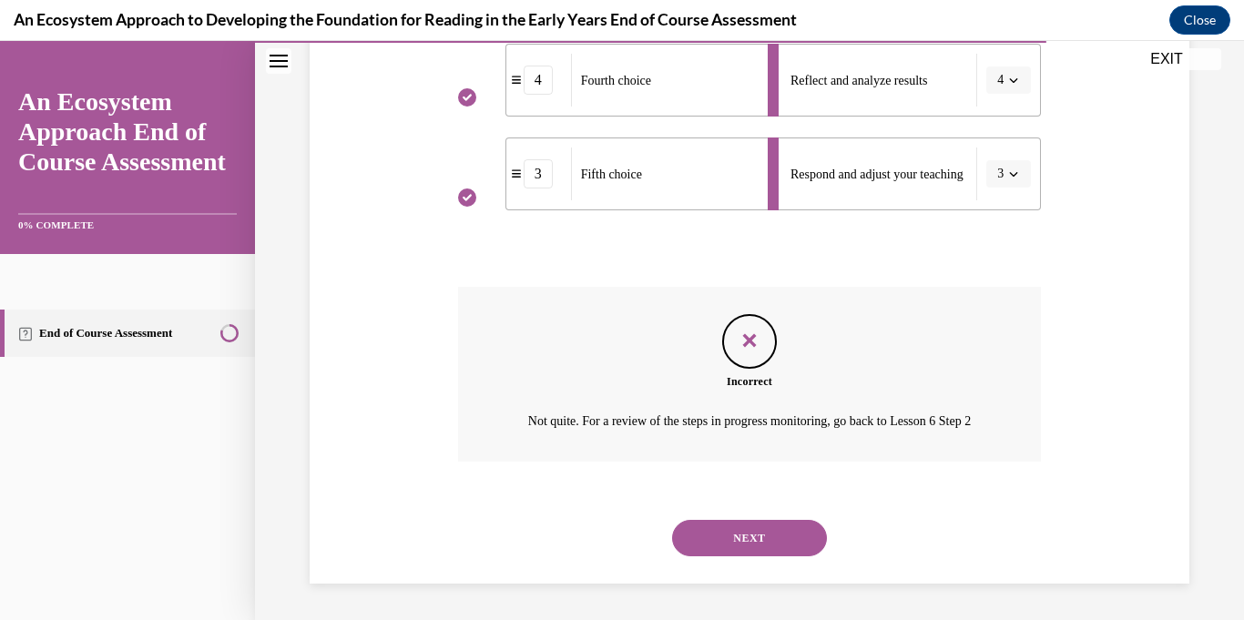
click at [747, 539] on button "NEXT" at bounding box center [749, 538] width 155 height 36
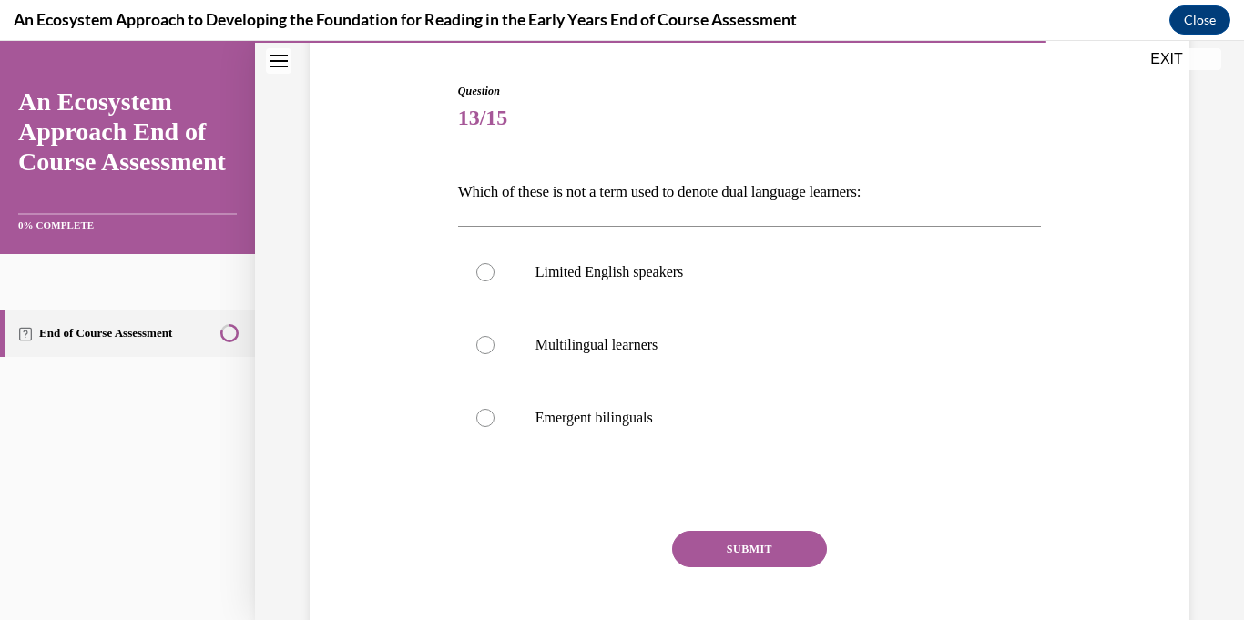
scroll to position [191, 0]
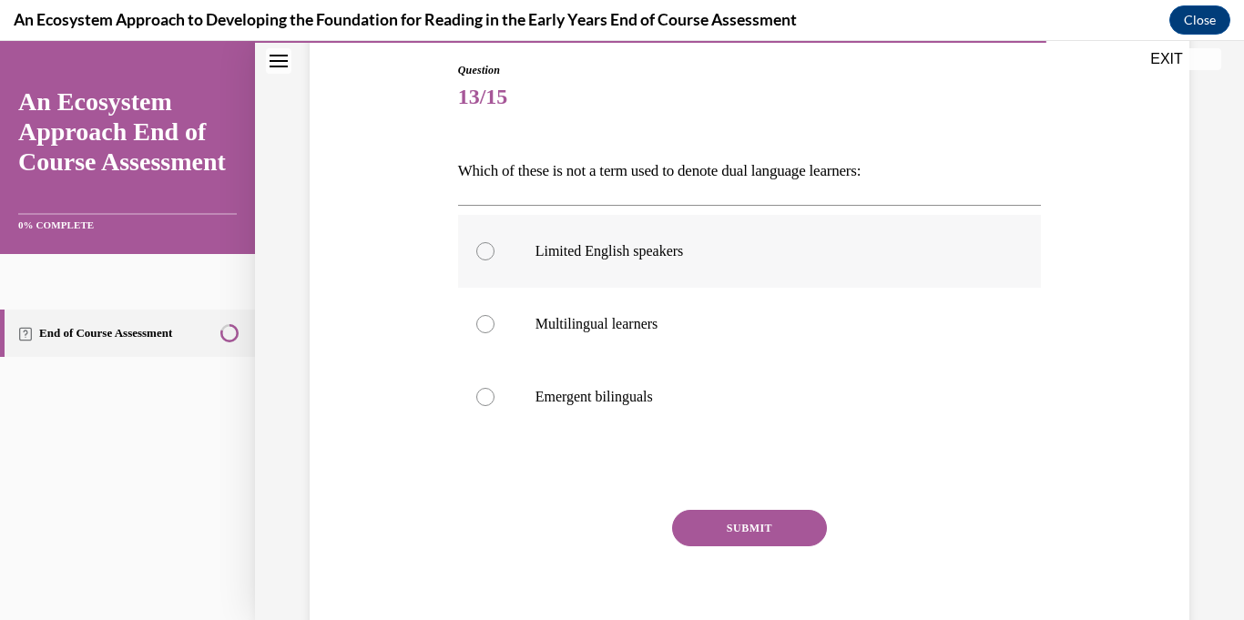
click at [485, 253] on div at bounding box center [485, 251] width 18 height 18
click at [485, 253] on input "Limited English speakers" at bounding box center [485, 251] width 18 height 18
radio input "true"
click at [713, 531] on button "SUBMIT" at bounding box center [749, 528] width 155 height 36
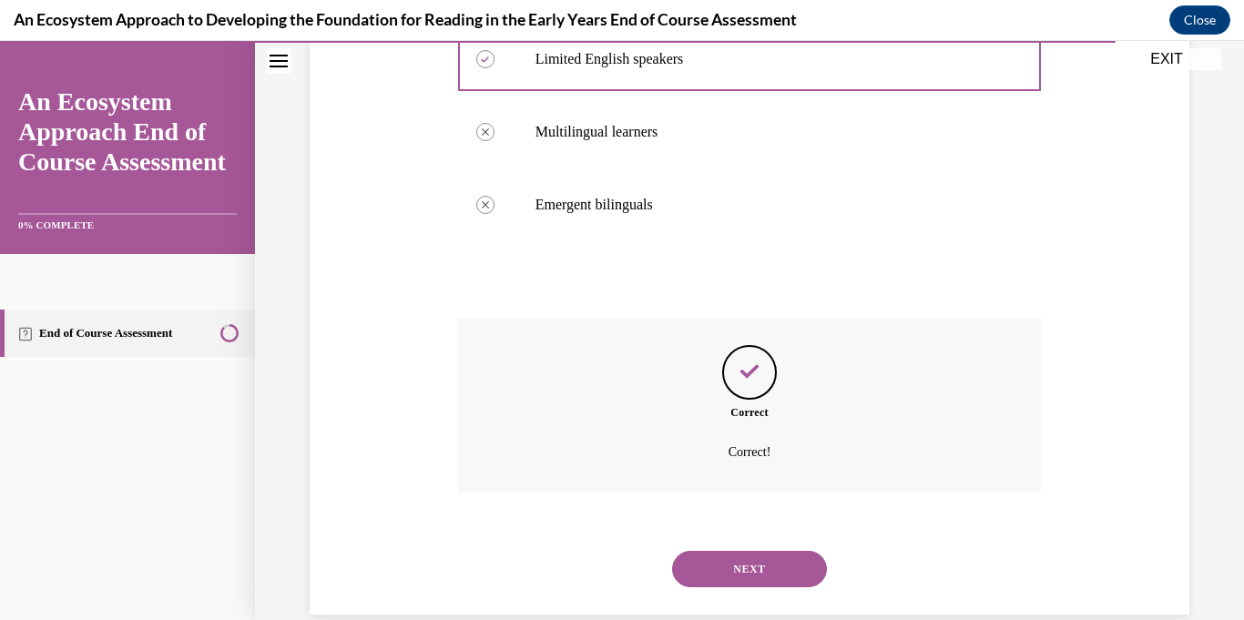
scroll to position [414, 0]
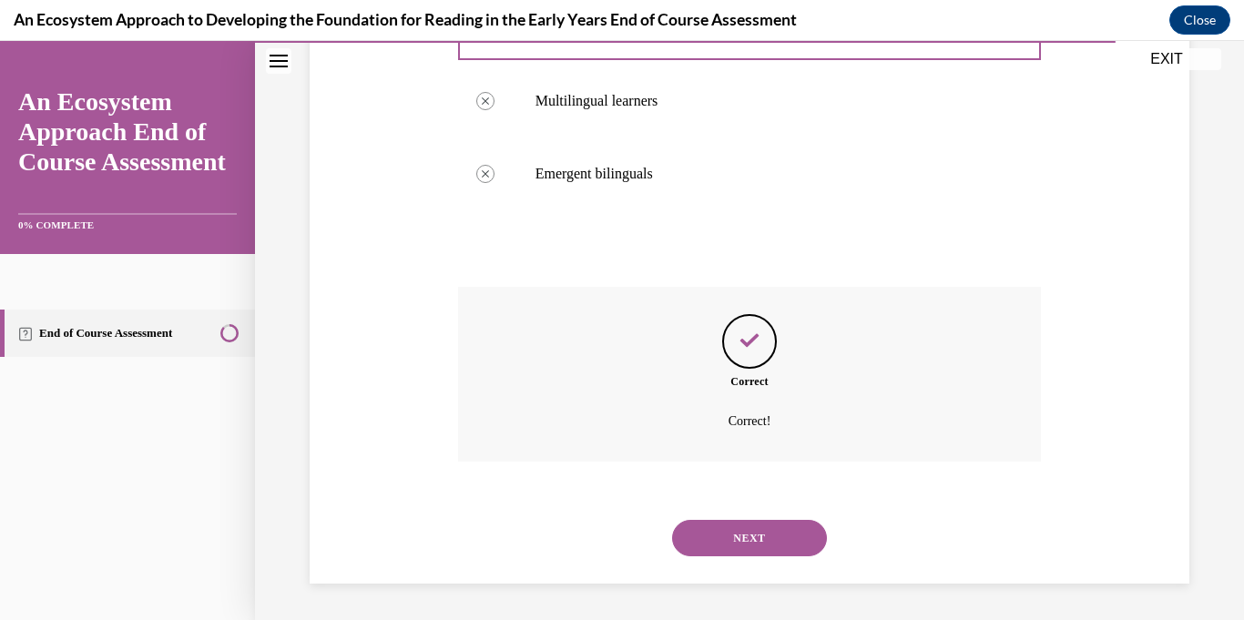
click at [704, 537] on button "NEXT" at bounding box center [749, 538] width 155 height 36
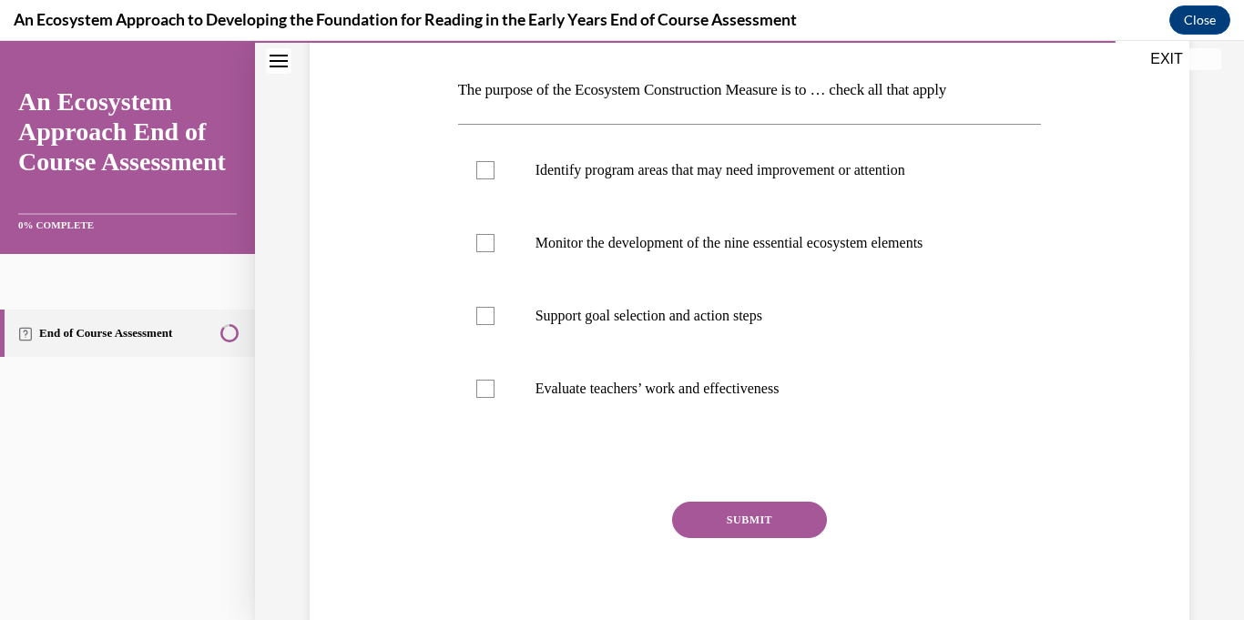
scroll to position [275, 0]
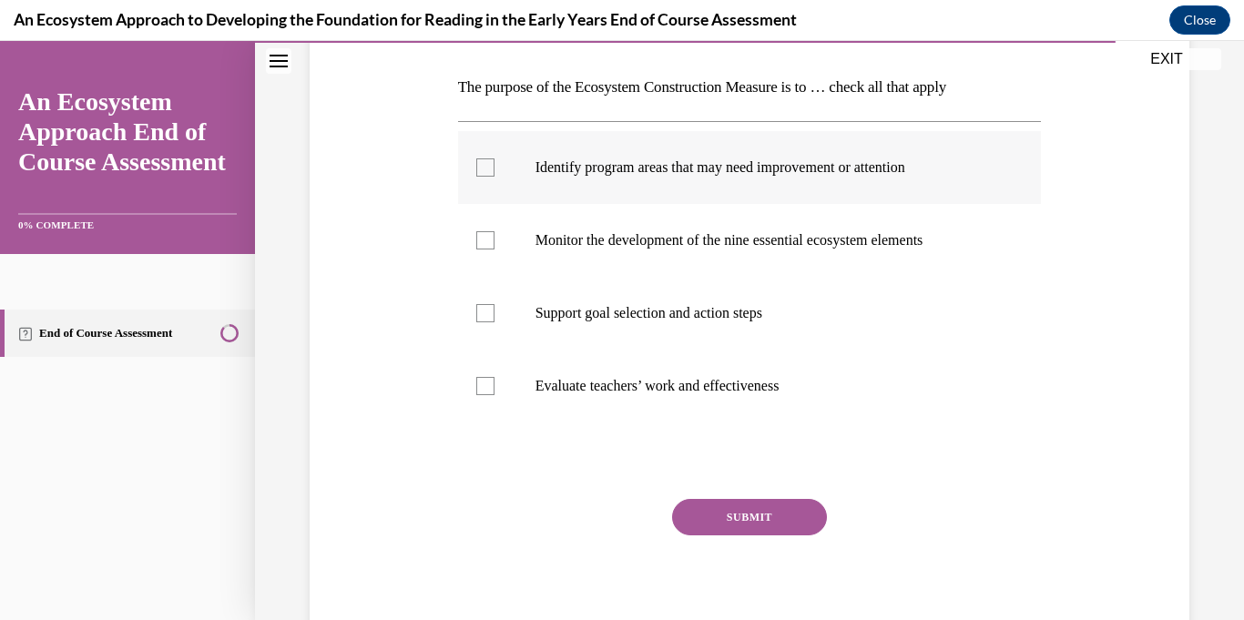
click at [484, 169] on div at bounding box center [485, 167] width 18 height 18
click at [484, 169] on input "Identify program areas that may need improvement or attention" at bounding box center [485, 167] width 18 height 18
checkbox input "true"
click at [478, 247] on div at bounding box center [485, 240] width 18 height 18
click at [478, 247] on input "Monitor the development of the nine essential ecosystem elements" at bounding box center [485, 240] width 18 height 18
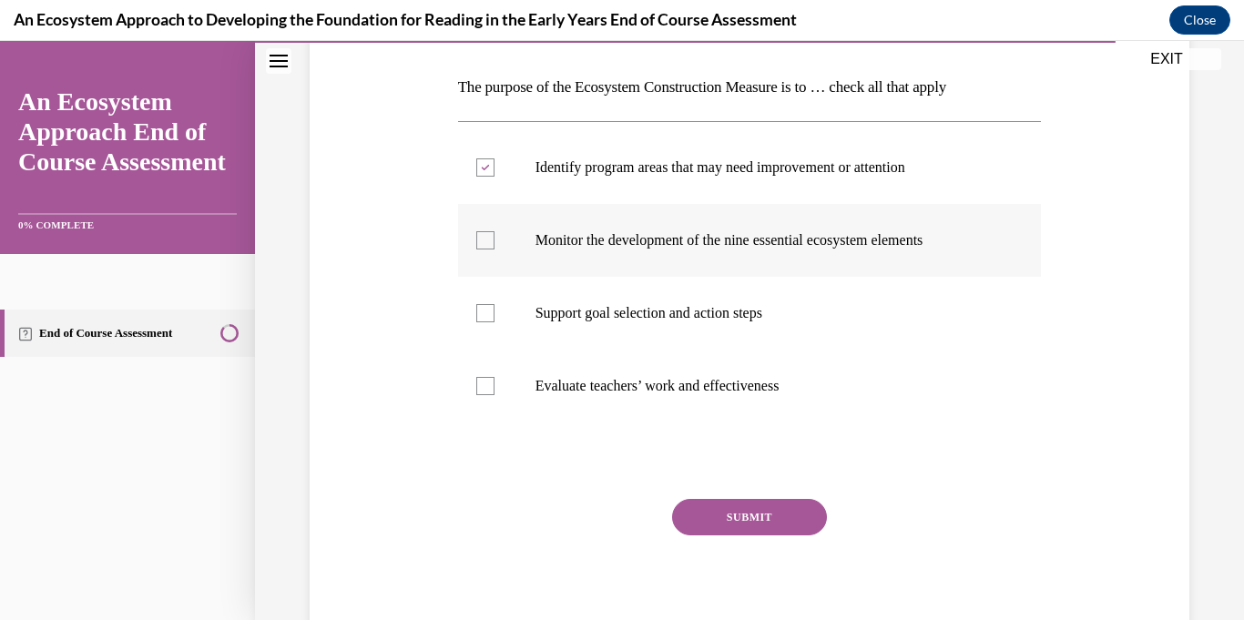
checkbox input "true"
click at [486, 306] on div at bounding box center [485, 313] width 18 height 18
click at [486, 306] on input "Support goal selection and action steps" at bounding box center [485, 313] width 18 height 18
checkbox input "true"
click at [773, 523] on button "SUBMIT" at bounding box center [749, 517] width 155 height 36
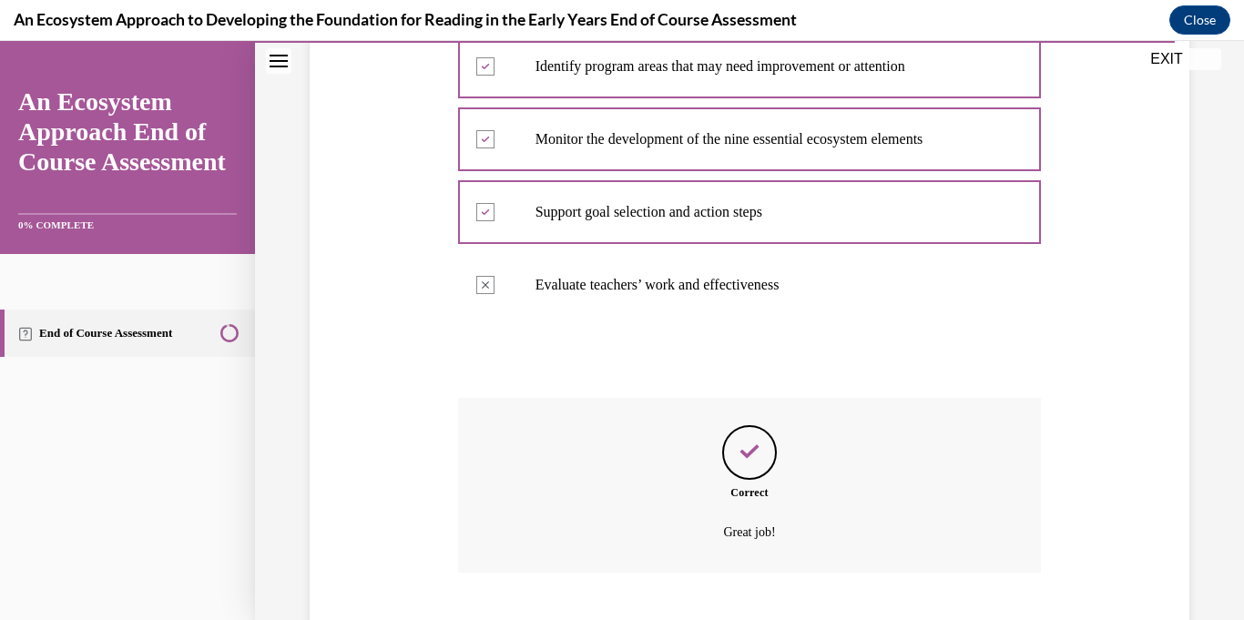
scroll to position [487, 0]
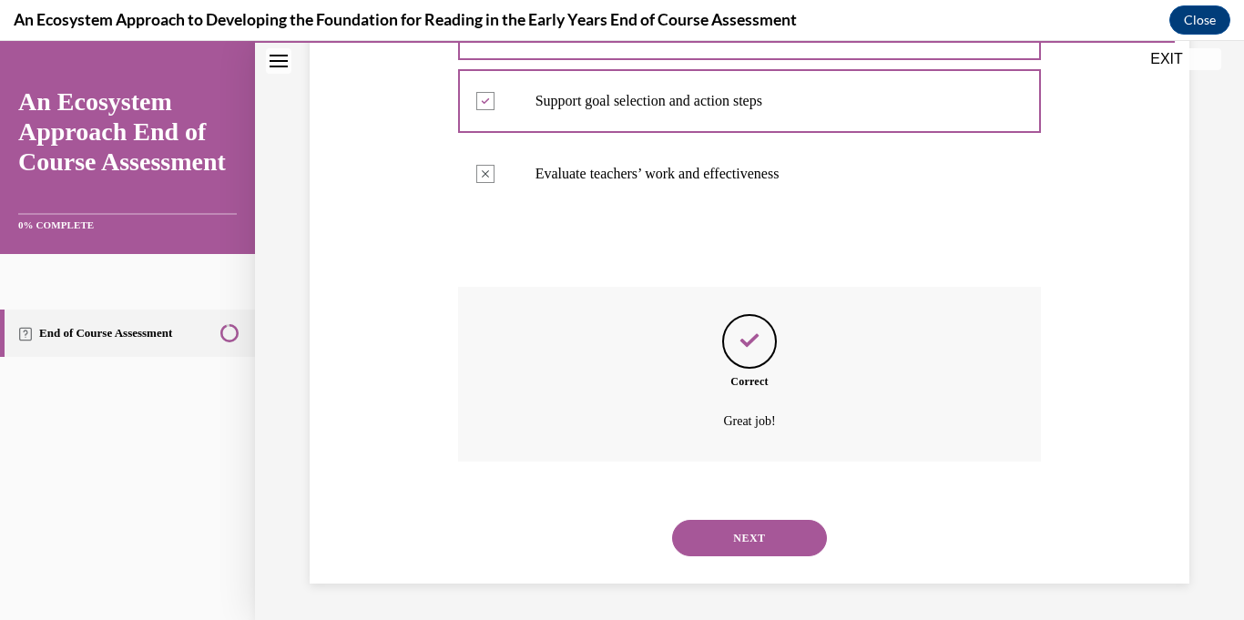
click at [767, 548] on button "NEXT" at bounding box center [749, 538] width 155 height 36
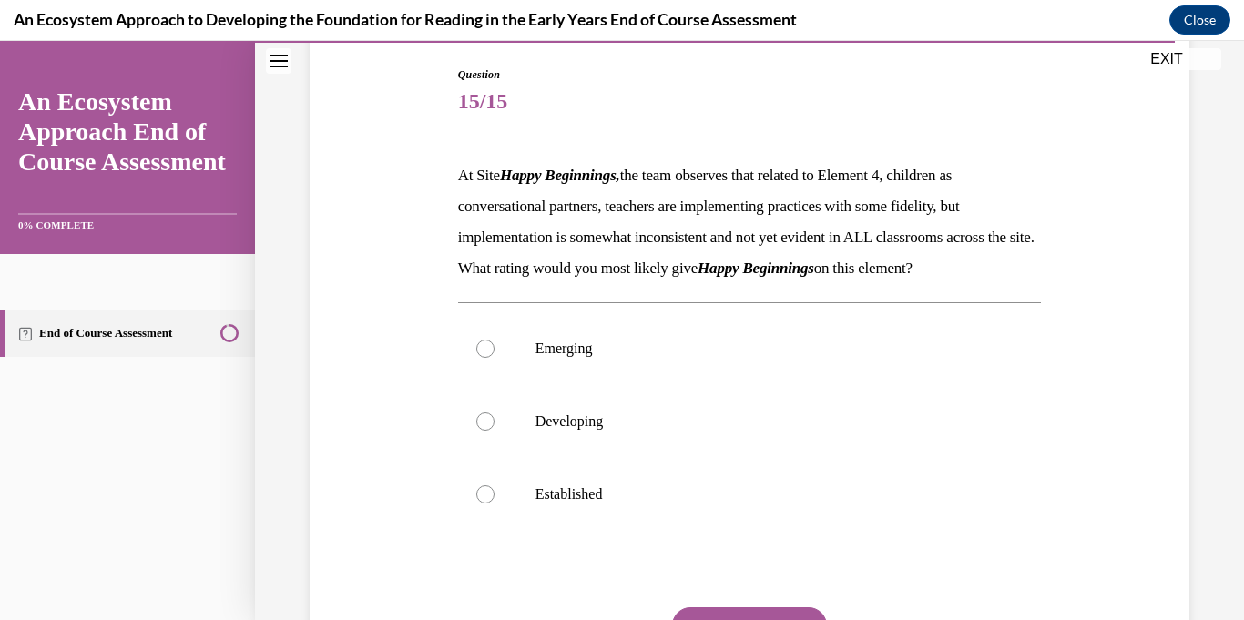
scroll to position [200, 0]
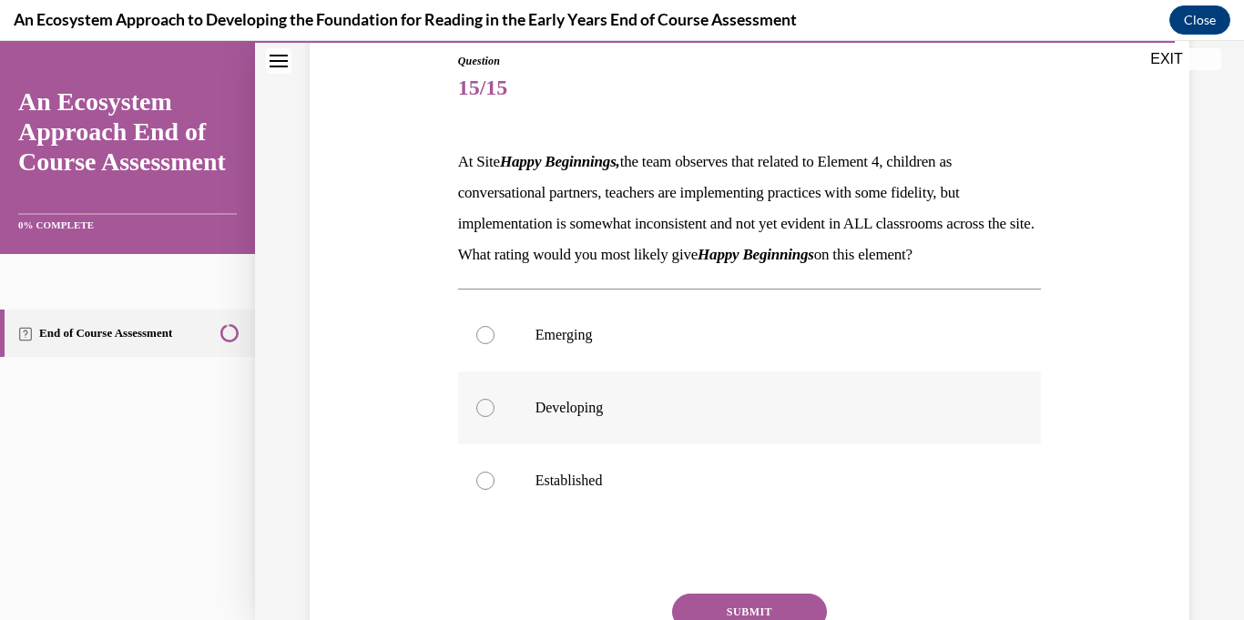
click at [477, 417] on div at bounding box center [485, 408] width 18 height 18
click at [477, 417] on input "Developing" at bounding box center [485, 408] width 18 height 18
radio input "true"
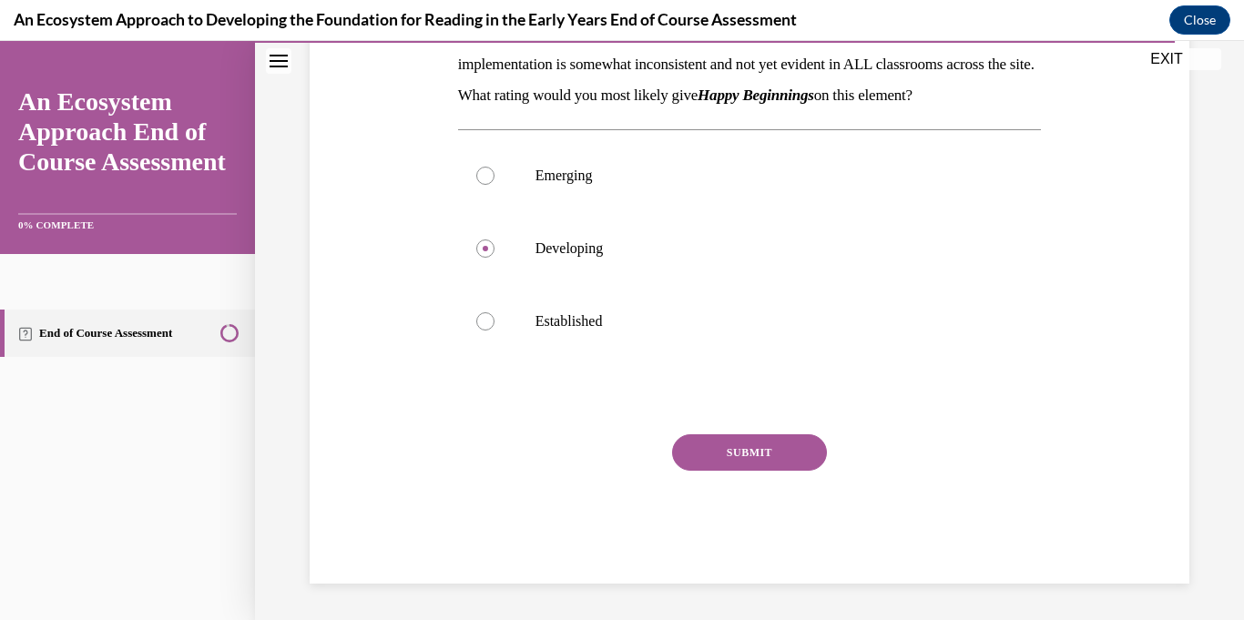
scroll to position [383, 0]
click at [775, 457] on button "SUBMIT" at bounding box center [749, 452] width 155 height 36
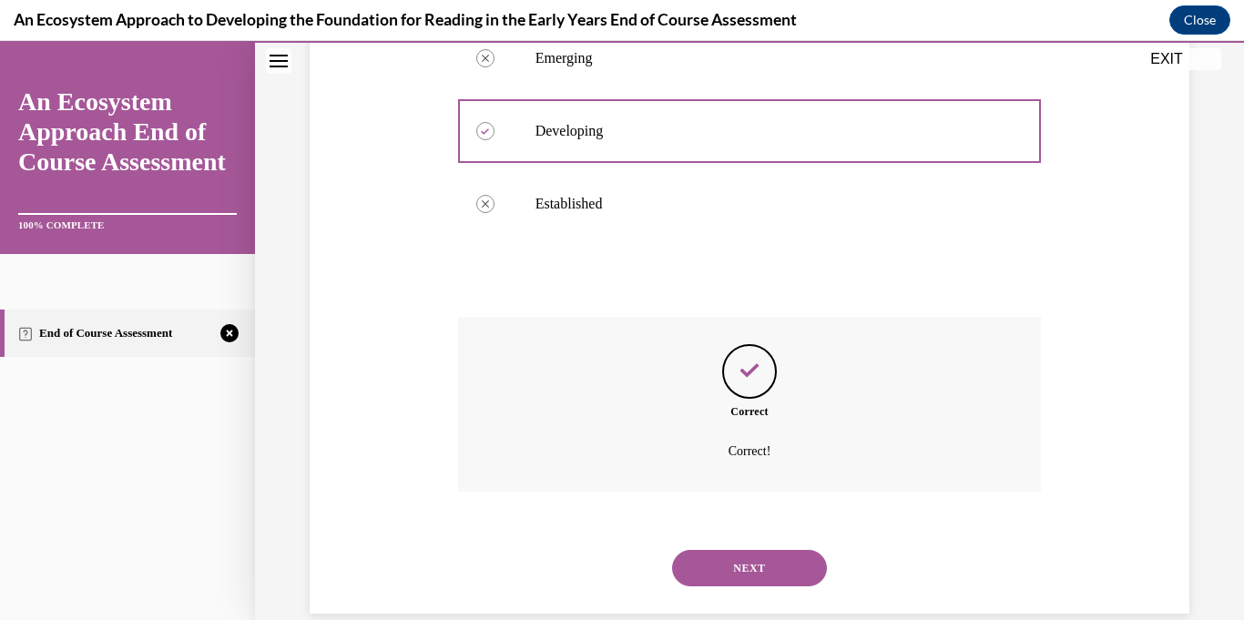
scroll to position [538, 0]
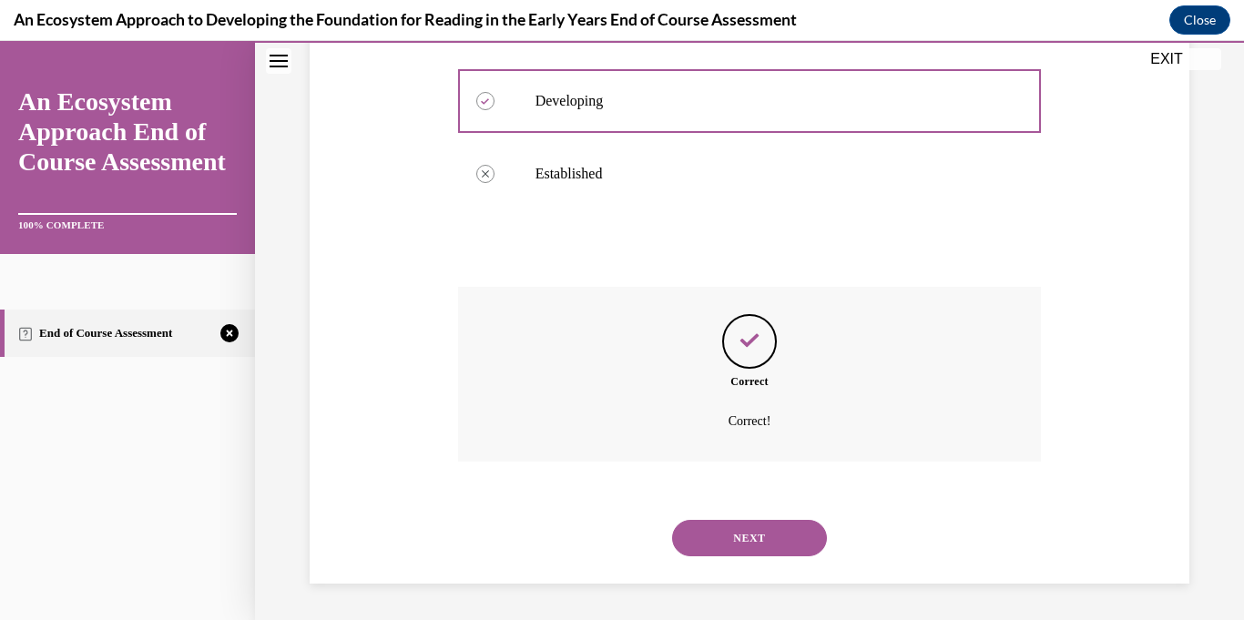
click at [730, 549] on button "NEXT" at bounding box center [749, 538] width 155 height 36
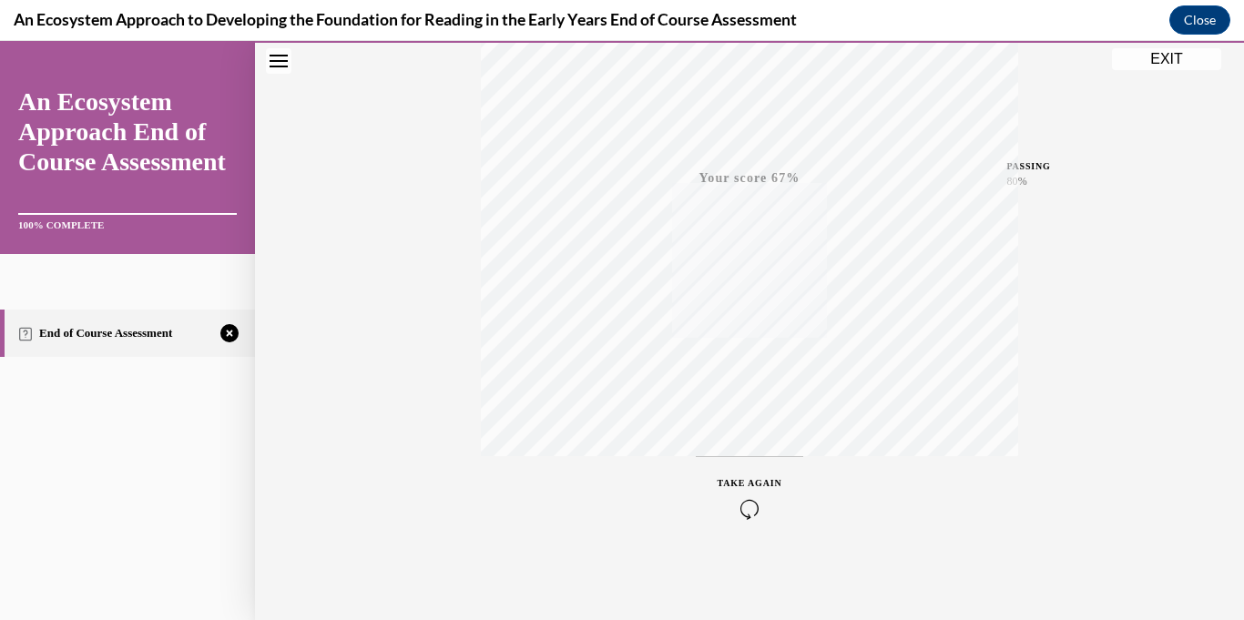
scroll to position [354, 0]
click at [739, 502] on icon "button" at bounding box center [749, 509] width 65 height 20
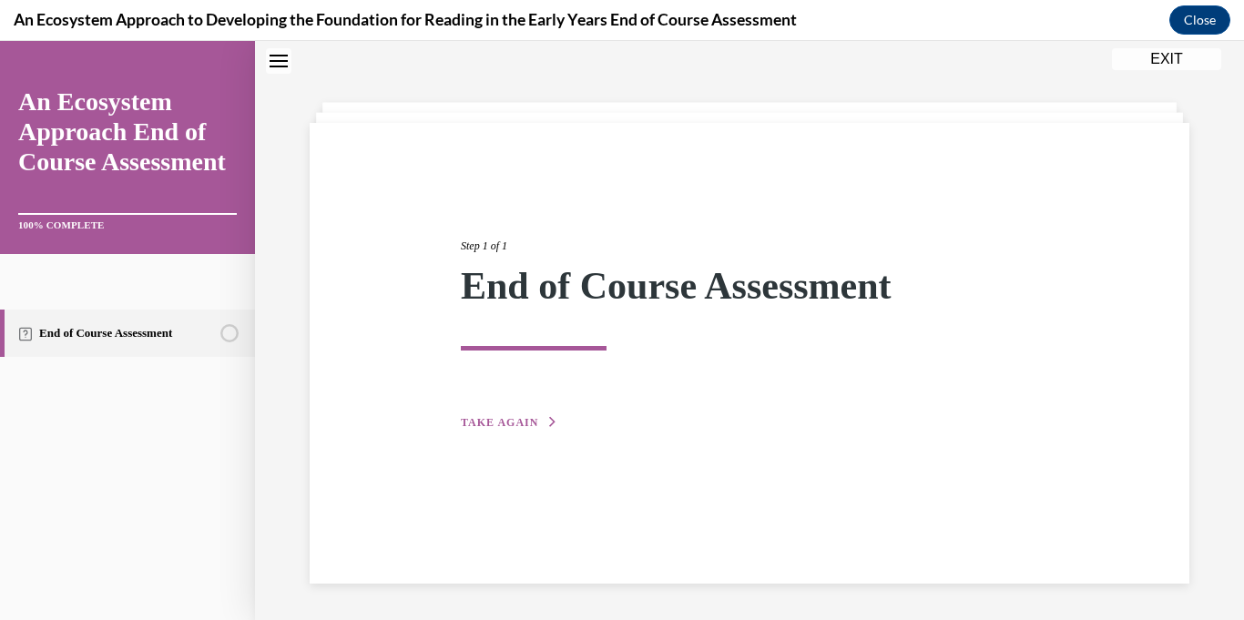
scroll to position [57, 0]
click at [499, 422] on span "TAKE AGAIN" at bounding box center [499, 422] width 77 height 13
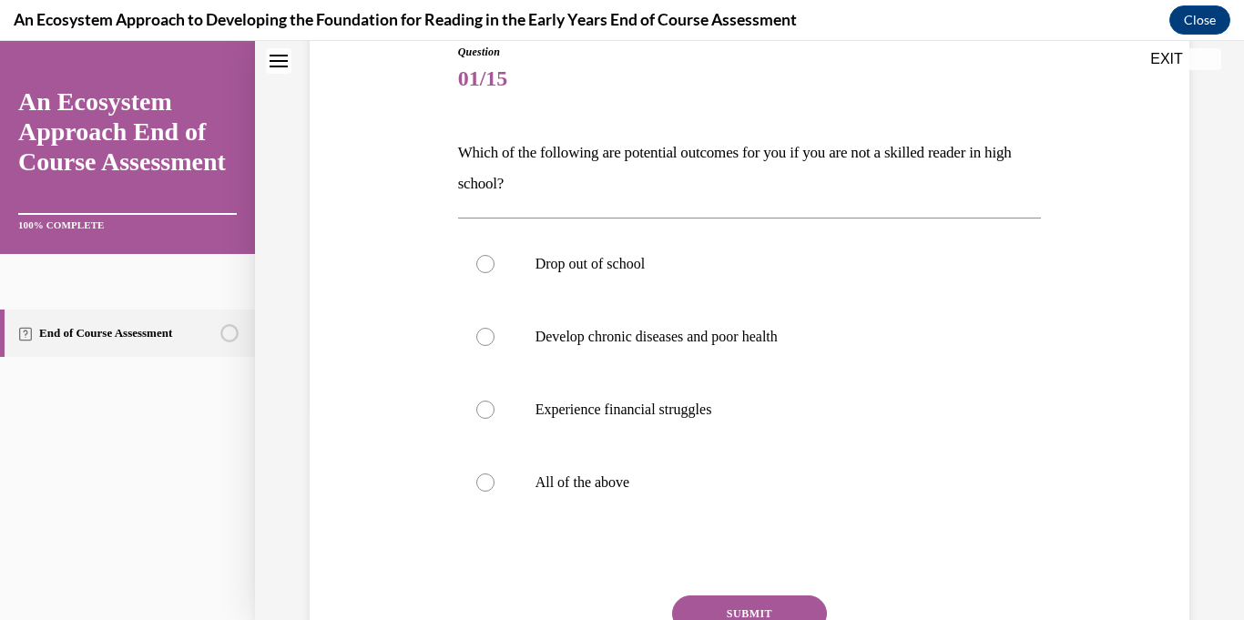
scroll to position [225, 0]
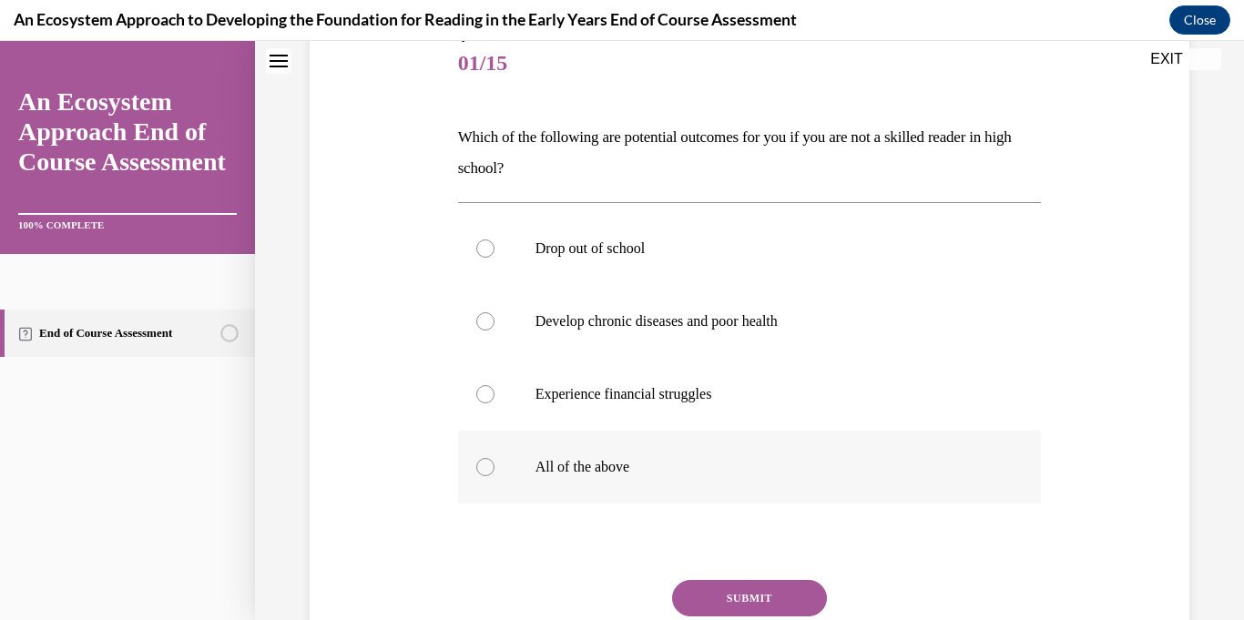
click at [483, 473] on div at bounding box center [485, 467] width 18 height 18
click at [483, 473] on input "All of the above" at bounding box center [485, 467] width 18 height 18
radio input "true"
click at [708, 594] on button "SUBMIT" at bounding box center [749, 598] width 155 height 36
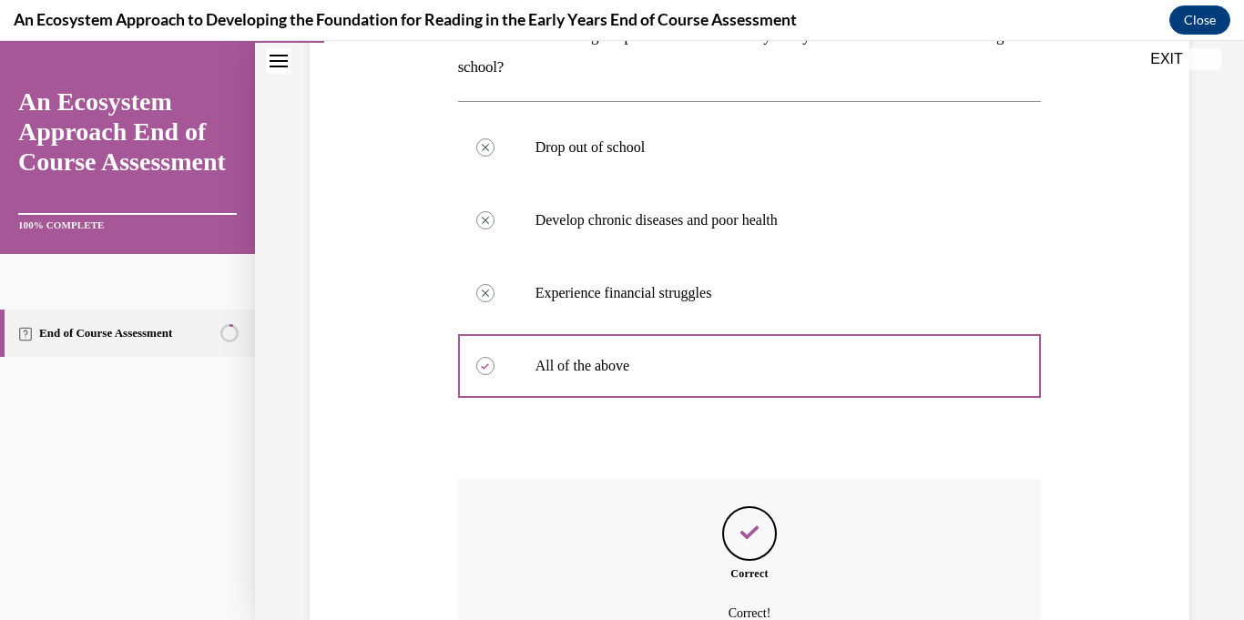
scroll to position [518, 0]
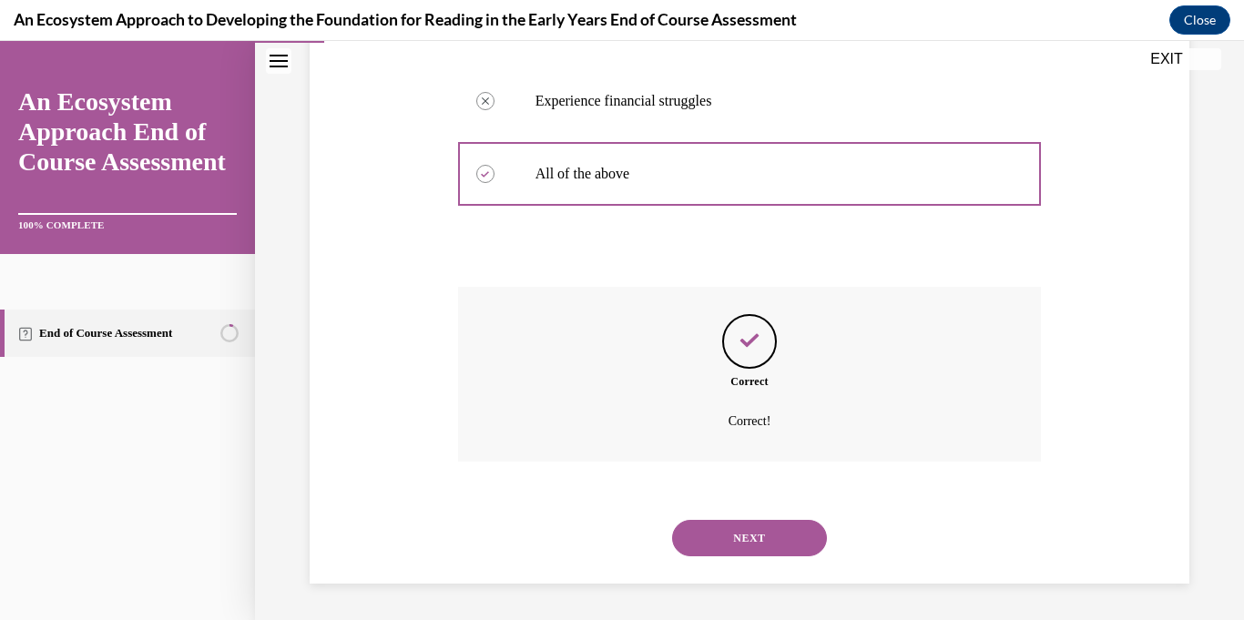
click at [747, 529] on button "NEXT" at bounding box center [749, 538] width 155 height 36
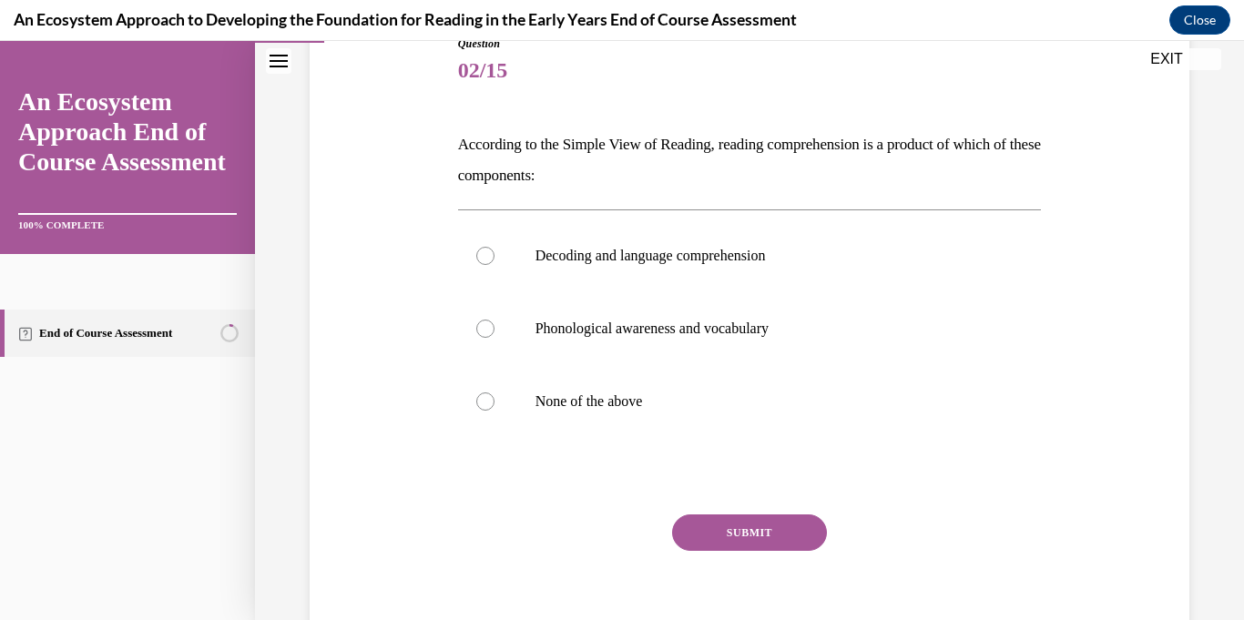
scroll to position [232, 0]
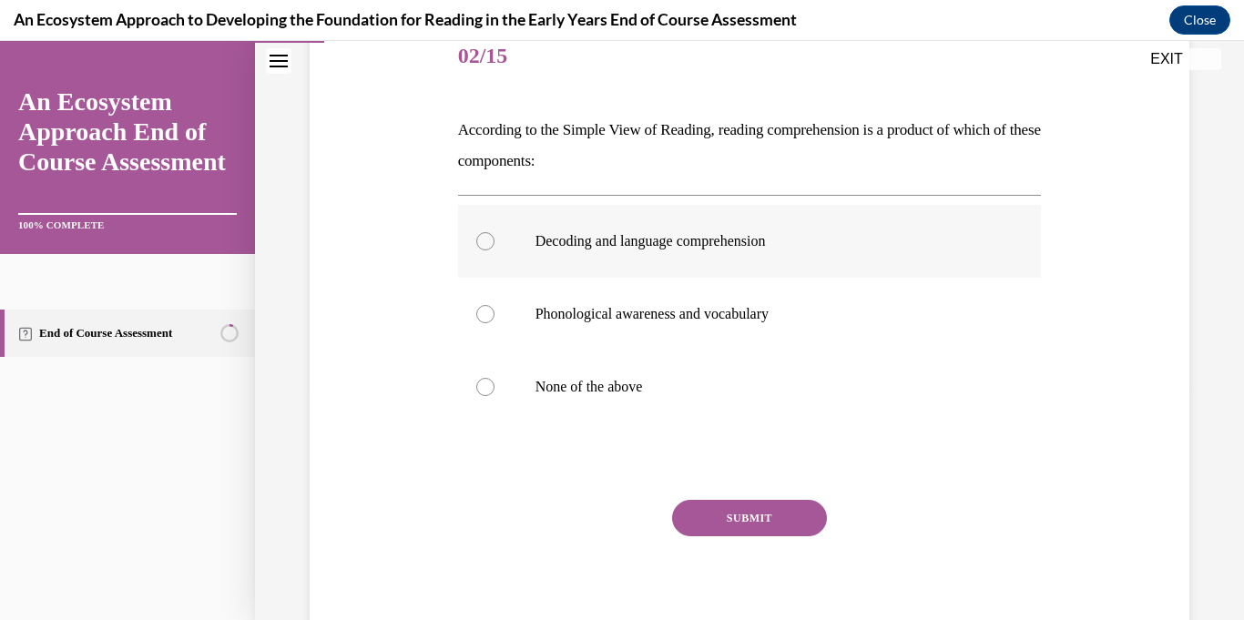
click at [485, 240] on div at bounding box center [485, 241] width 18 height 18
click at [485, 240] on input "Decoding and language comprehension" at bounding box center [485, 241] width 18 height 18
radio input "true"
click at [730, 515] on button "SUBMIT" at bounding box center [749, 518] width 155 height 36
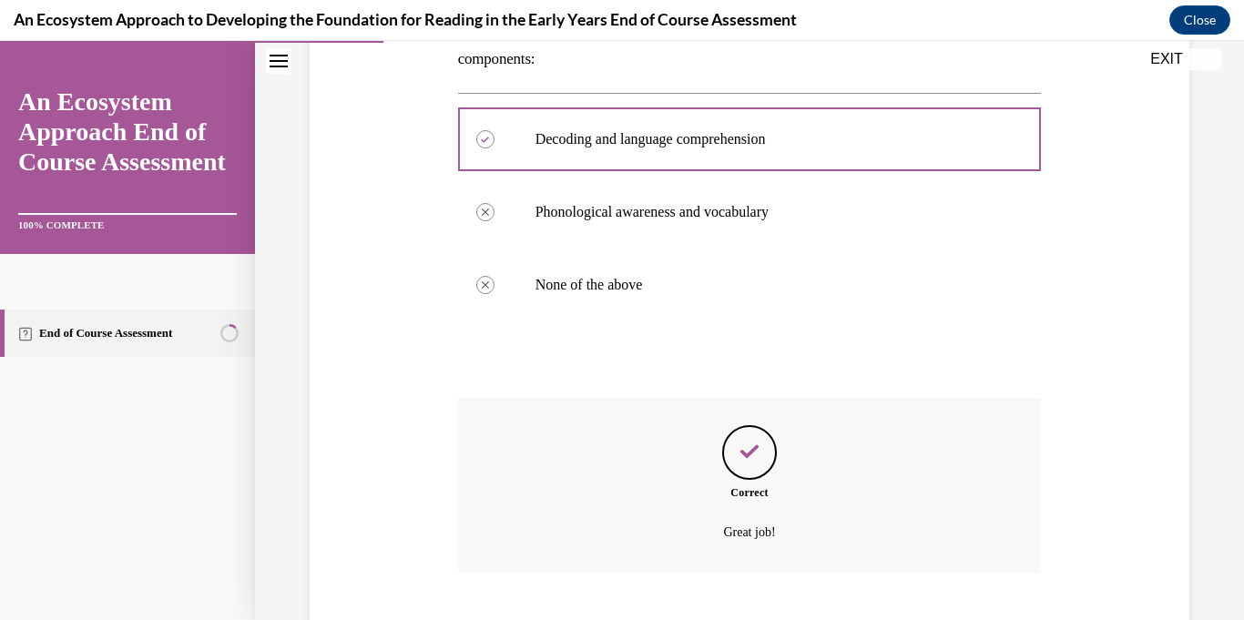
scroll to position [445, 0]
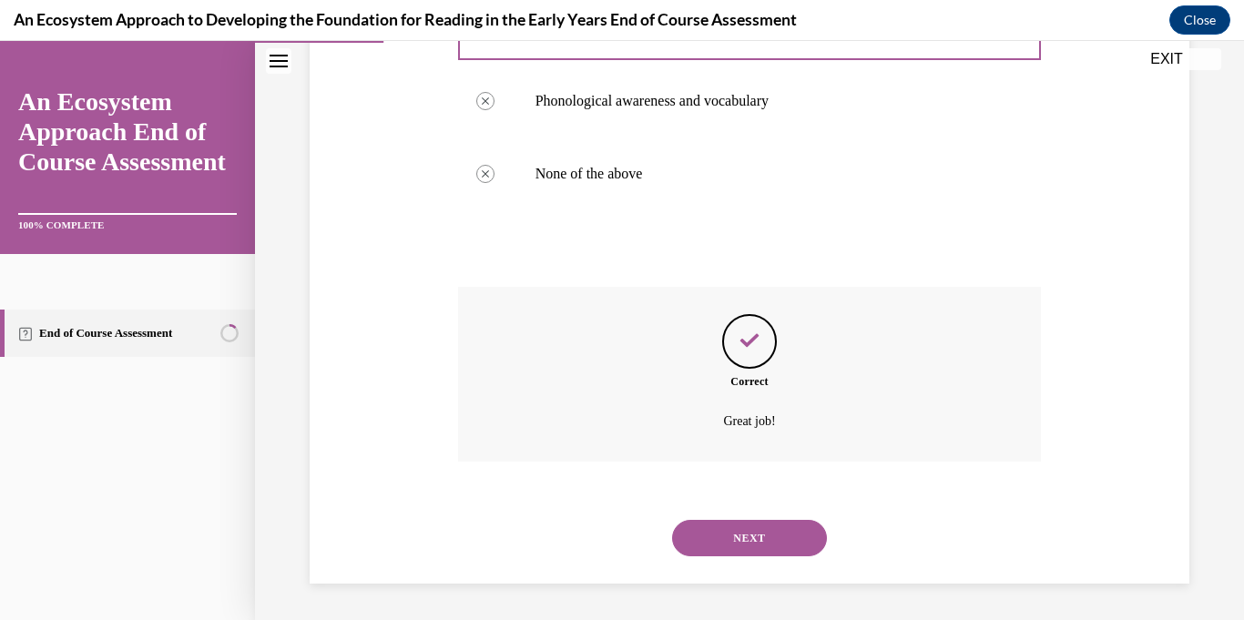
click at [749, 541] on button "NEXT" at bounding box center [749, 538] width 155 height 36
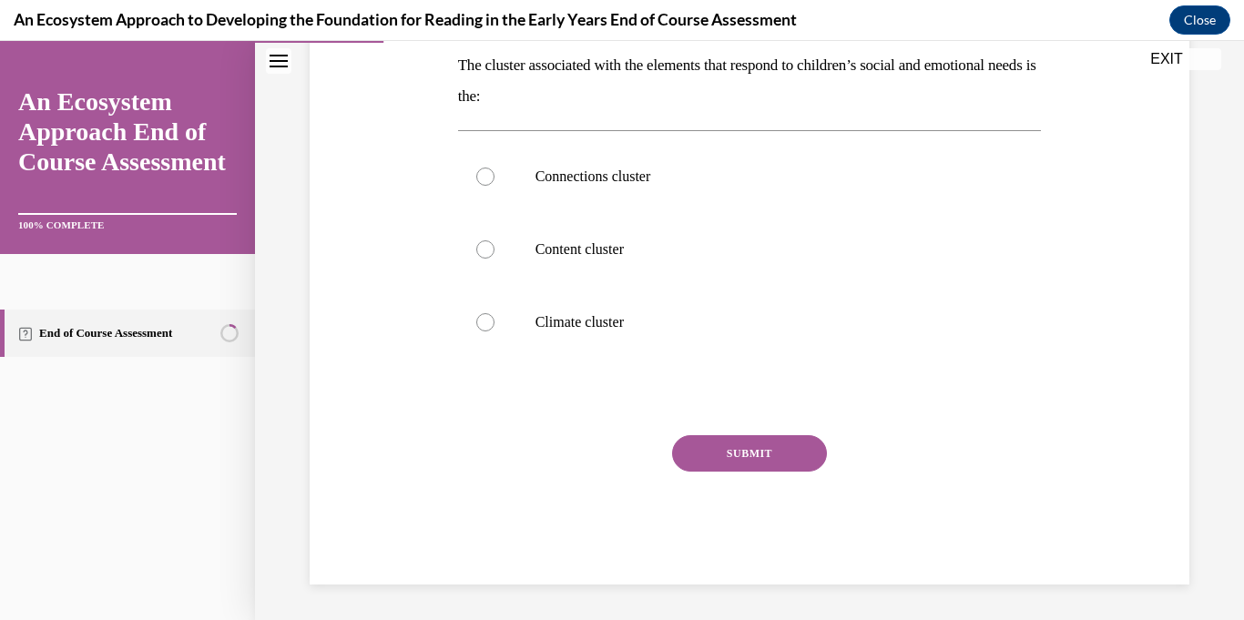
scroll to position [298, 0]
